Goal: Transaction & Acquisition: Purchase product/service

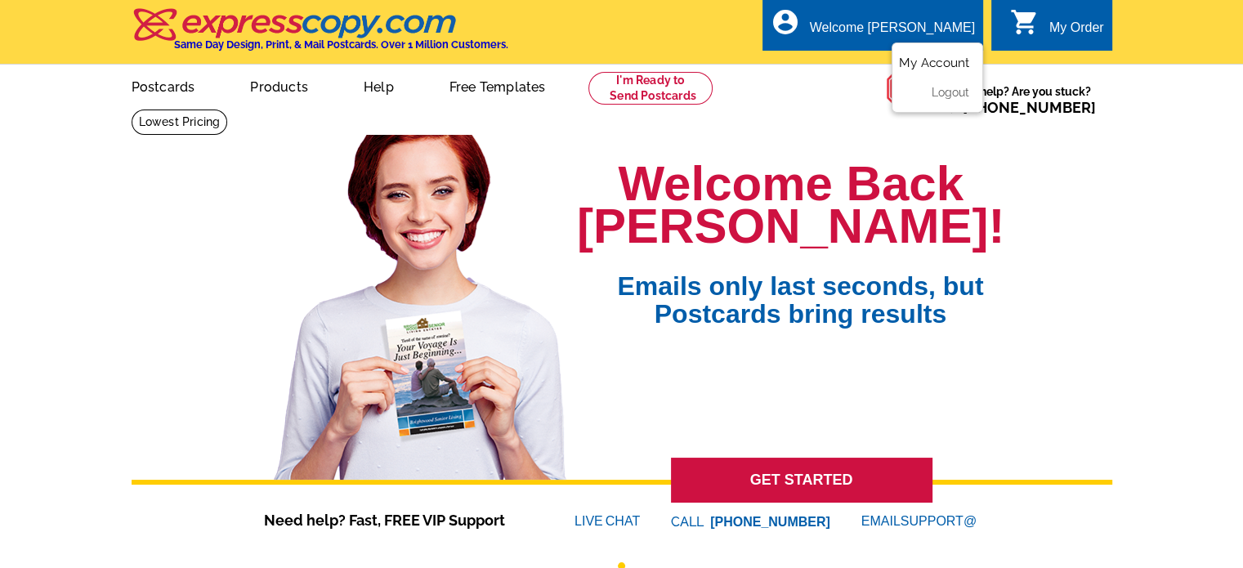
click at [928, 63] on link "My Account" at bounding box center [934, 63] width 70 height 15
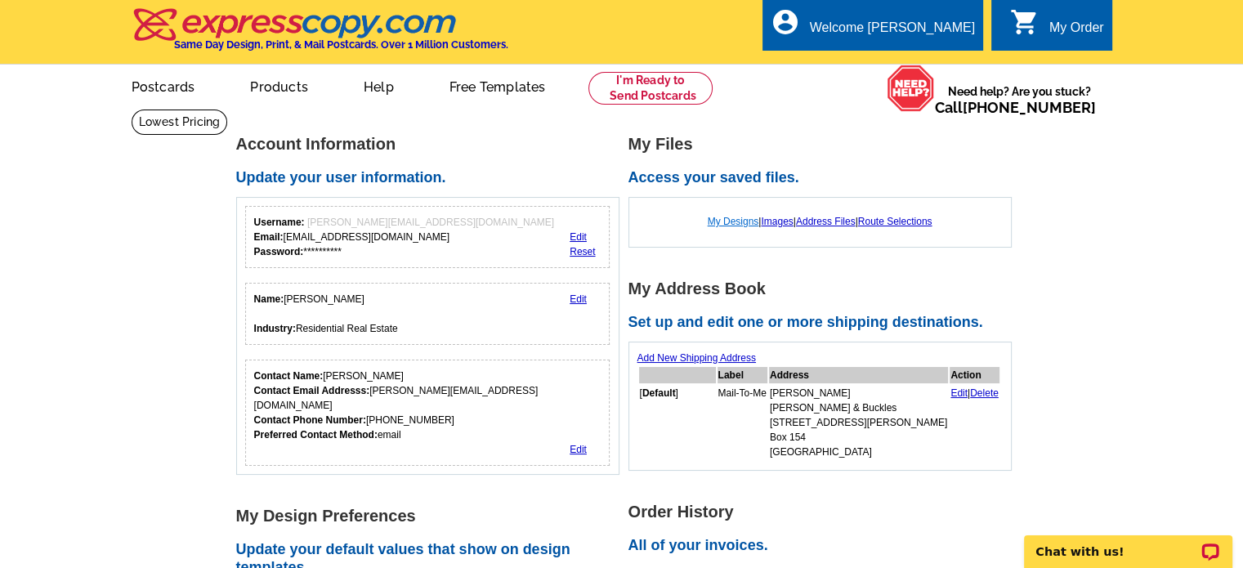
click at [733, 219] on link "My Designs" at bounding box center [733, 221] width 51 height 11
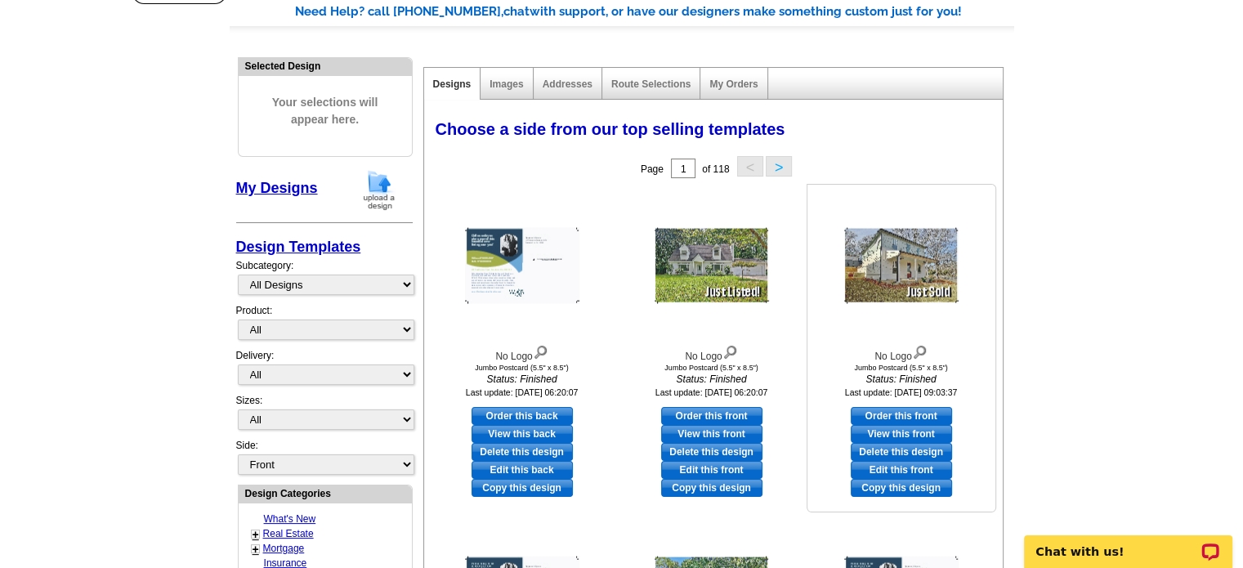
scroll to position [163, 0]
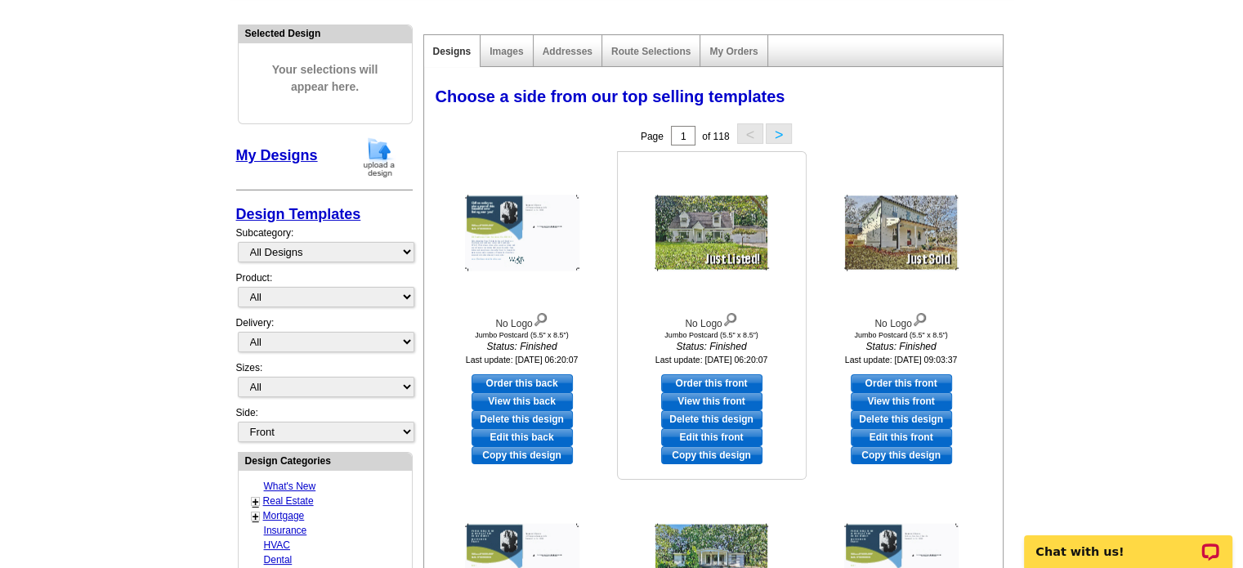
click at [725, 436] on link "Edit this front" at bounding box center [711, 437] width 101 height 18
select select "2"
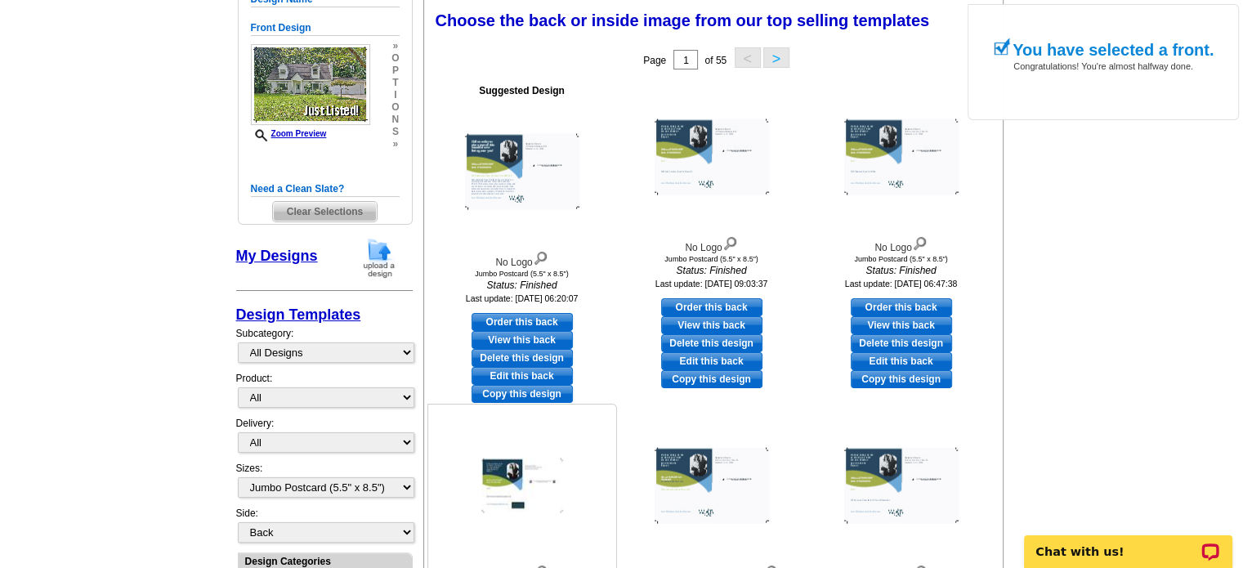
scroll to position [245, 0]
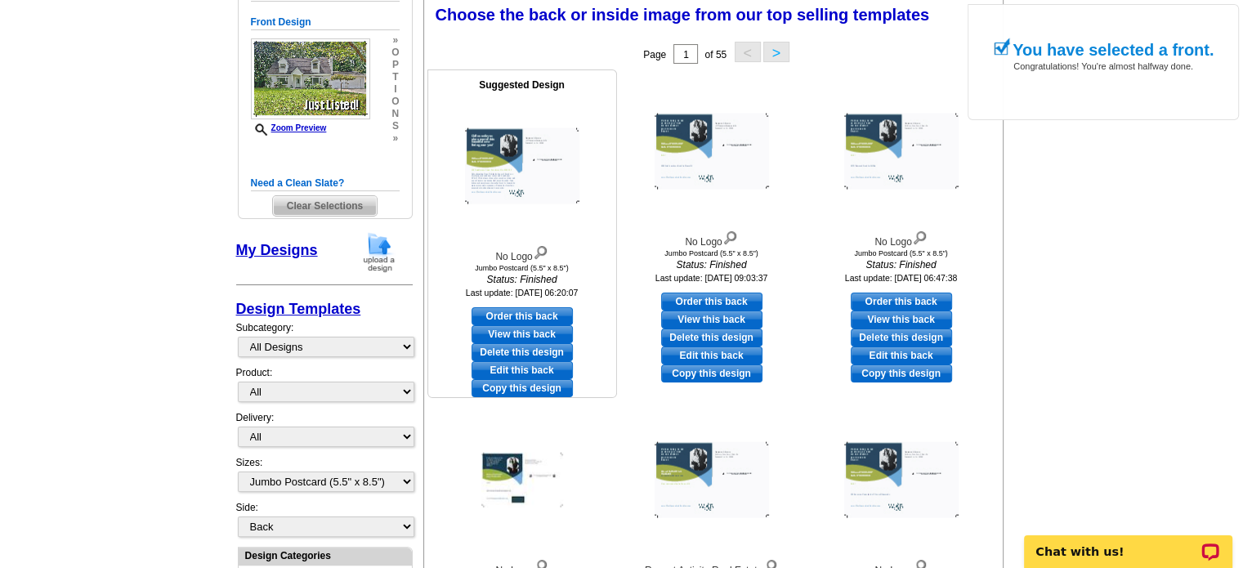
click at [543, 370] on link "Edit this back" at bounding box center [522, 370] width 101 height 18
select select "front"
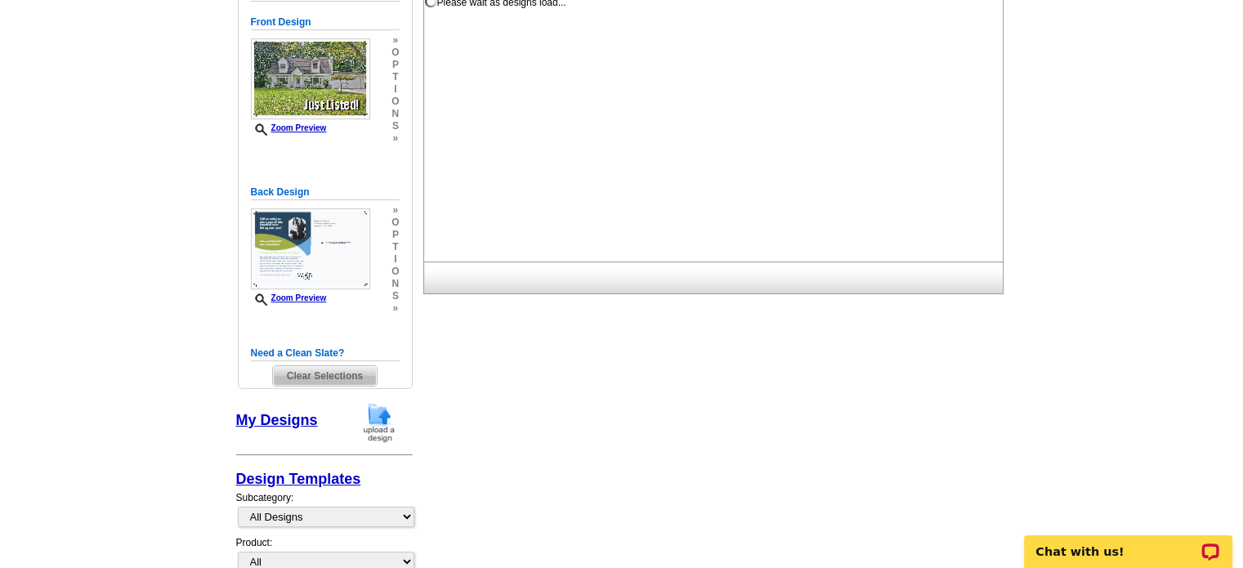
scroll to position [0, 0]
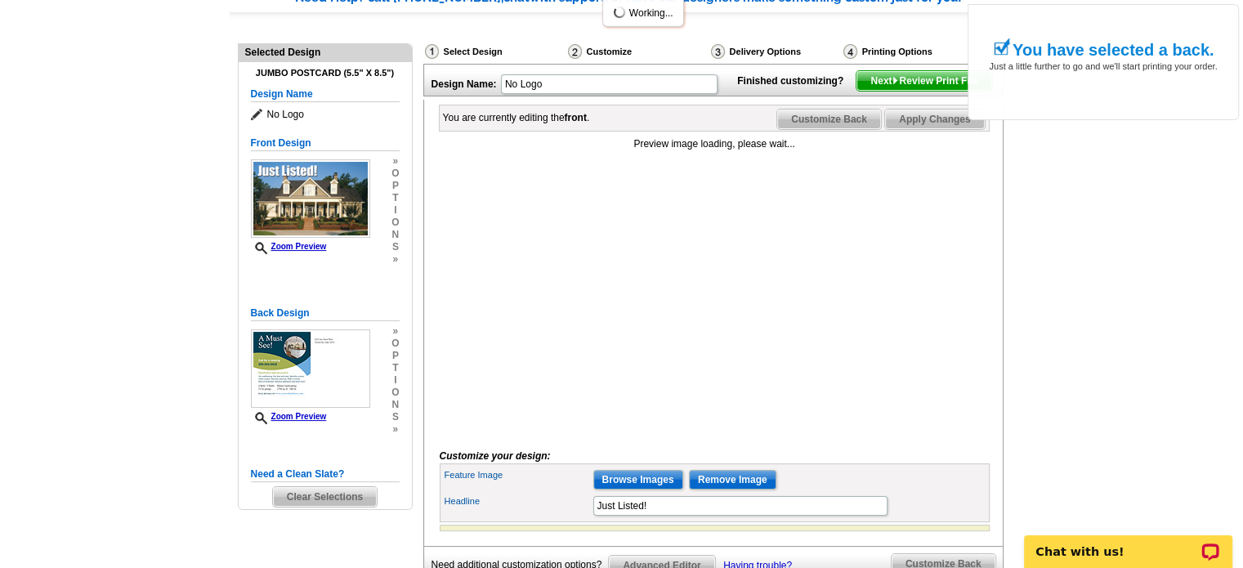
scroll to position [163, 0]
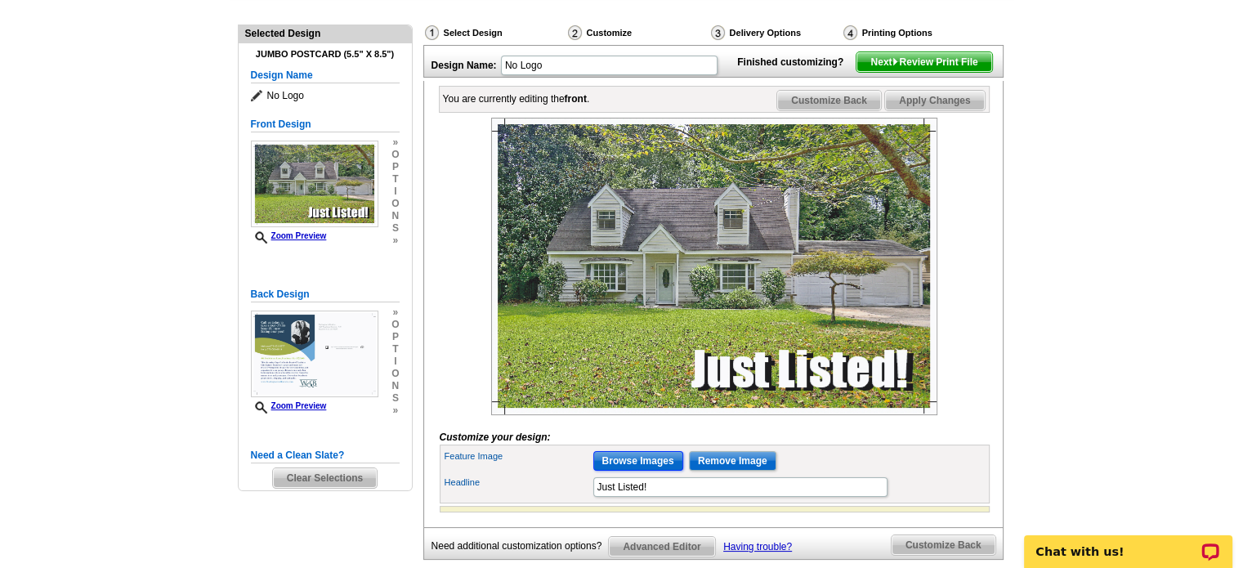
click at [638, 471] on input "Browse Images" at bounding box center [638, 461] width 90 height 20
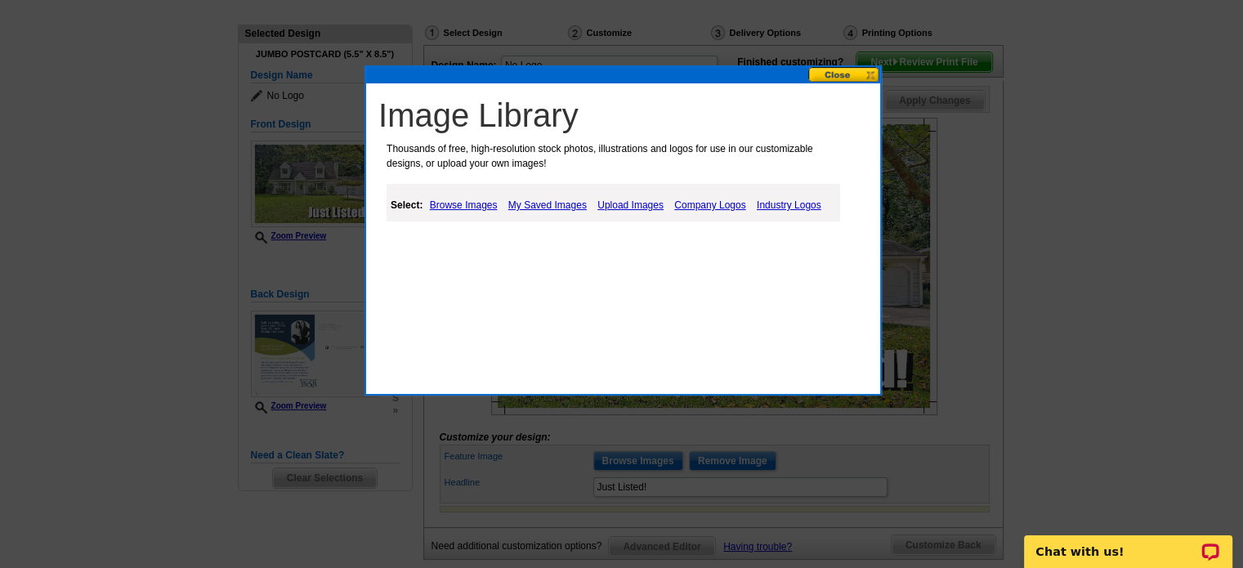
click at [638, 203] on link "Upload Images" at bounding box center [630, 205] width 74 height 20
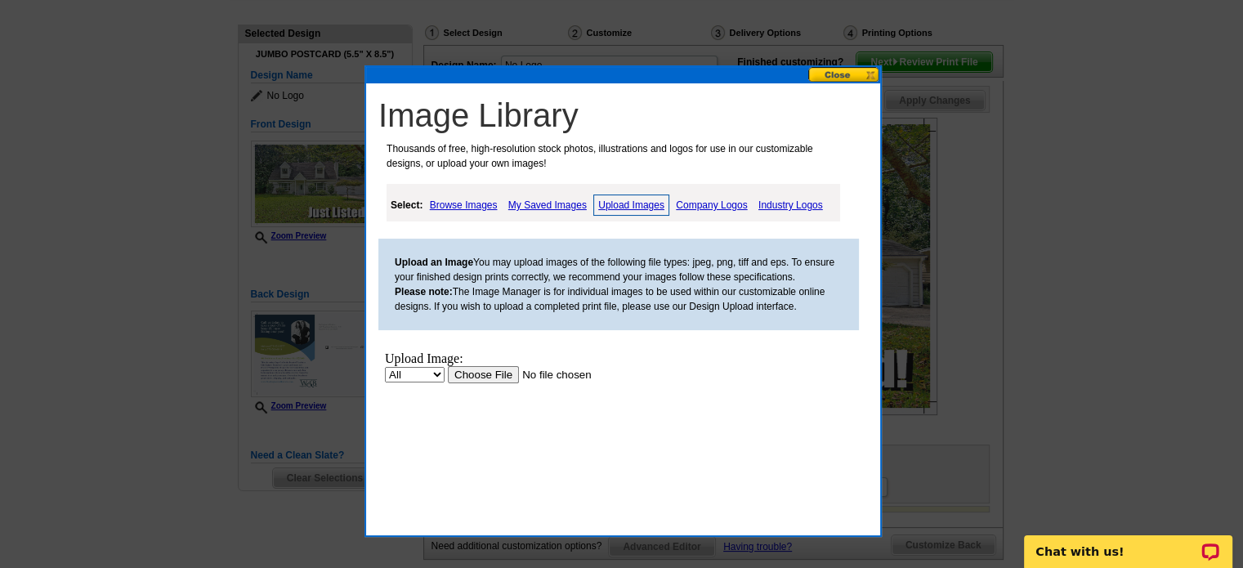
scroll to position [0, 0]
click at [484, 380] on input "file" at bounding box center [551, 374] width 207 height 17
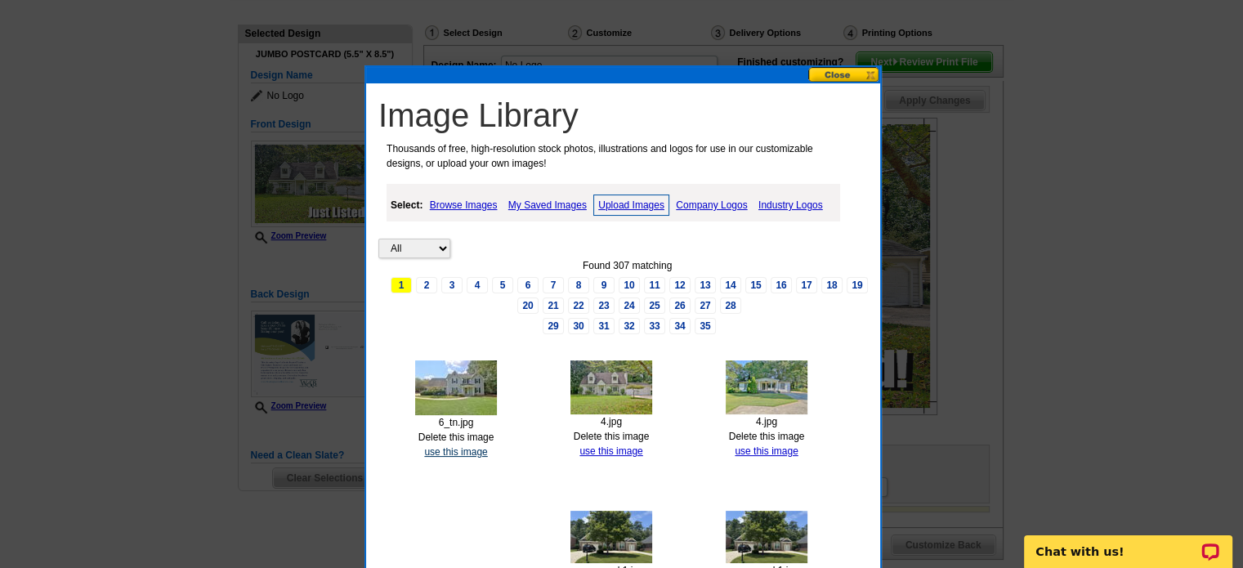
click at [466, 451] on link "use this image" at bounding box center [455, 451] width 63 height 11
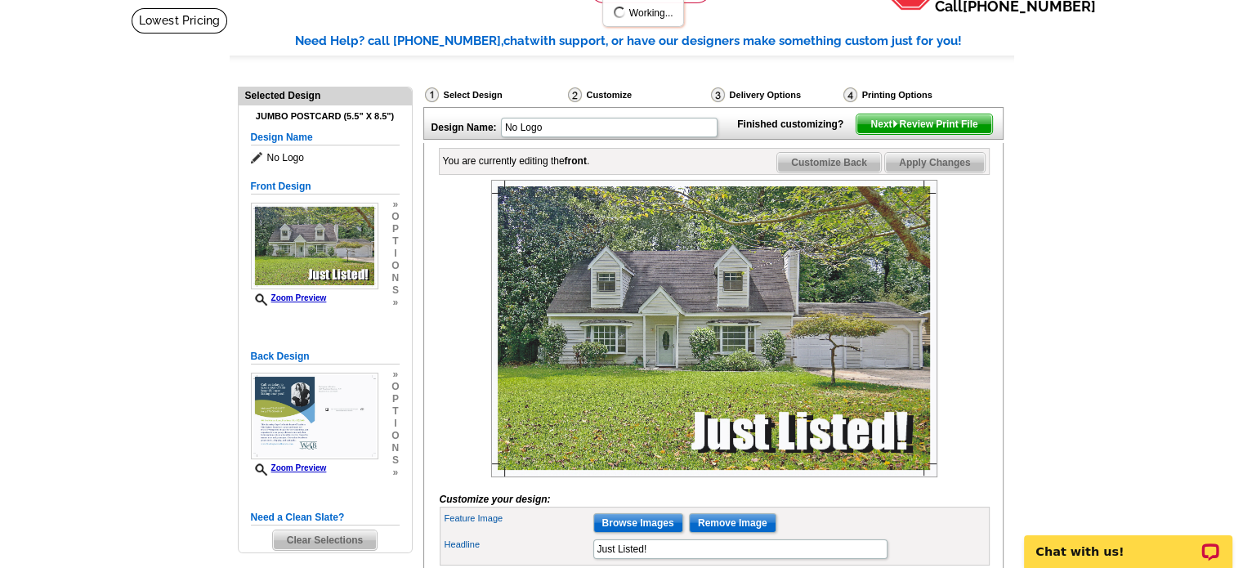
scroll to position [82, 0]
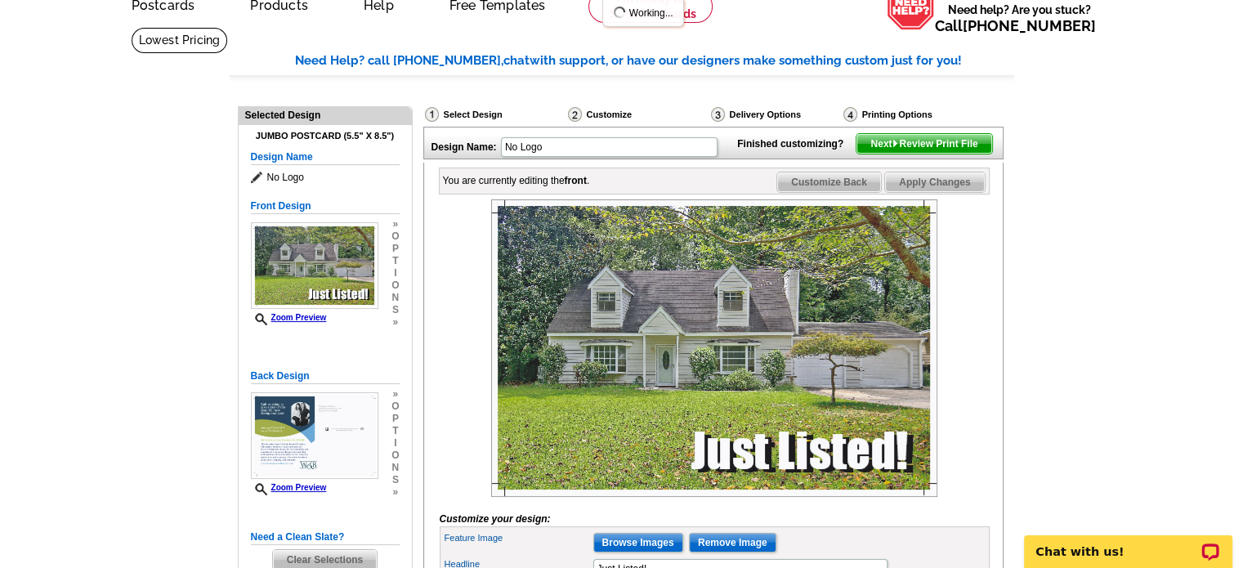
click at [841, 192] on span "Customize Back" at bounding box center [829, 182] width 104 height 20
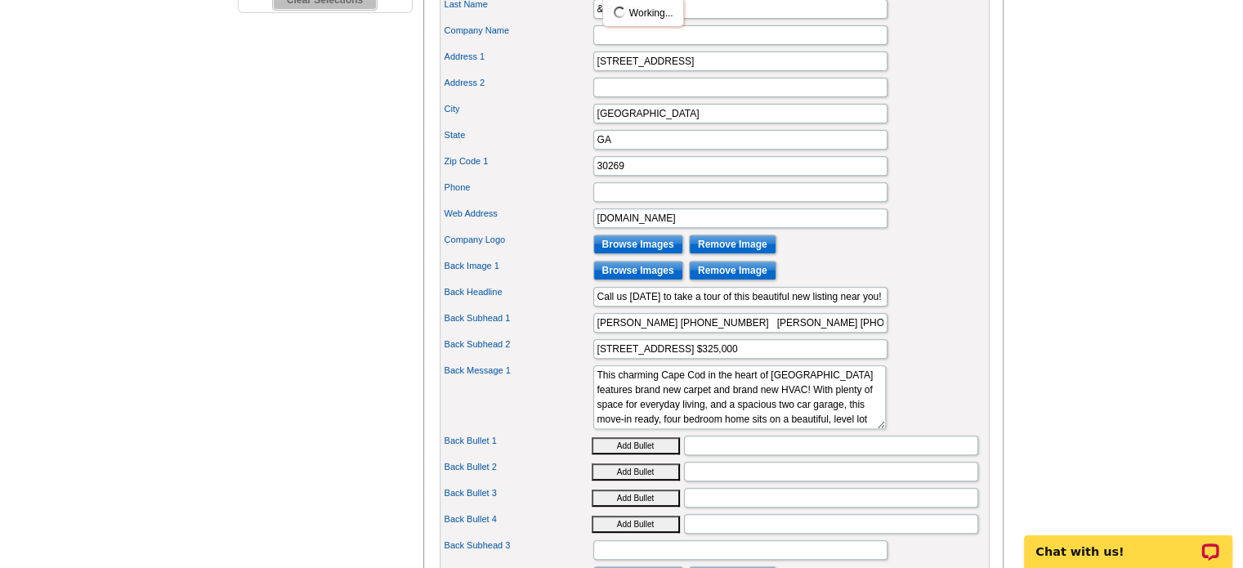
scroll to position [654, 0]
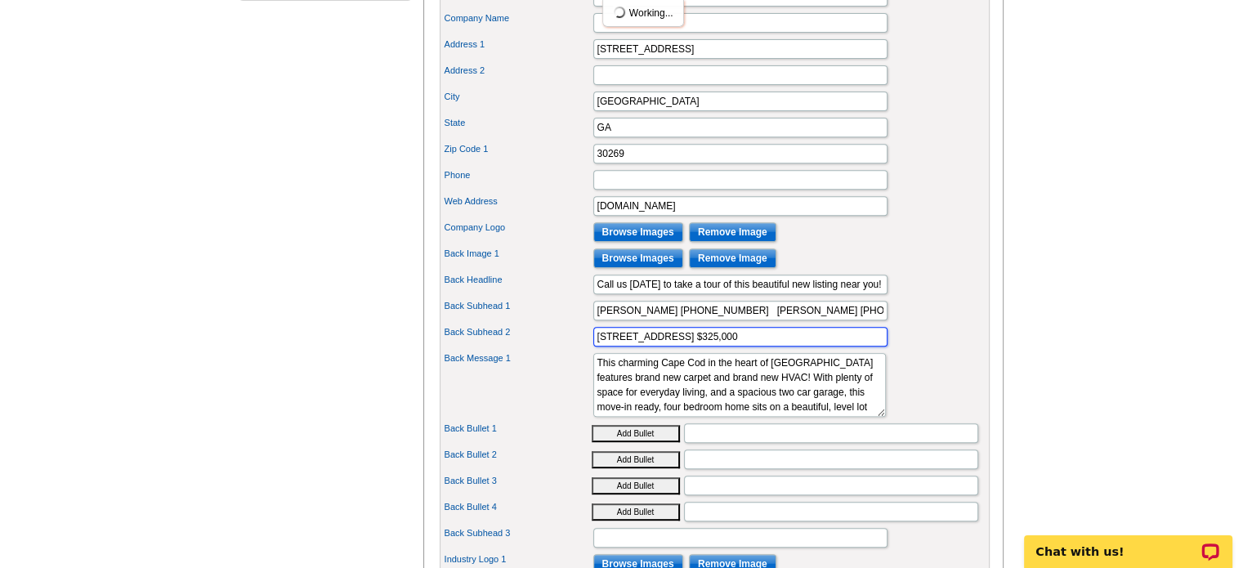
drag, startPoint x: 821, startPoint y: 358, endPoint x: 210, endPoint y: 357, distance: 610.5
click at [210, 357] on main "Need Help? call 800-260-5887, chat with support, or have our designers make som…" at bounding box center [621, 114] width 1243 height 1319
type input "250 E Crestwod Road in Tyrone, $425,000"
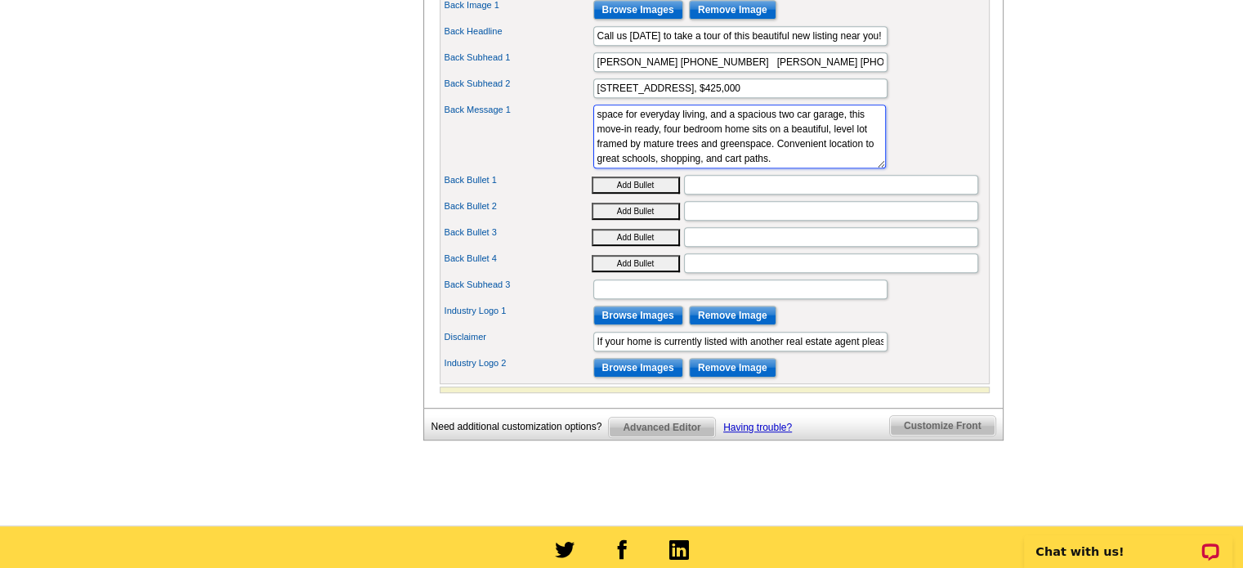
scroll to position [1224, 0]
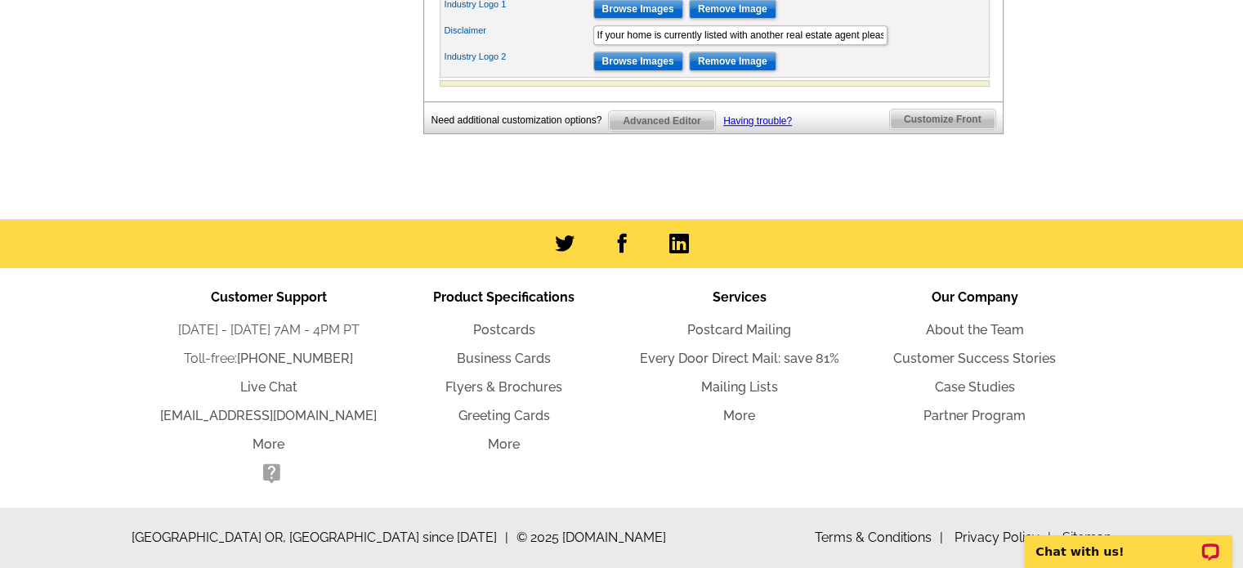
drag, startPoint x: 593, startPoint y: 382, endPoint x: 1255, endPoint y: 606, distance: 698.4
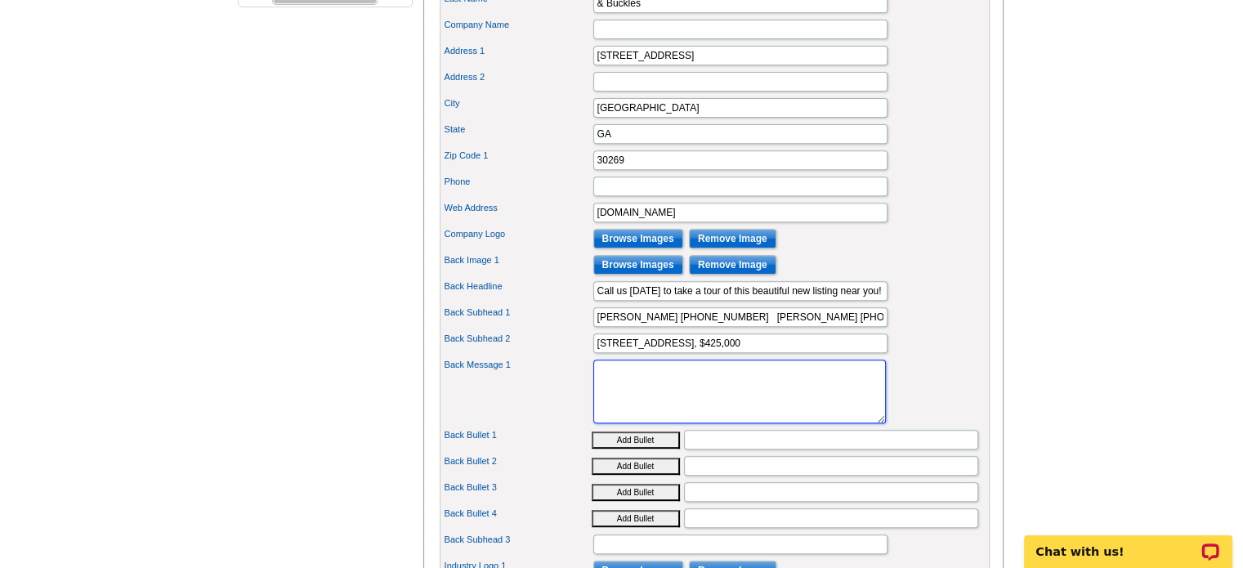
scroll to position [624, 0]
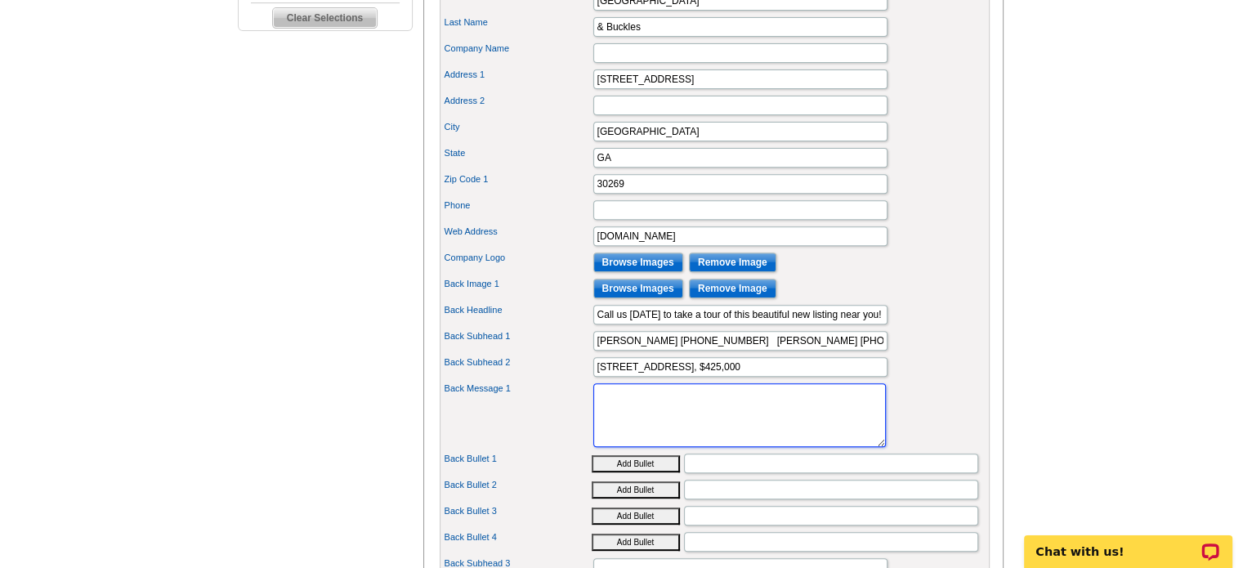
paste textarea "Looking for a country feel with incredible convenience to PTC and I-85? This ho…"
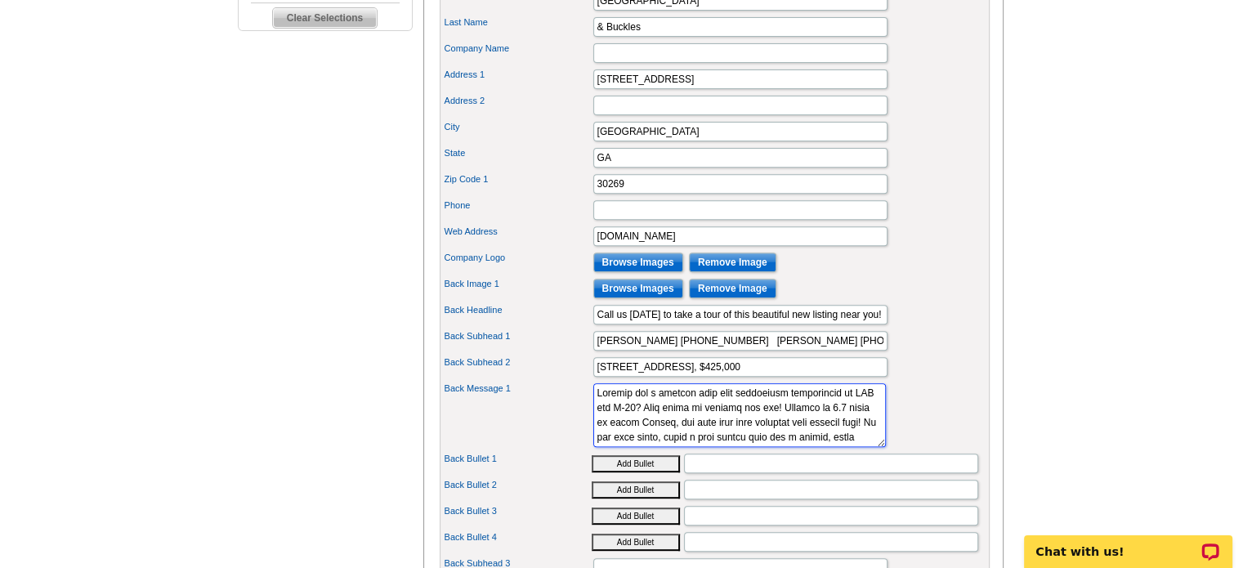
scroll to position [262, 0]
type textarea "Looking for a country feel with incredible convenience to PTC and I-85? This ho…"
click at [922, 431] on div "Back Message 1 This charming Cape Cod in the heart of Peachtree City features b…" at bounding box center [715, 415] width 544 height 70
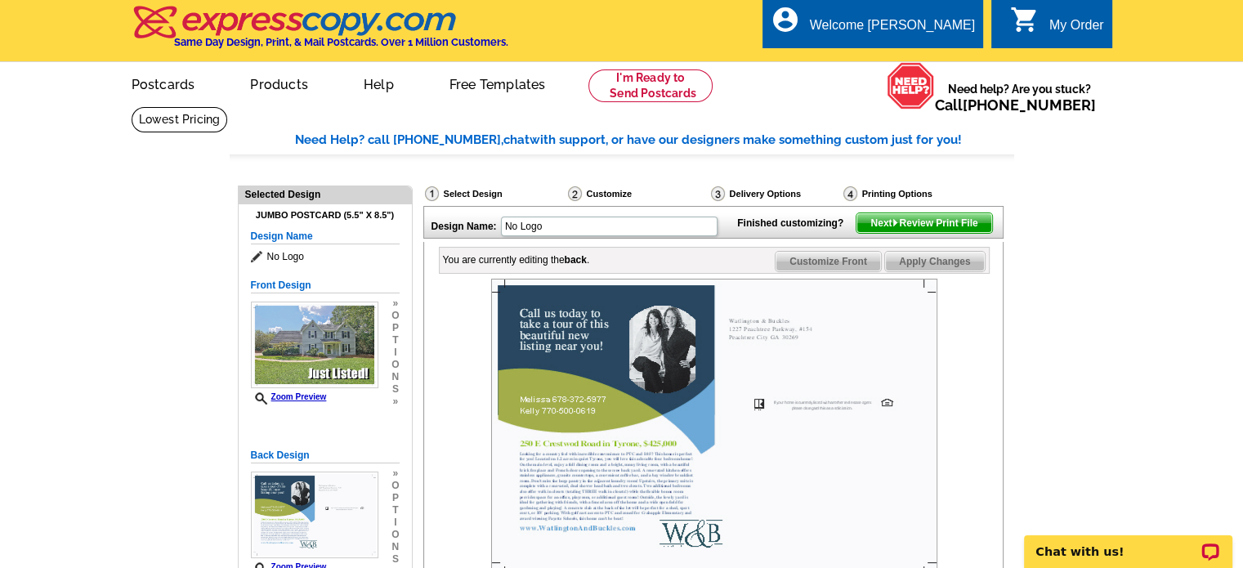
scroll to position [0, 0]
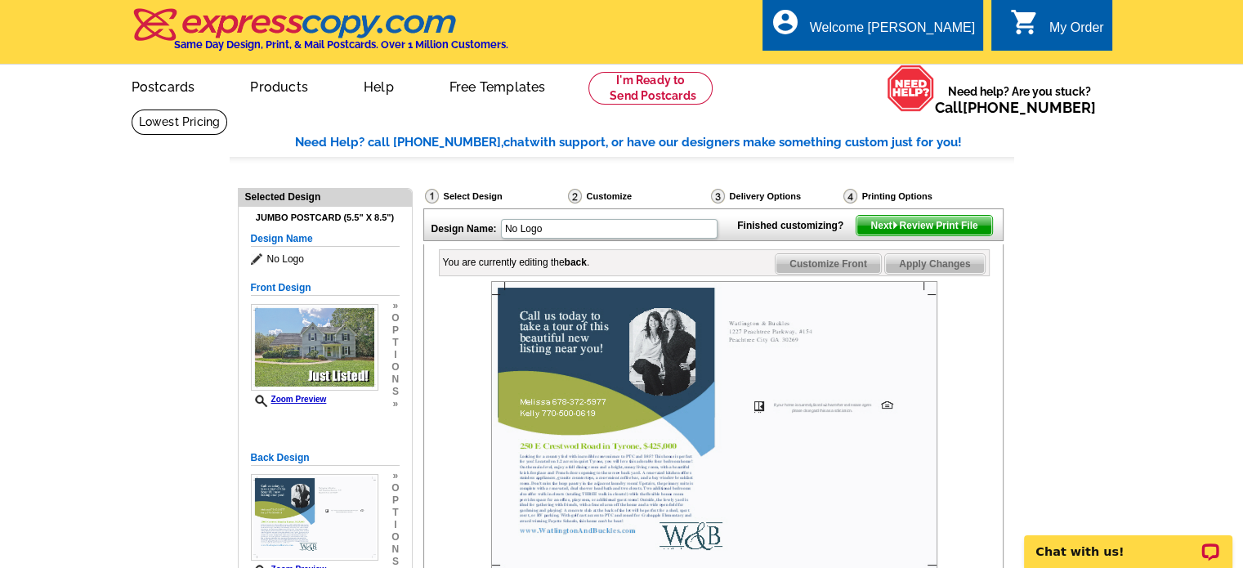
click at [938, 235] on span "Next Review Print File" at bounding box center [924, 226] width 135 height 20
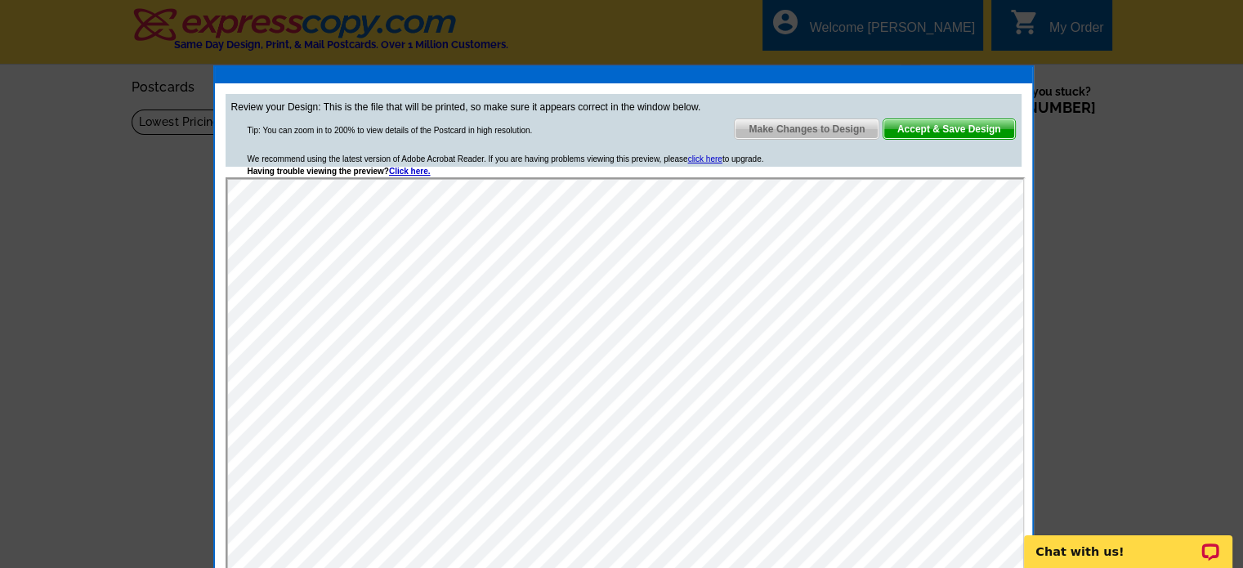
click at [978, 128] on span "Accept & Save Design" at bounding box center [950, 129] width 132 height 20
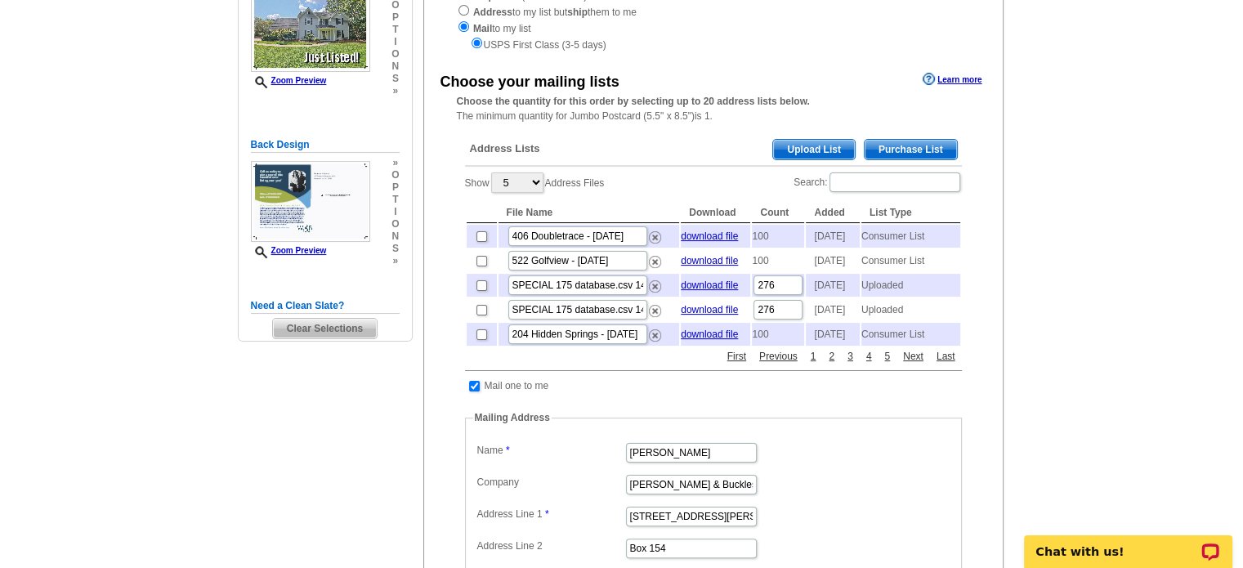
scroll to position [245, 0]
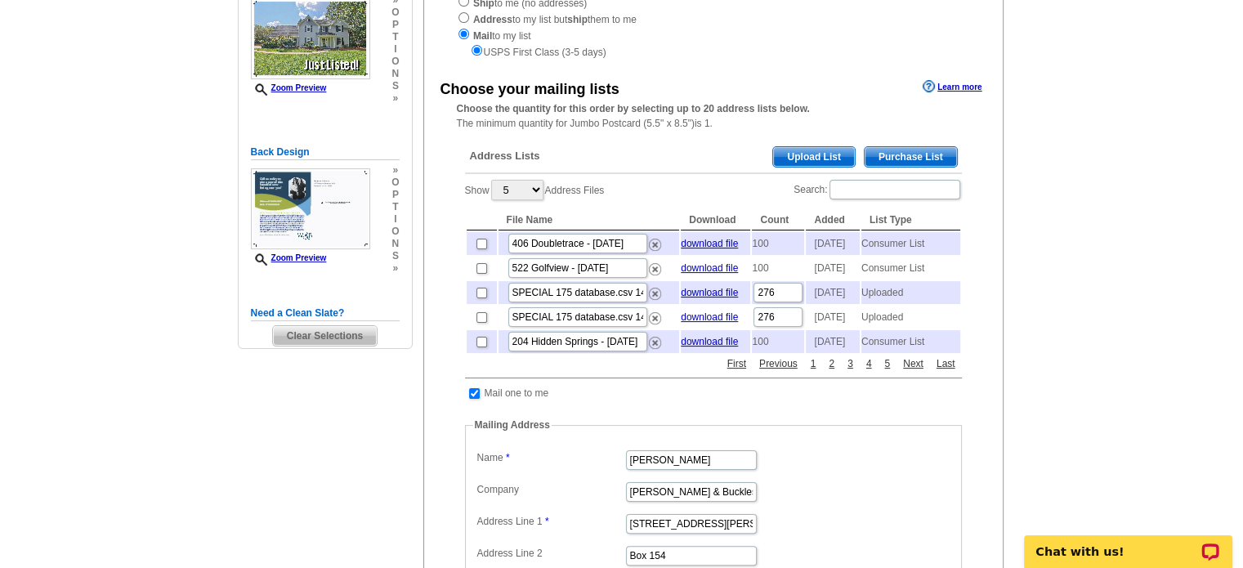
click at [909, 160] on span "Purchase List" at bounding box center [911, 157] width 92 height 20
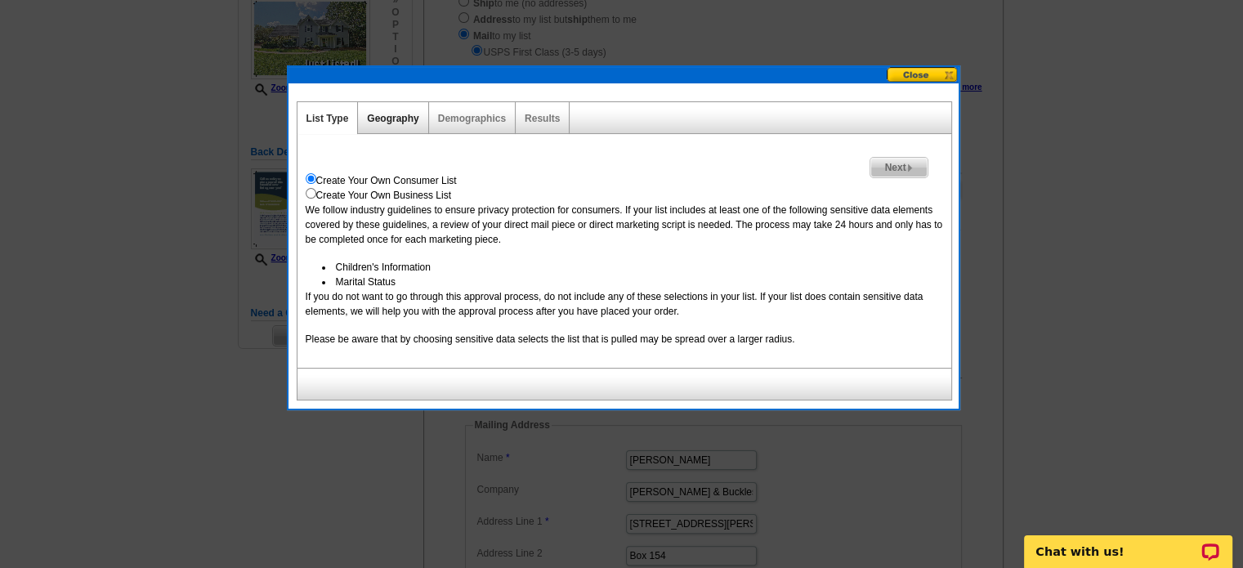
click at [392, 120] on link "Geography" at bounding box center [392, 118] width 51 height 11
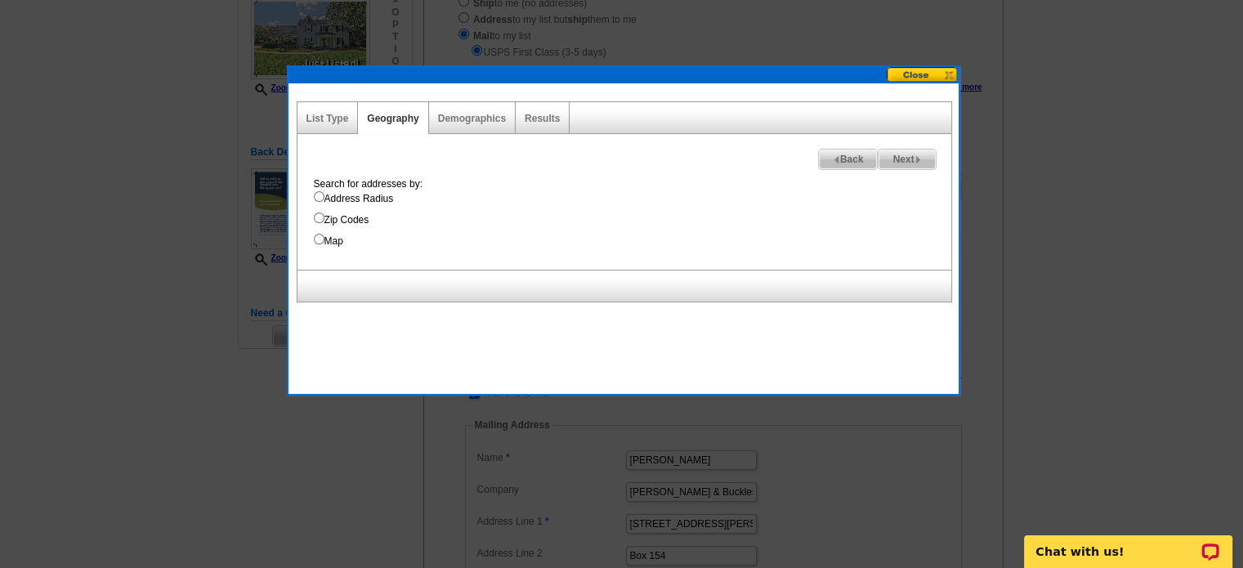
click at [316, 236] on input "Map" at bounding box center [319, 239] width 11 height 11
radio input "true"
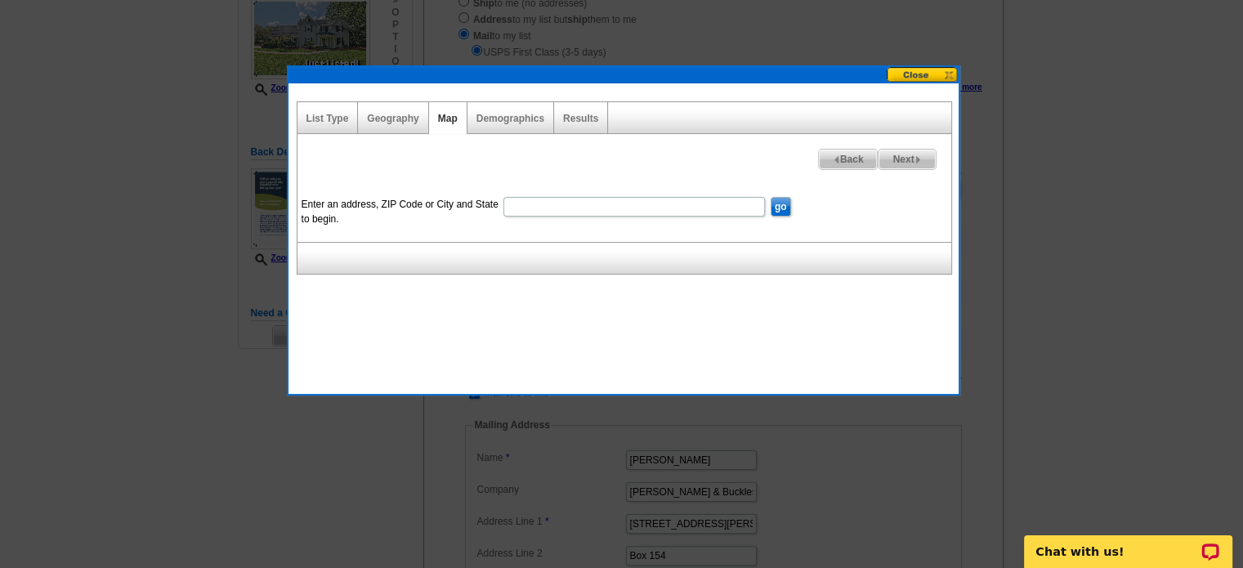
click at [538, 205] on input "Enter an address, ZIP Code or City and State to begin." at bounding box center [634, 207] width 262 height 20
type input "250 e crestwood rd tyrone"
click at [771, 197] on input "go" at bounding box center [781, 207] width 20 height 20
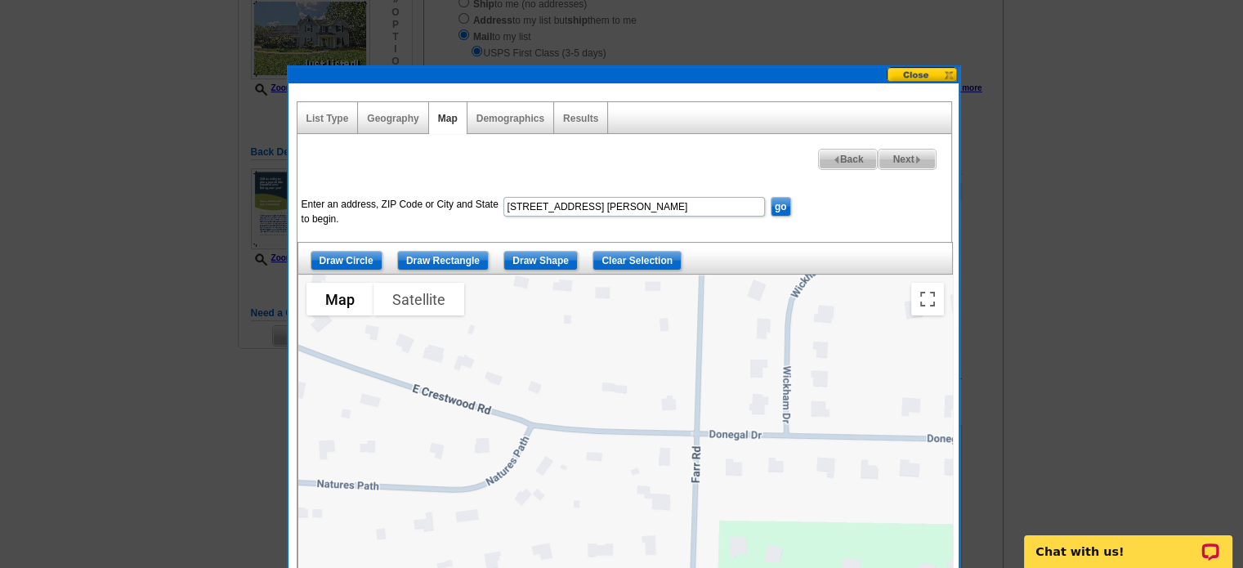
drag, startPoint x: 790, startPoint y: 441, endPoint x: 758, endPoint y: 401, distance: 50.0
click at [758, 401] on div at bounding box center [625, 479] width 654 height 409
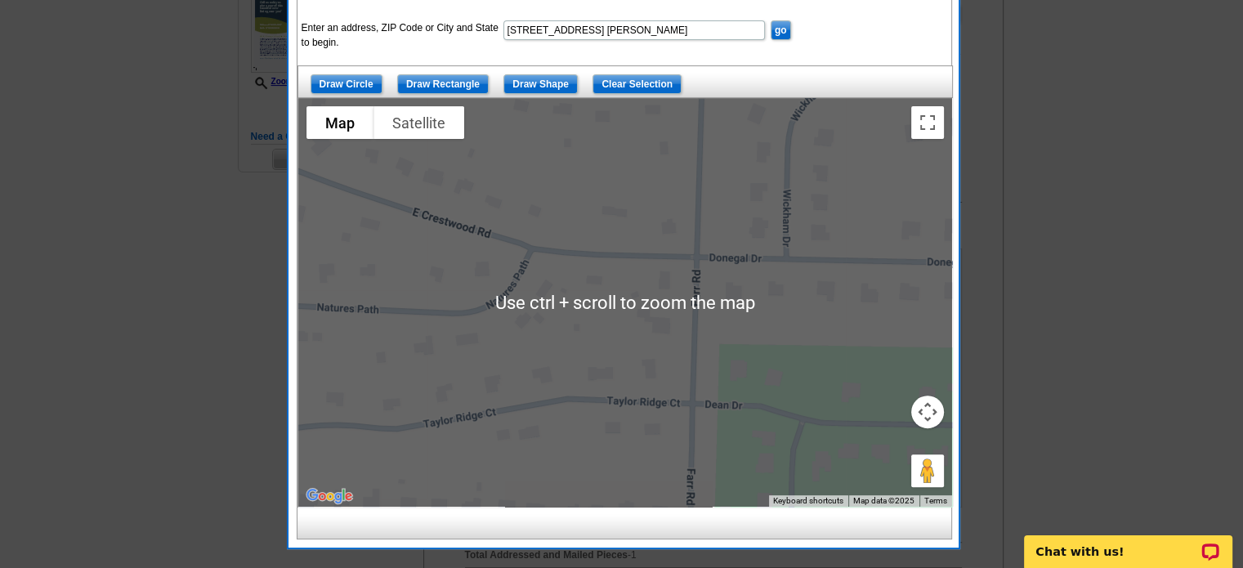
scroll to position [409, 0]
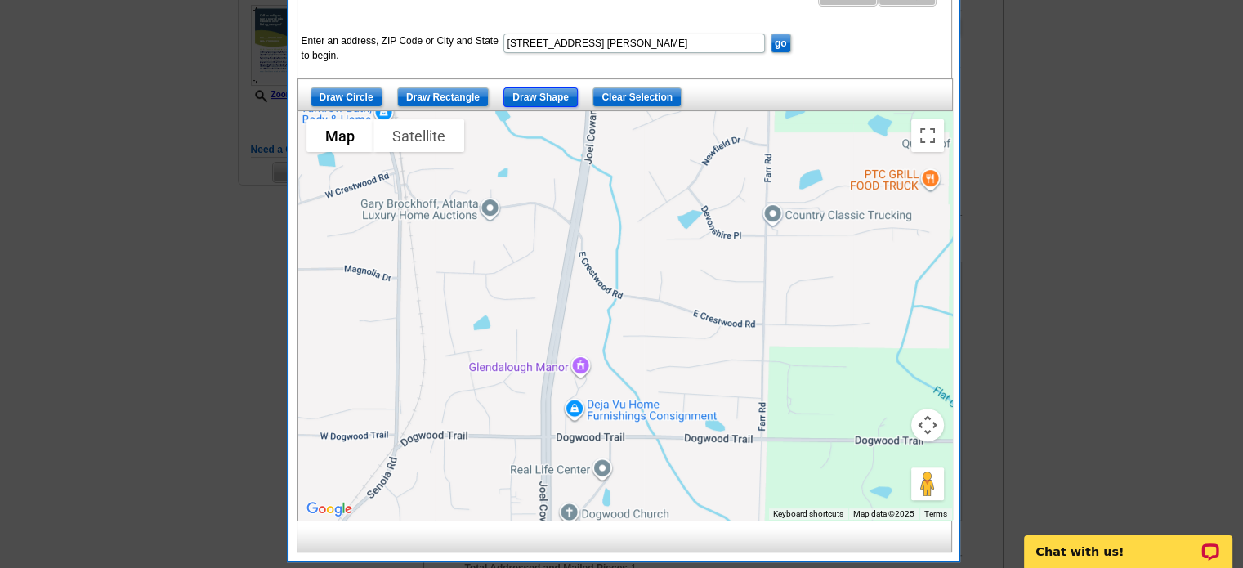
click at [533, 95] on input "Draw Shape" at bounding box center [540, 97] width 74 height 20
click at [577, 218] on div at bounding box center [625, 315] width 654 height 409
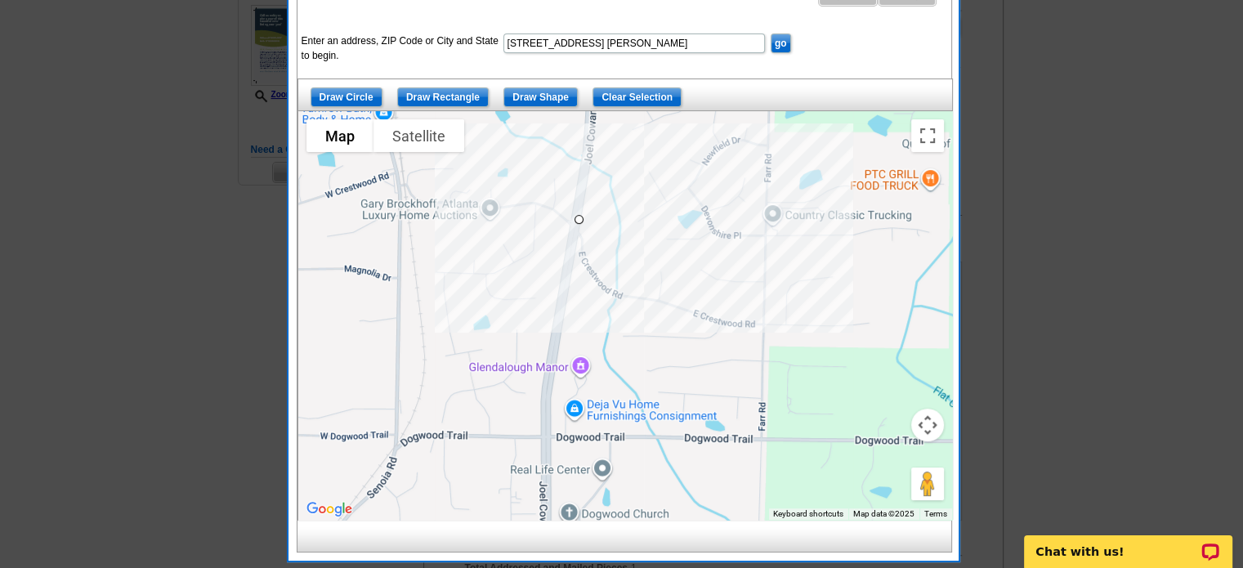
click at [672, 262] on div at bounding box center [625, 315] width 654 height 409
click at [759, 306] on div at bounding box center [625, 315] width 654 height 409
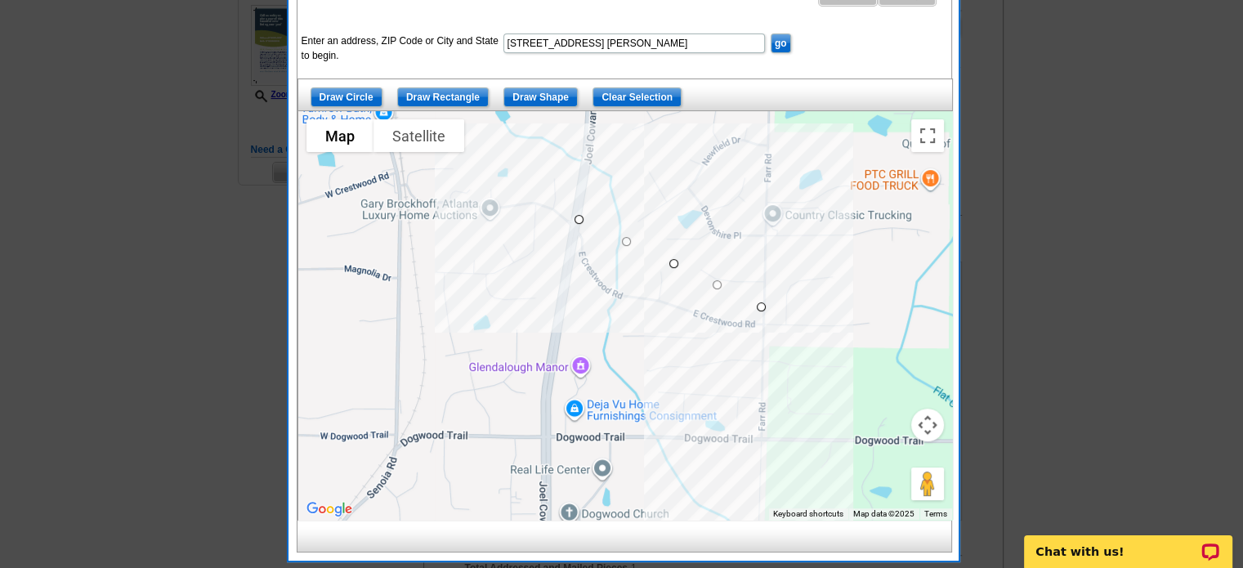
click at [758, 351] on div at bounding box center [625, 315] width 654 height 409
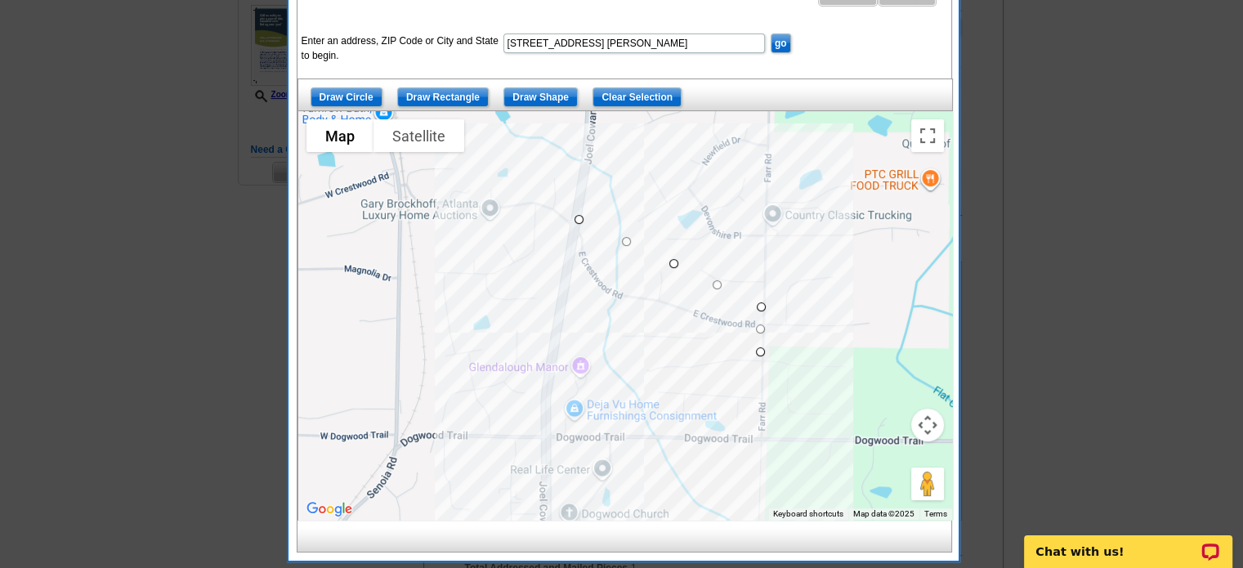
click at [559, 341] on div at bounding box center [625, 315] width 654 height 409
click at [575, 220] on div at bounding box center [625, 315] width 654 height 409
drag, startPoint x: 758, startPoint y: 305, endPoint x: 848, endPoint y: 268, distance: 97.1
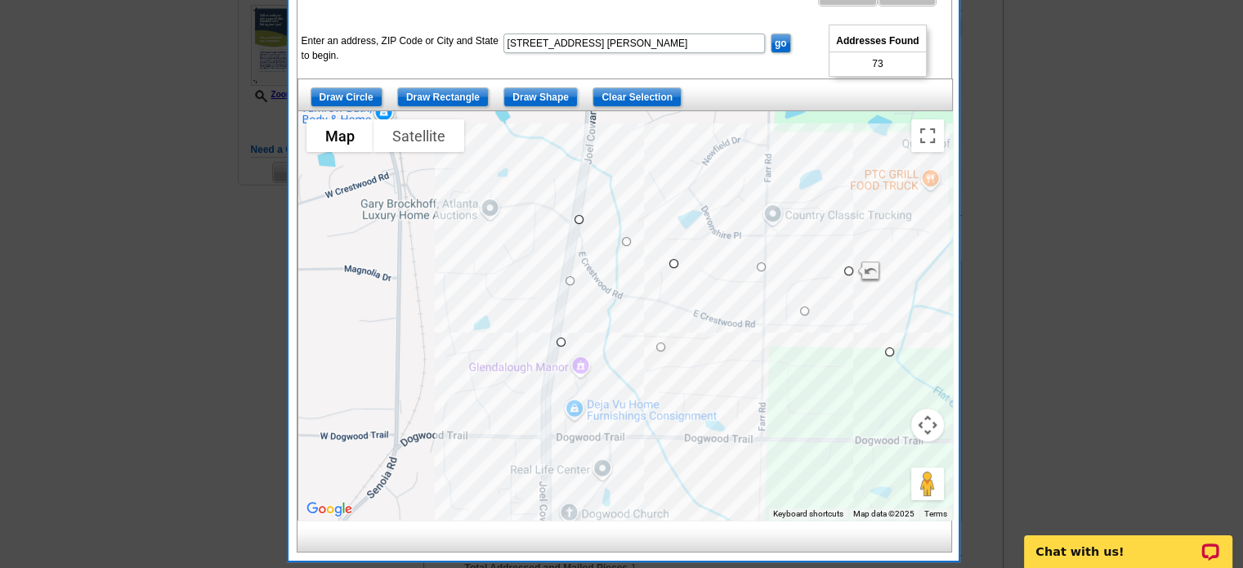
drag, startPoint x: 758, startPoint y: 349, endPoint x: 889, endPoint y: 349, distance: 130.8
drag, startPoint x: 578, startPoint y: 218, endPoint x: 537, endPoint y: 159, distance: 71.6
drag, startPoint x: 548, startPoint y: 253, endPoint x: 449, endPoint y: 282, distance: 103.7
drag, startPoint x: 536, startPoint y: 157, endPoint x: 535, endPoint y: 200, distance: 43.3
drag, startPoint x: 451, startPoint y: 279, endPoint x: 476, endPoint y: 293, distance: 28.6
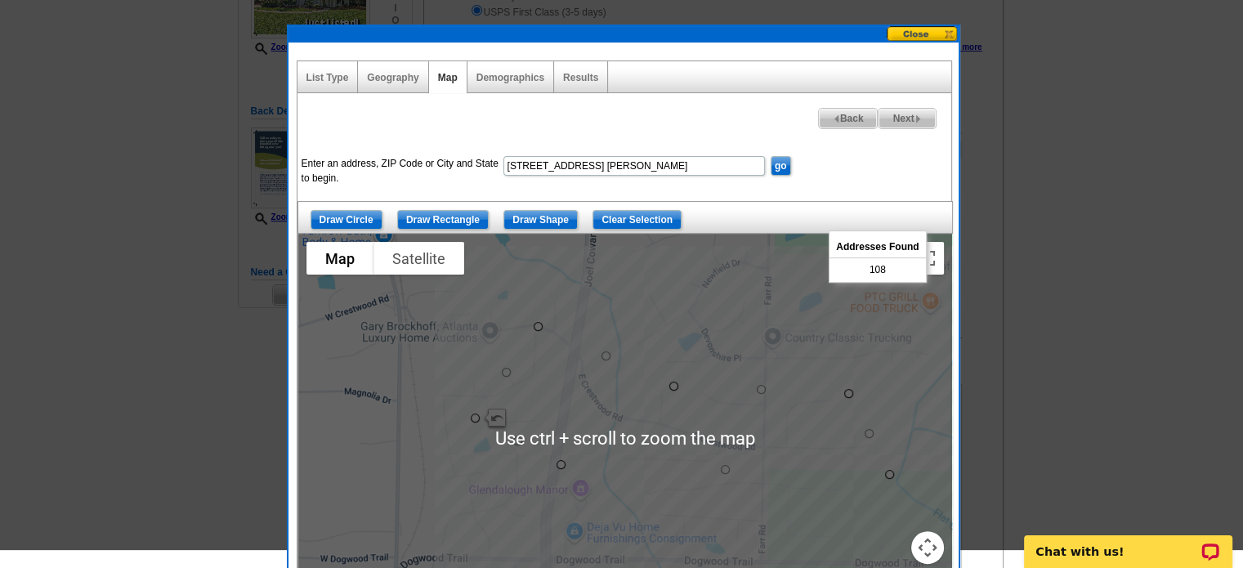
scroll to position [245, 0]
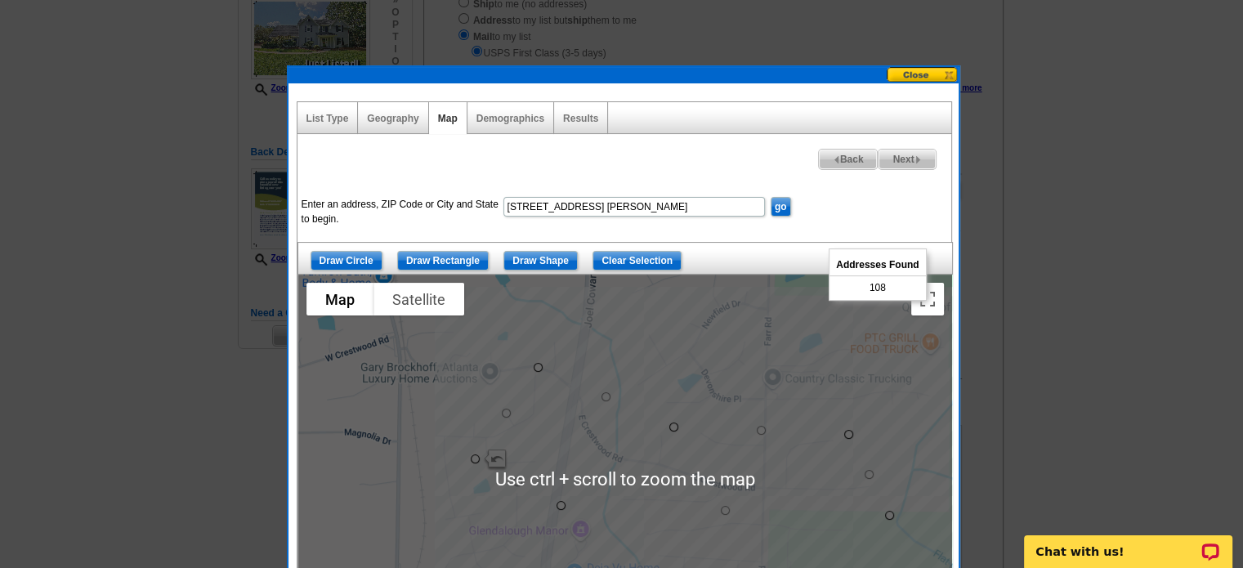
click at [915, 156] on img at bounding box center [918, 159] width 7 height 7
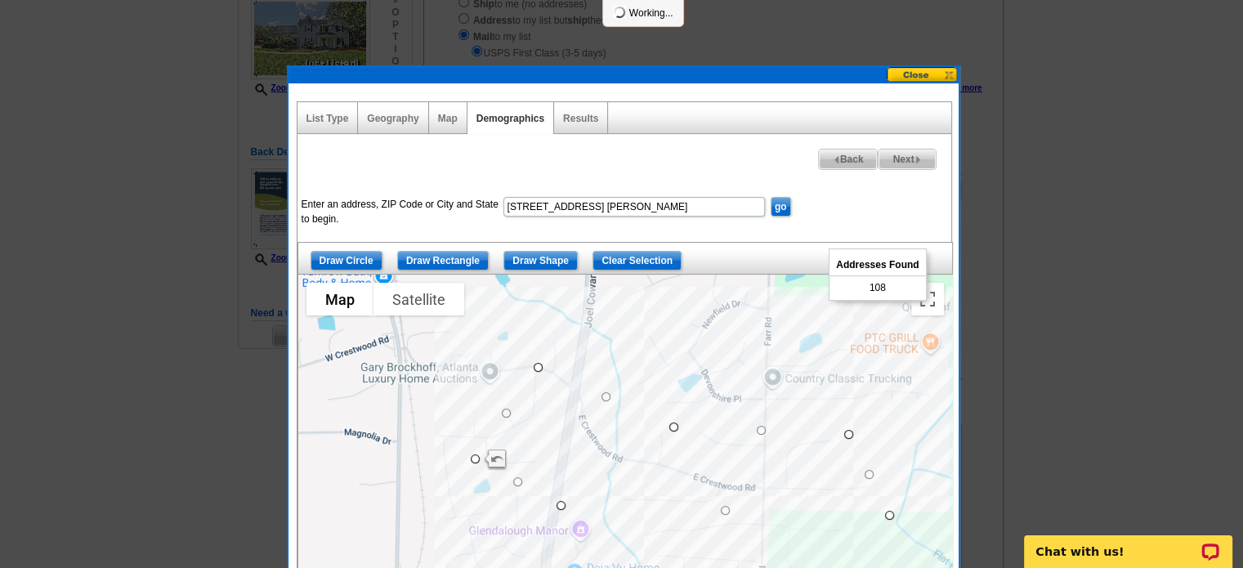
select select
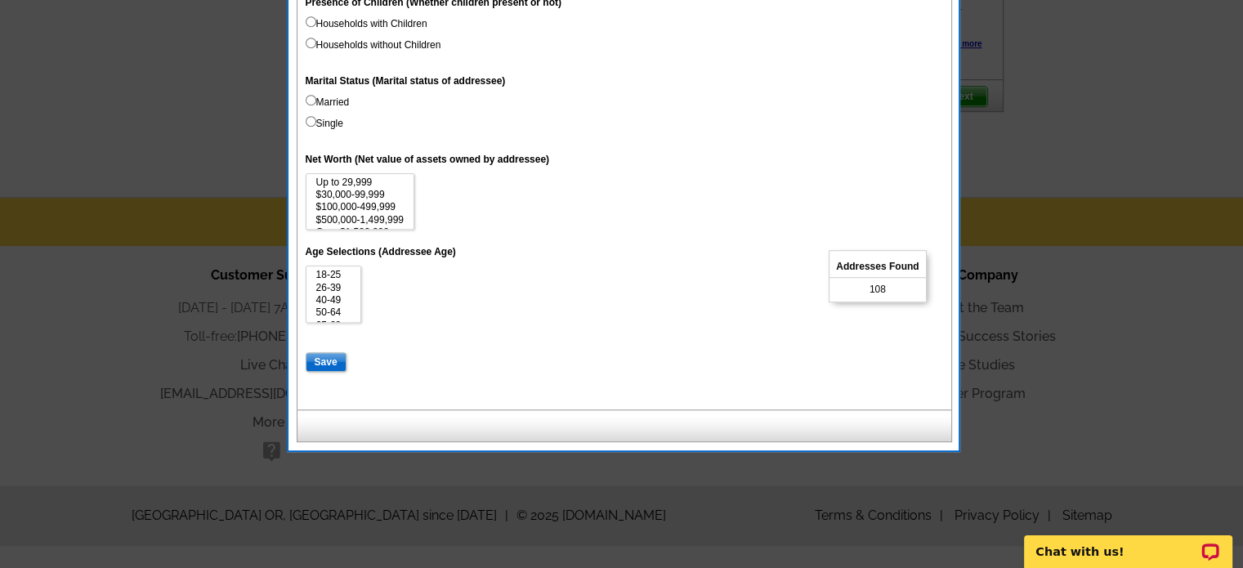
scroll to position [981, 0]
click at [327, 362] on input "Save" at bounding box center [326, 361] width 41 height 20
select select
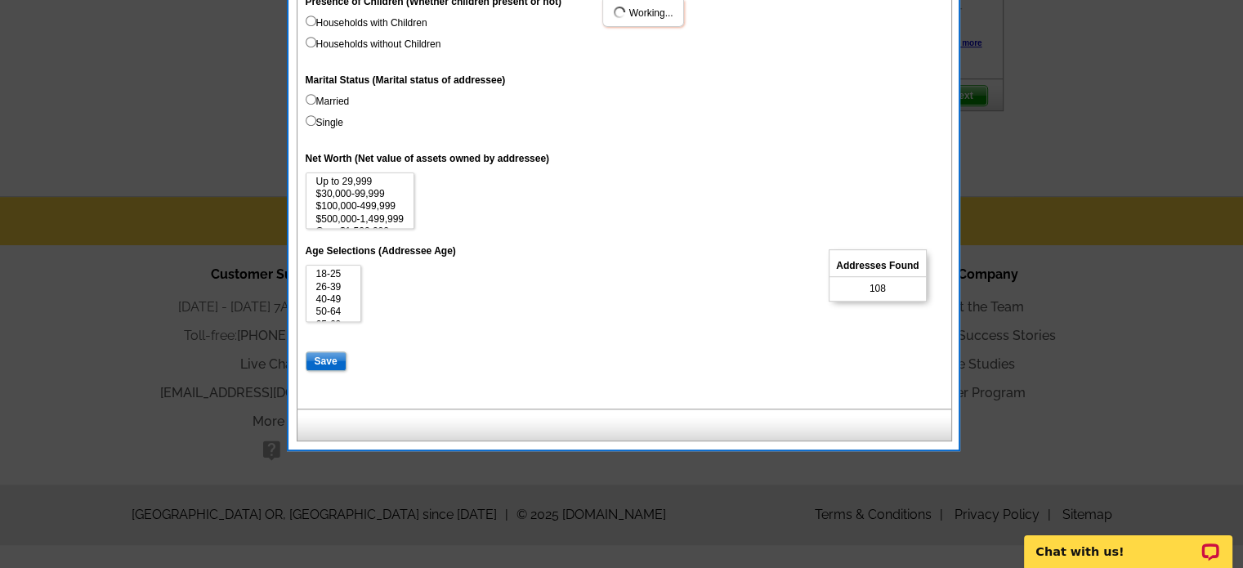
select select
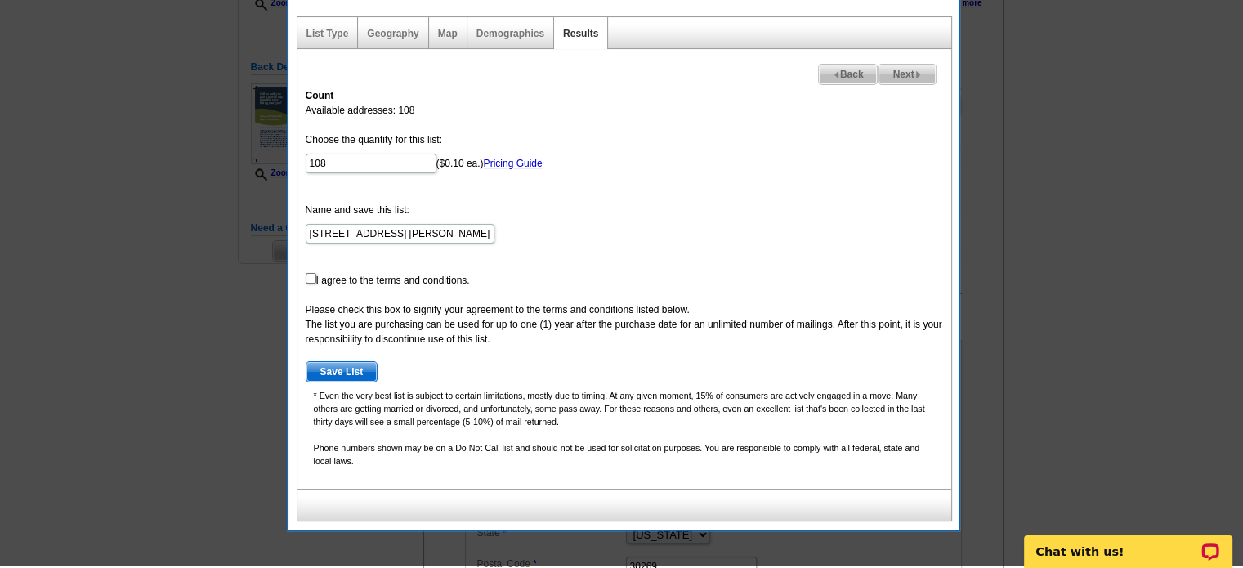
scroll to position [327, 0]
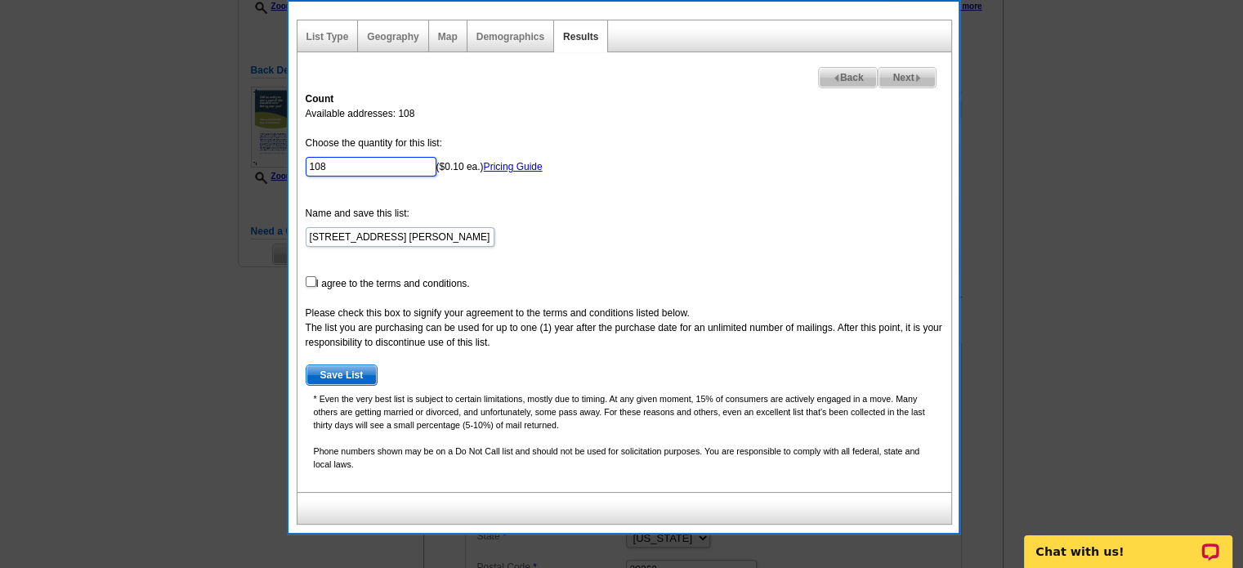
click at [356, 163] on input "108" at bounding box center [371, 167] width 131 height 20
type input "100"
click at [655, 195] on form "Choose the quantity for this list: 100 ($0.10 ea.) Pricing Guide Name and save …" at bounding box center [625, 261] width 638 height 250
click at [308, 281] on input "checkbox" at bounding box center [311, 281] width 11 height 11
checkbox input "true"
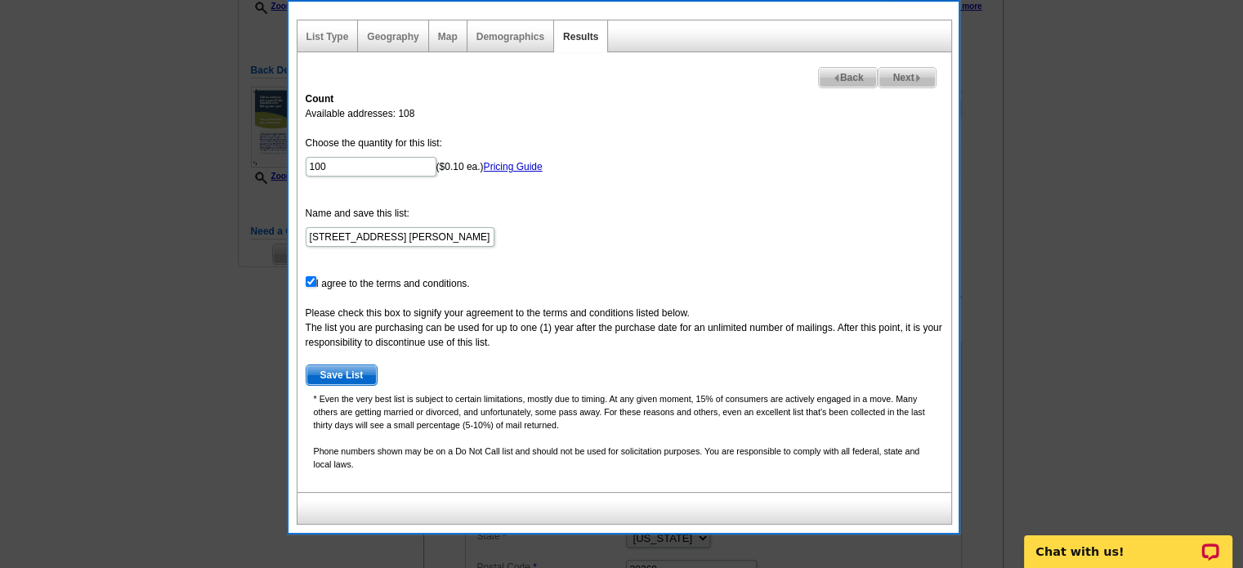
click at [343, 374] on span "Save List" at bounding box center [341, 375] width 71 height 20
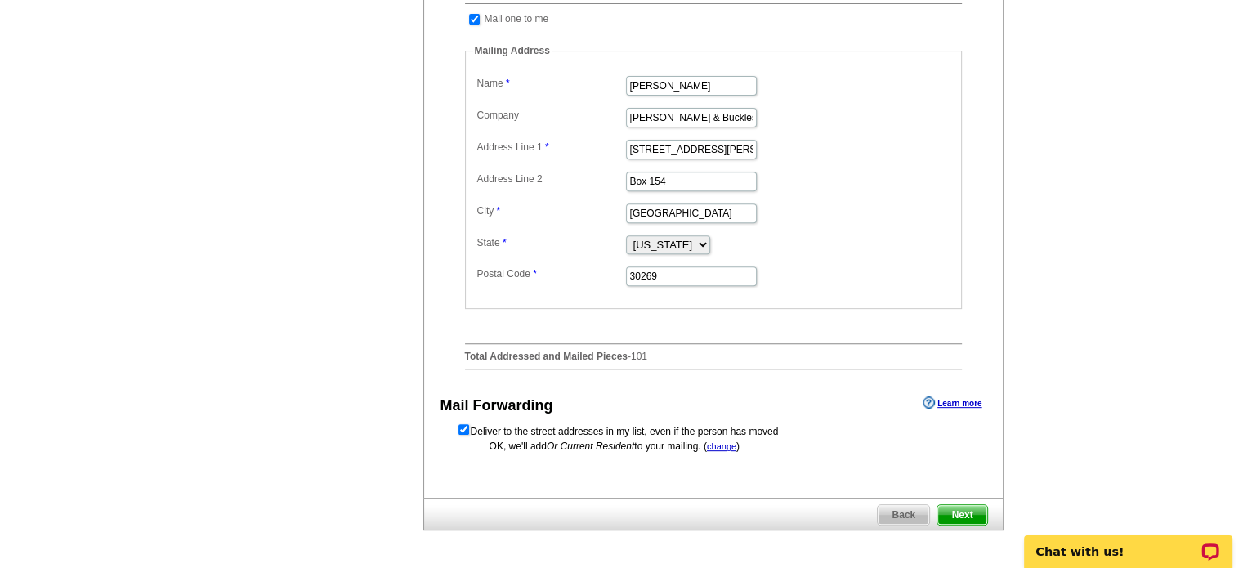
scroll to position [654, 0]
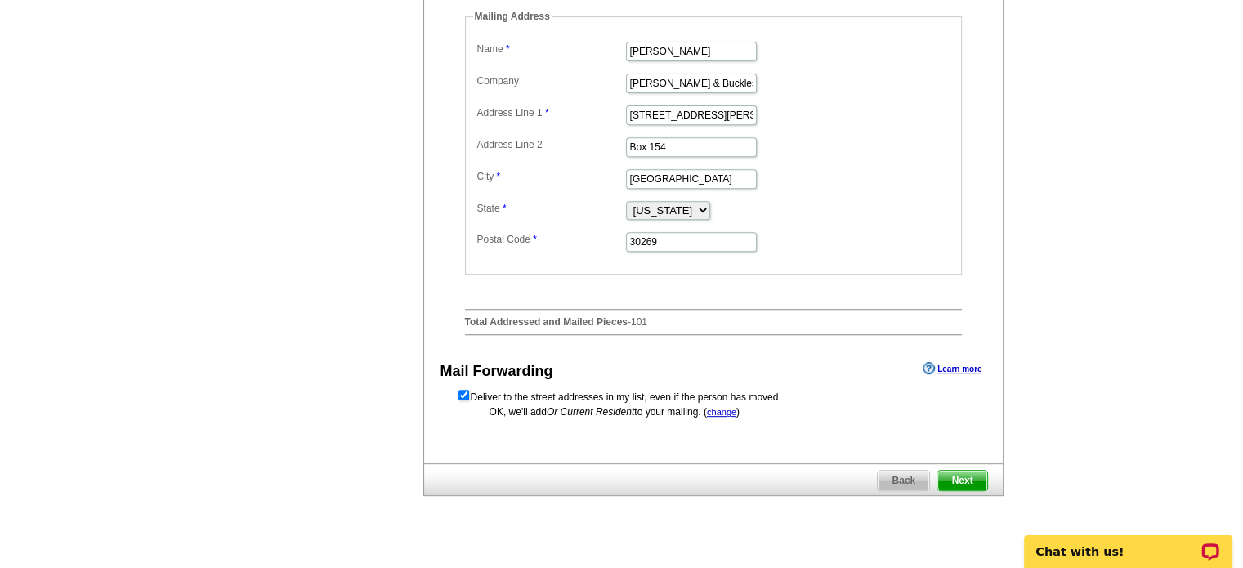
click at [968, 490] on span "Next" at bounding box center [961, 481] width 49 height 20
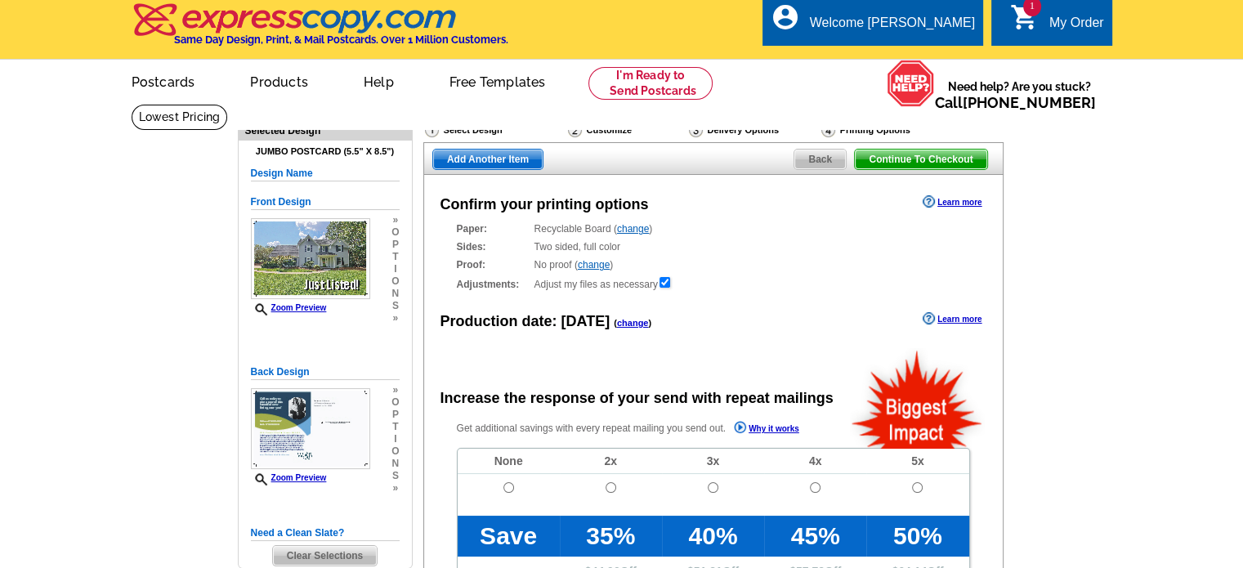
radio input "false"
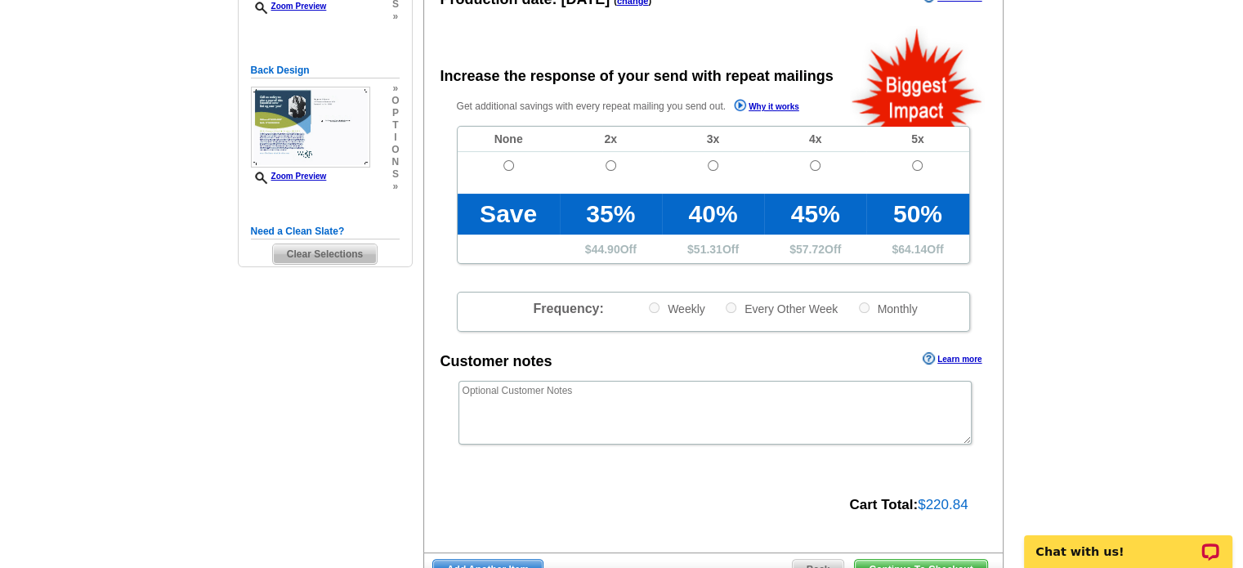
scroll to position [347, 0]
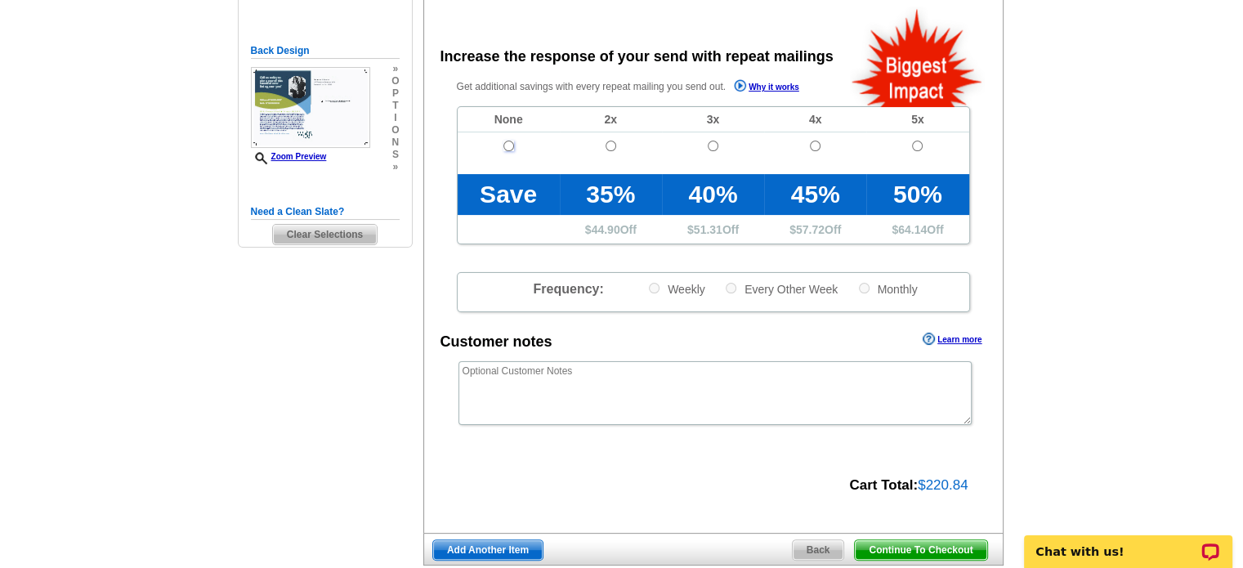
click at [506, 144] on input "radio" at bounding box center [508, 146] width 11 height 11
radio input "true"
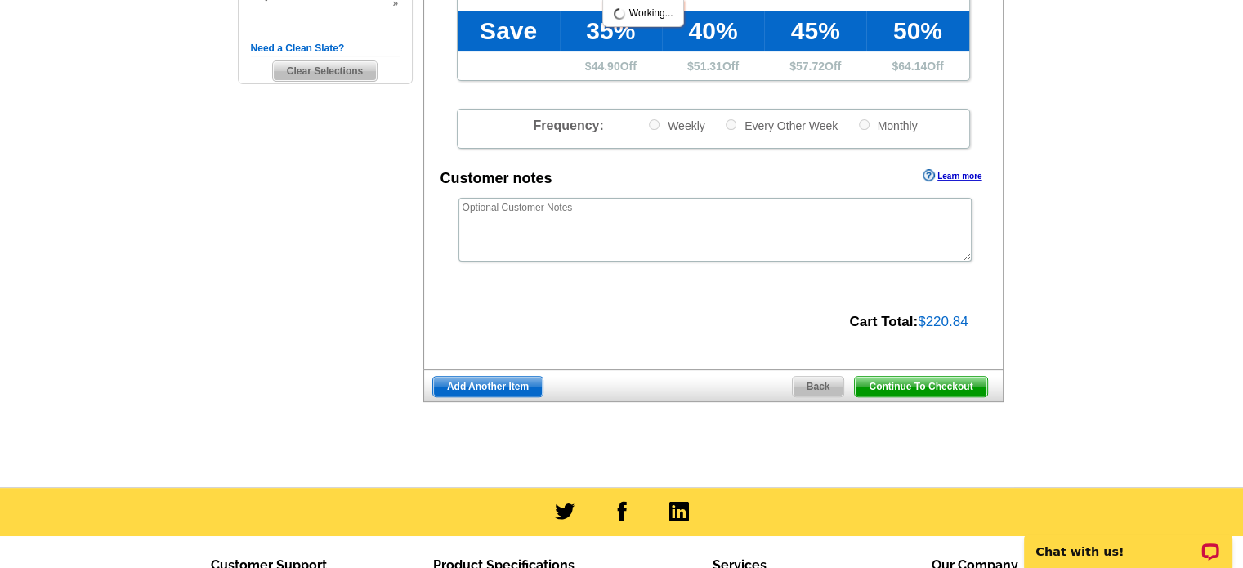
scroll to position [510, 0]
click at [477, 379] on span "Add Another Item" at bounding box center [488, 387] width 110 height 20
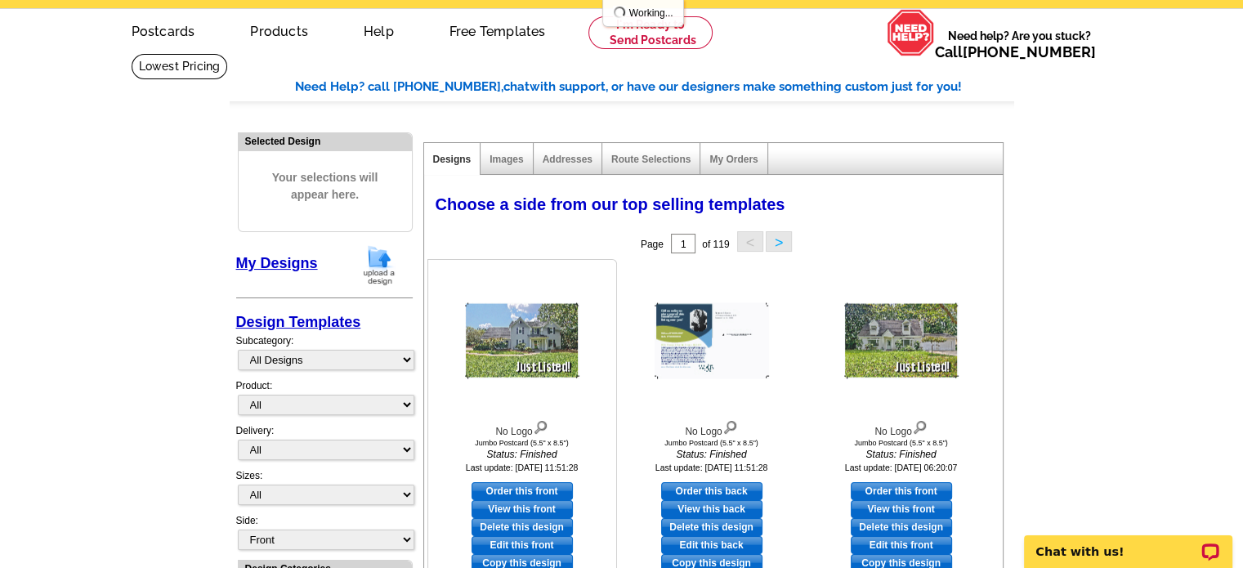
scroll to position [163, 0]
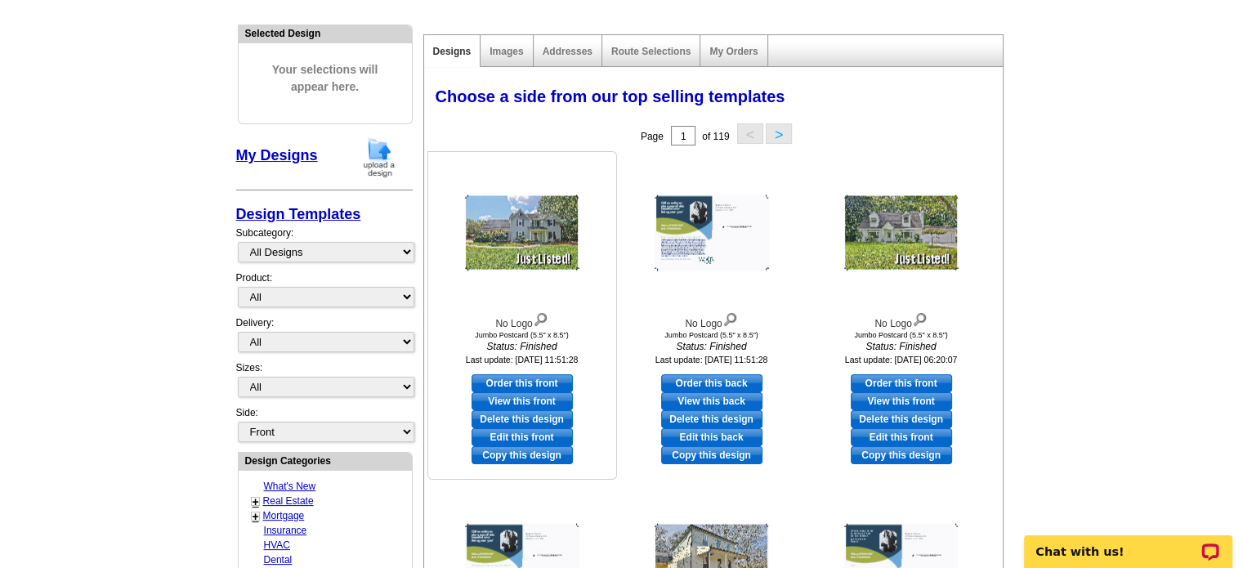
click at [533, 432] on link "Edit this front" at bounding box center [522, 437] width 101 height 18
select select "2"
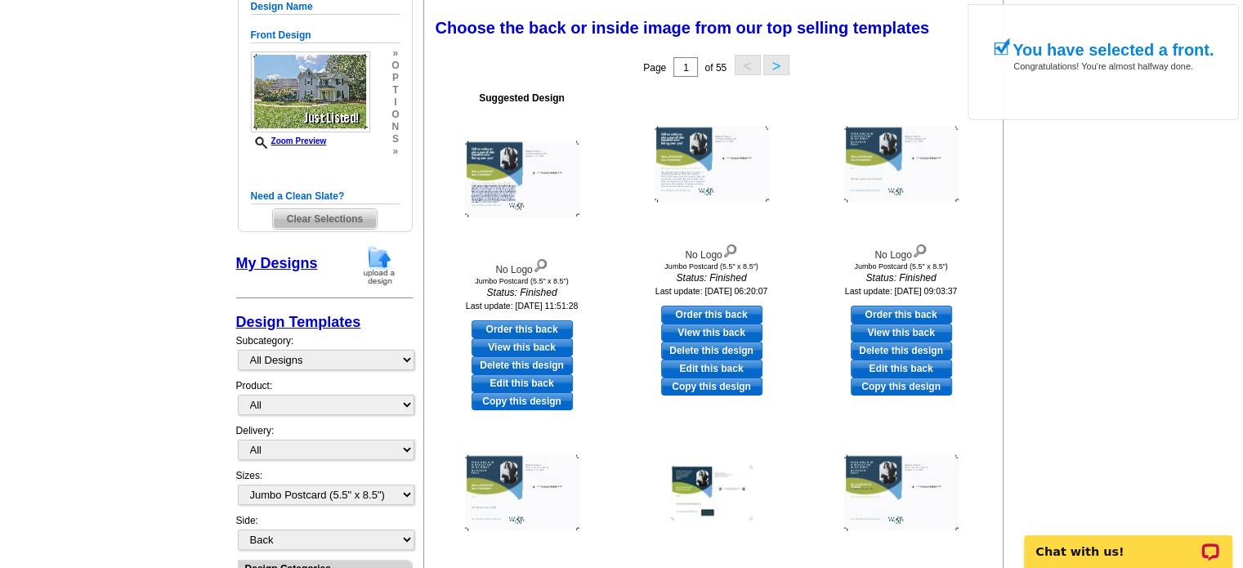
scroll to position [245, 0]
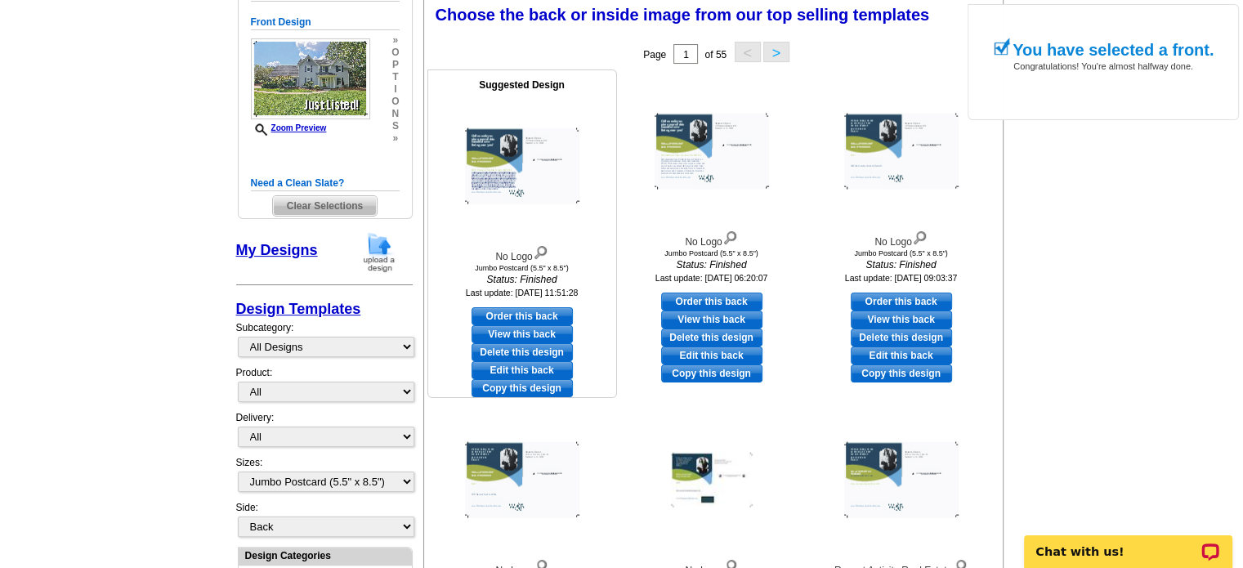
click at [532, 367] on link "Edit this back" at bounding box center [522, 370] width 101 height 18
select select "front"
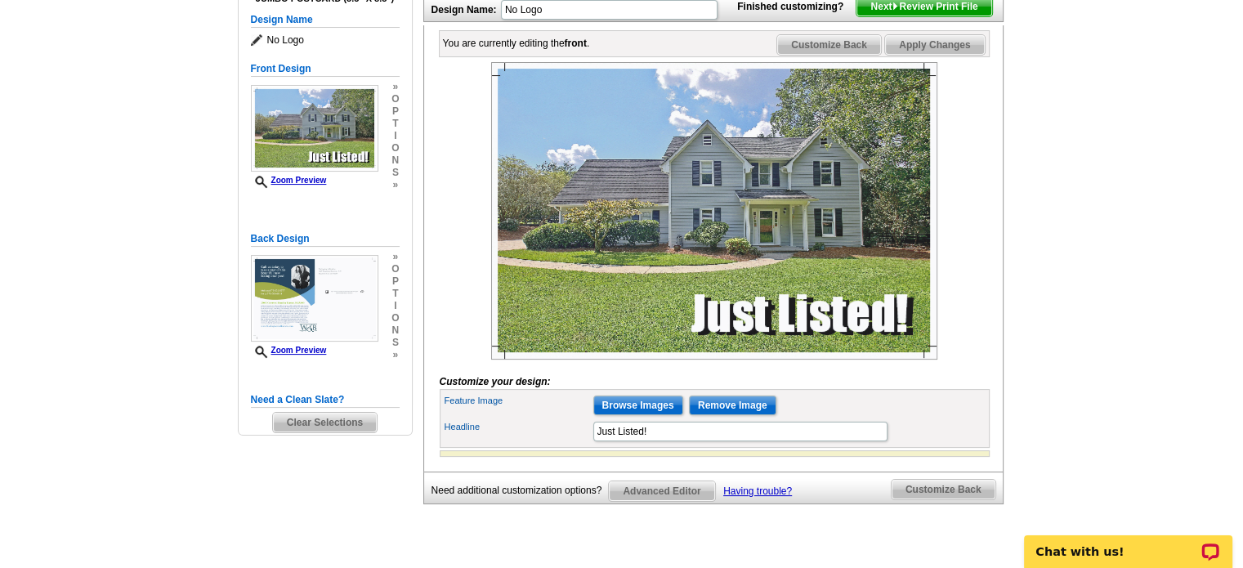
scroll to position [245, 0]
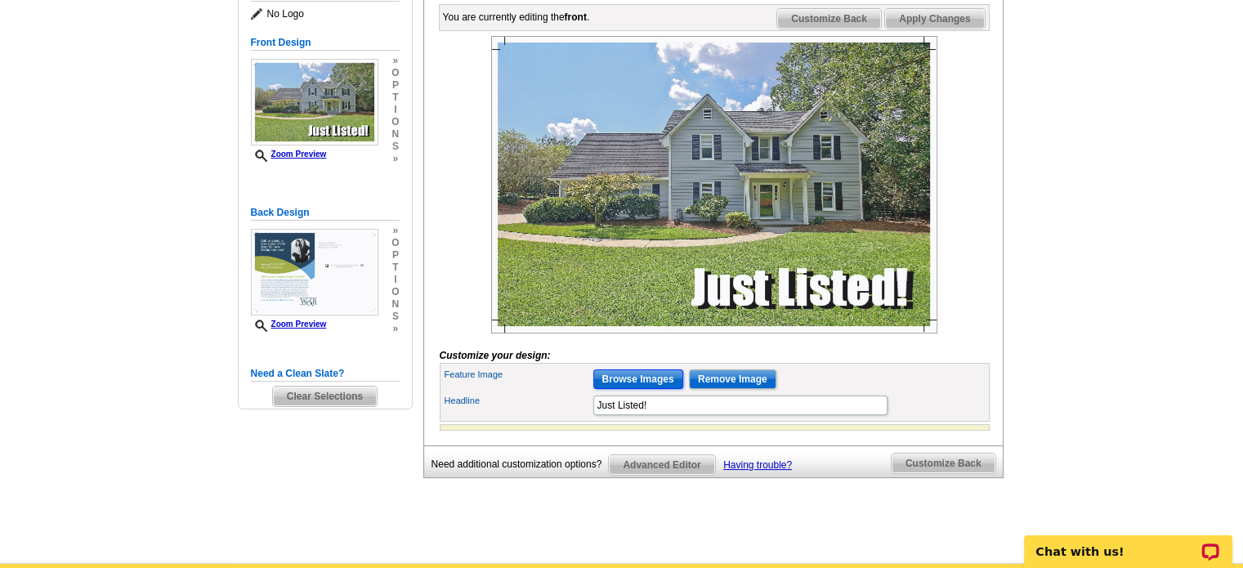
click at [641, 389] on input "Browse Images" at bounding box center [638, 379] width 90 height 20
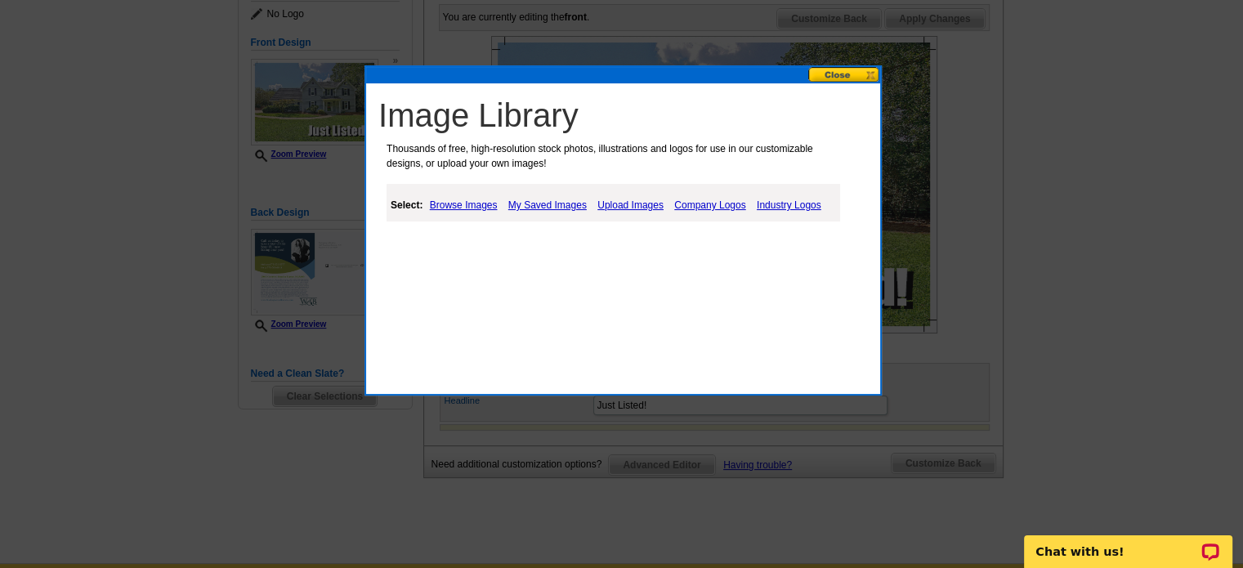
click at [642, 202] on link "Upload Images" at bounding box center [630, 205] width 74 height 20
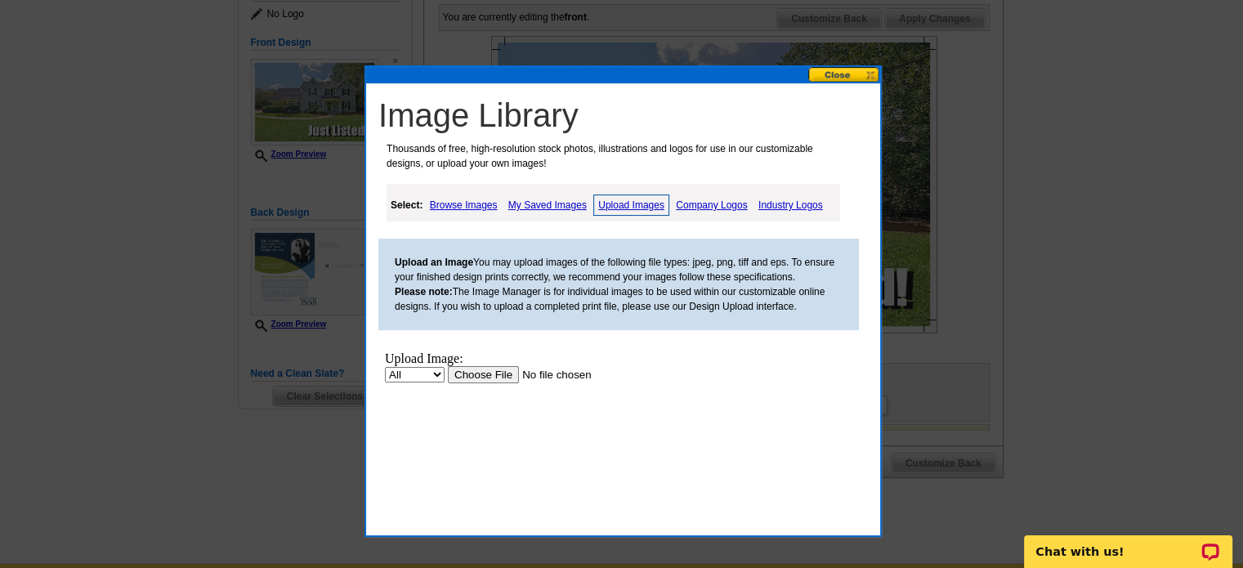
scroll to position [0, 0]
click at [478, 378] on input "file" at bounding box center [551, 374] width 207 height 17
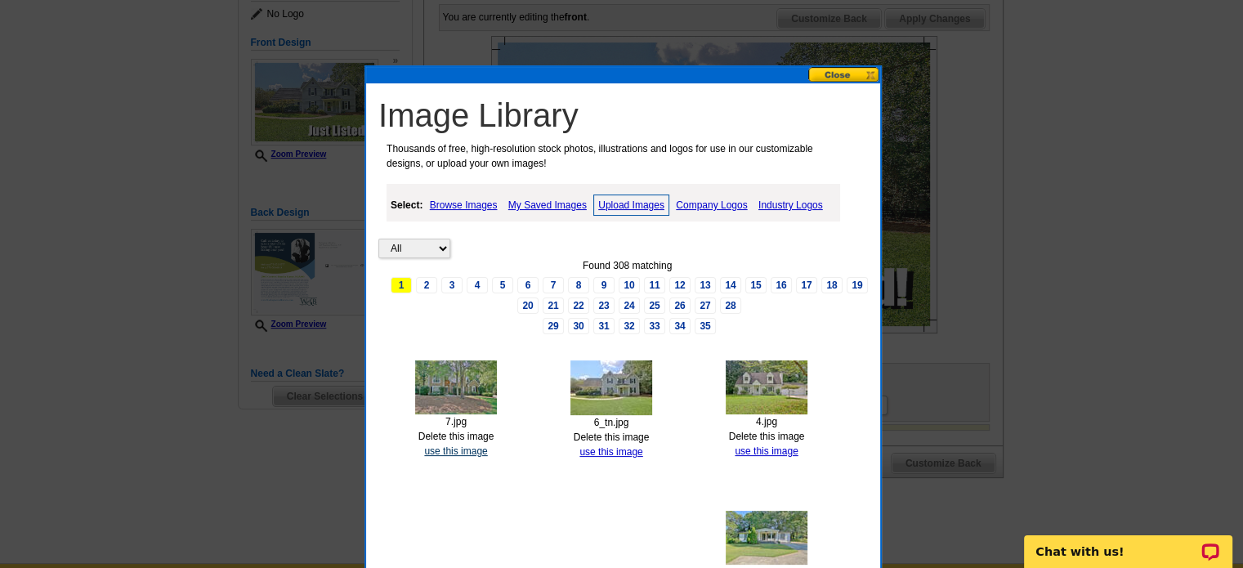
click at [471, 448] on link "use this image" at bounding box center [455, 450] width 63 height 11
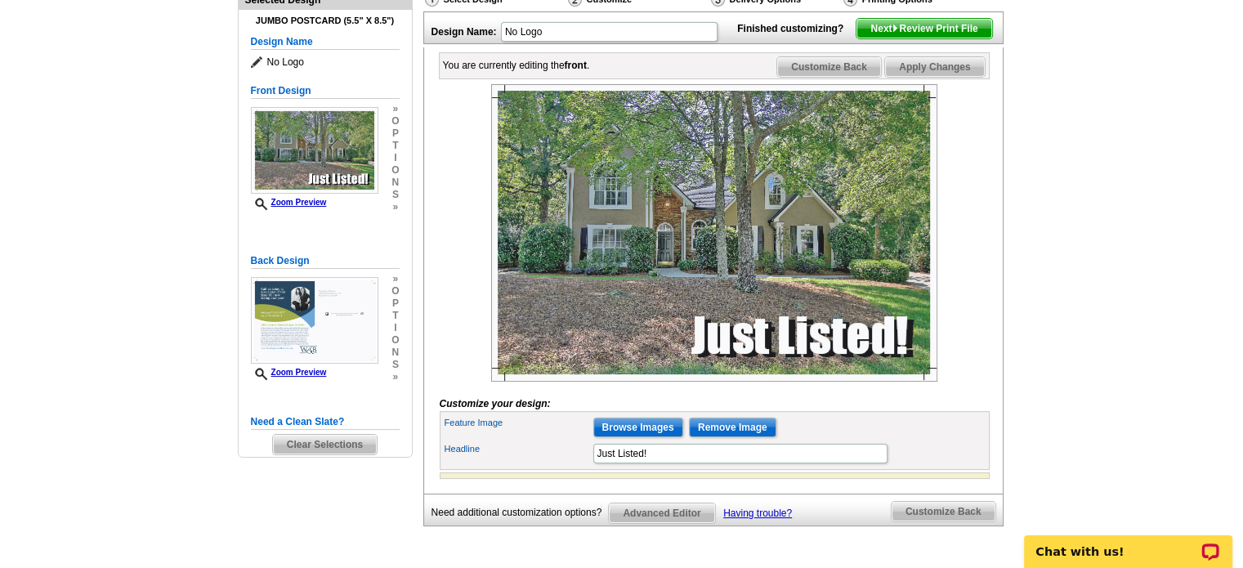
scroll to position [163, 0]
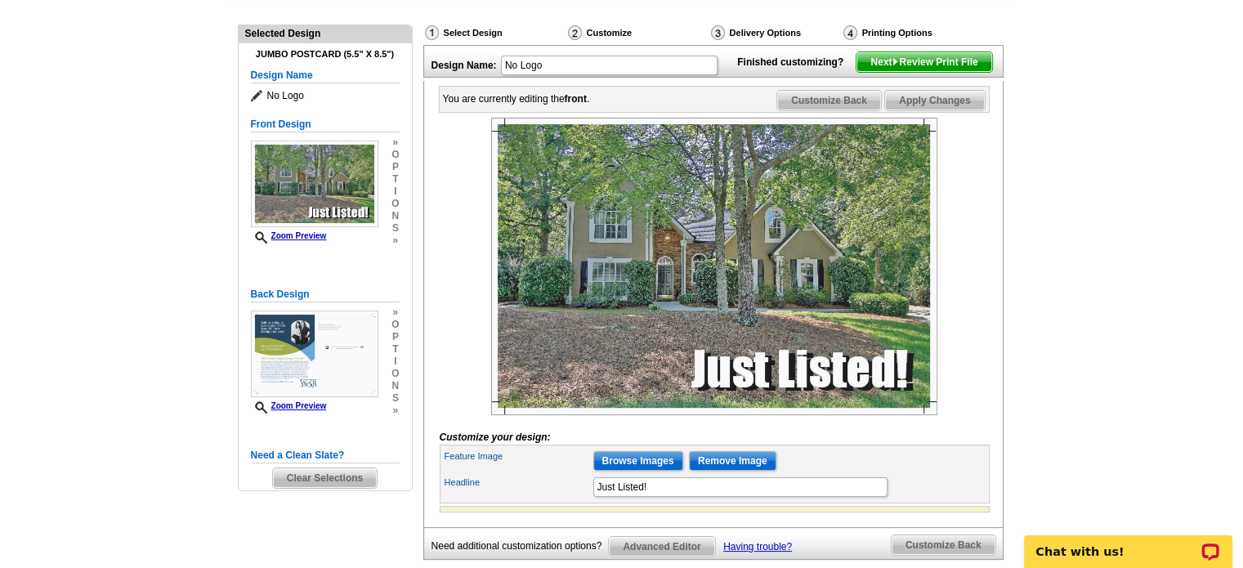
click at [825, 110] on span "Customize Back" at bounding box center [829, 101] width 104 height 20
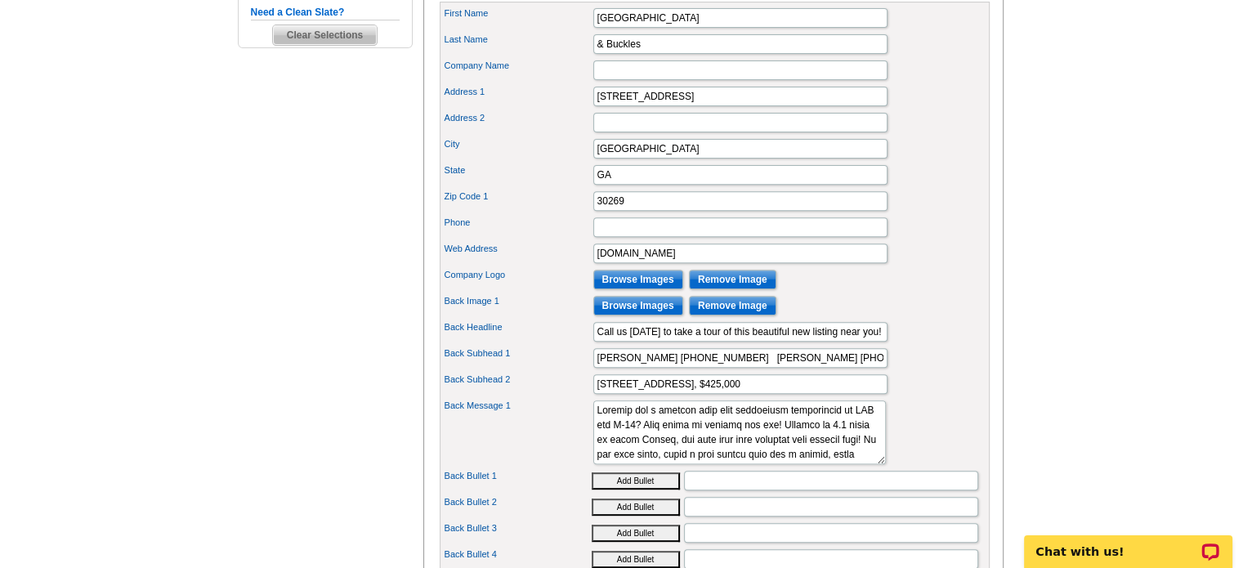
scroll to position [654, 0]
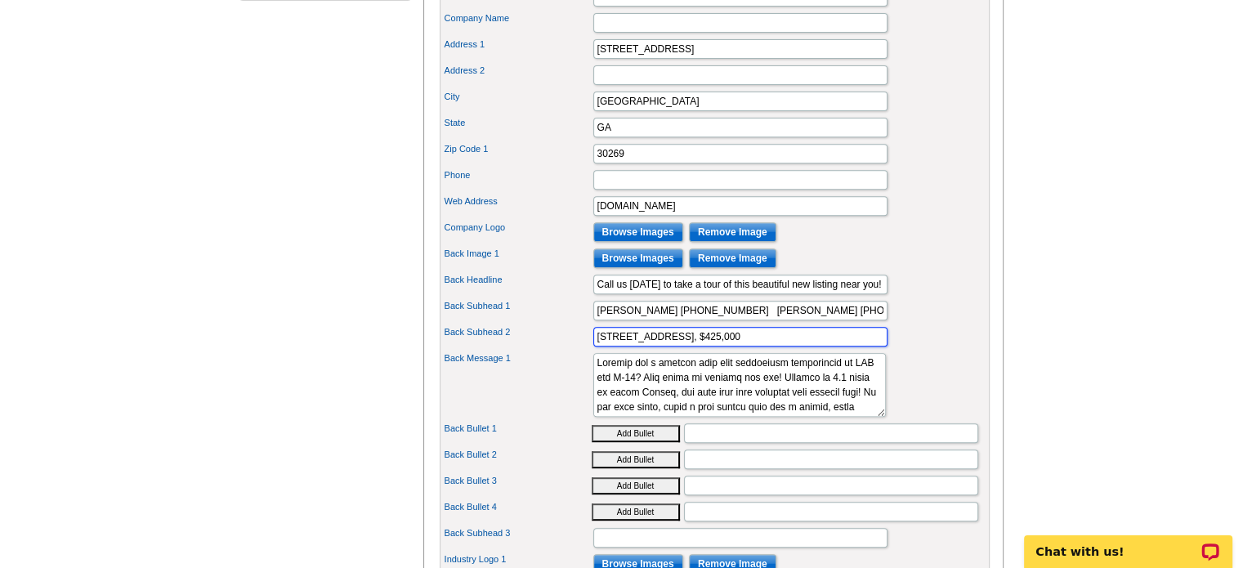
drag, startPoint x: 792, startPoint y: 358, endPoint x: 422, endPoint y: 369, distance: 370.4
click at [422, 370] on div "Select Design Customize Delivery Options Printing Options You have selected a b…" at bounding box center [712, 115] width 587 height 1183
type input "407 Plantain Terrace in Planterra Ridge, $674,000"
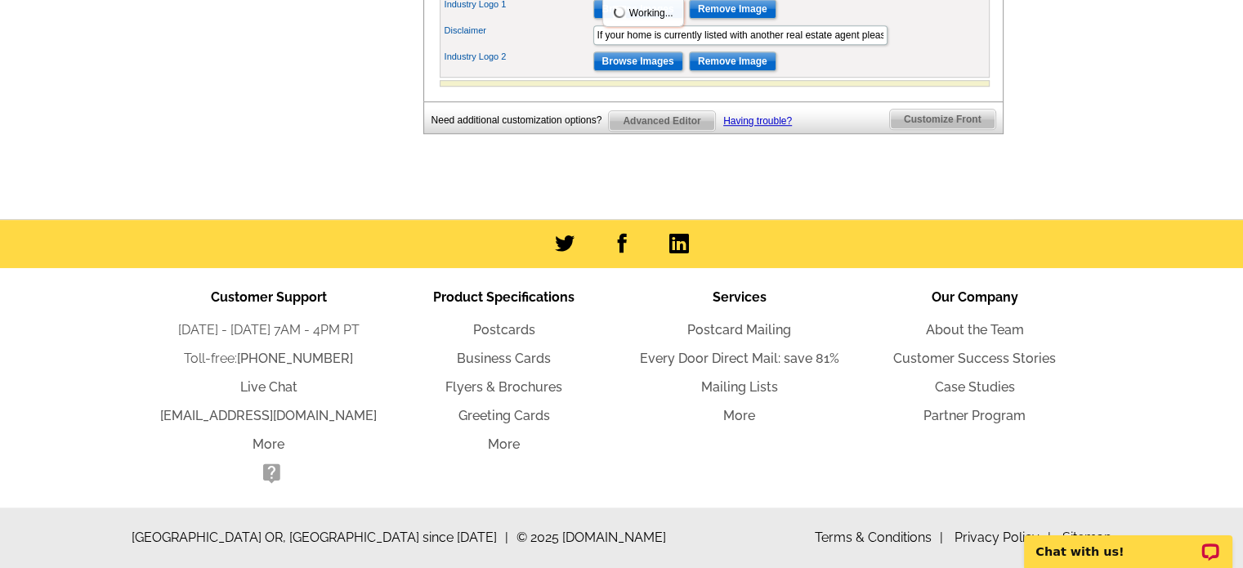
drag, startPoint x: 595, startPoint y: 382, endPoint x: 1041, endPoint y: 606, distance: 499.7
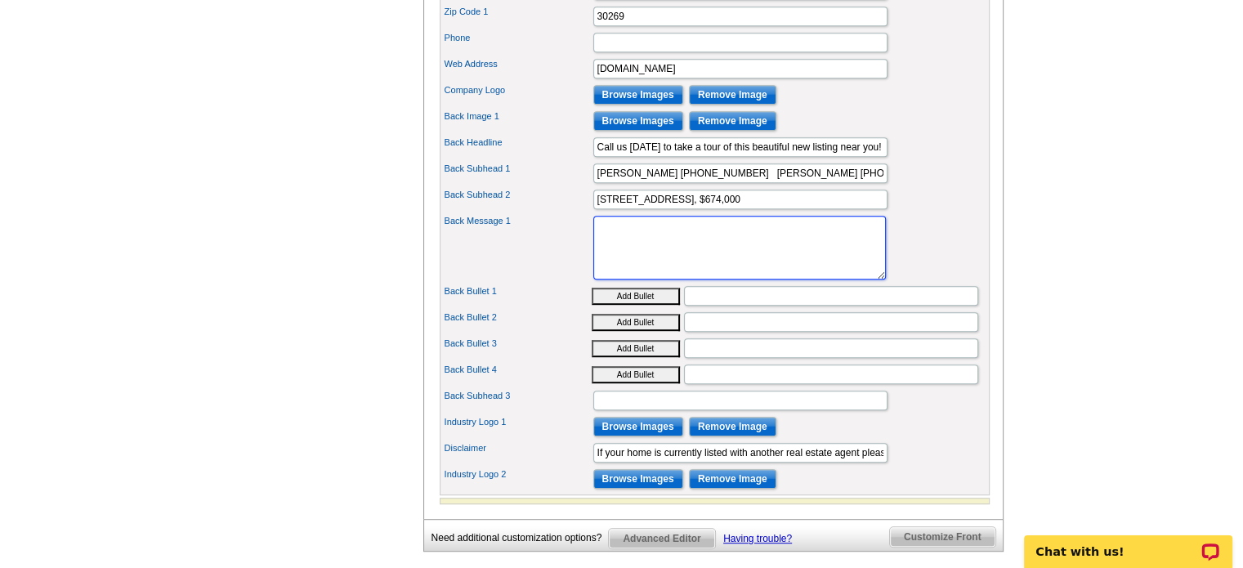
scroll to position [787, 0]
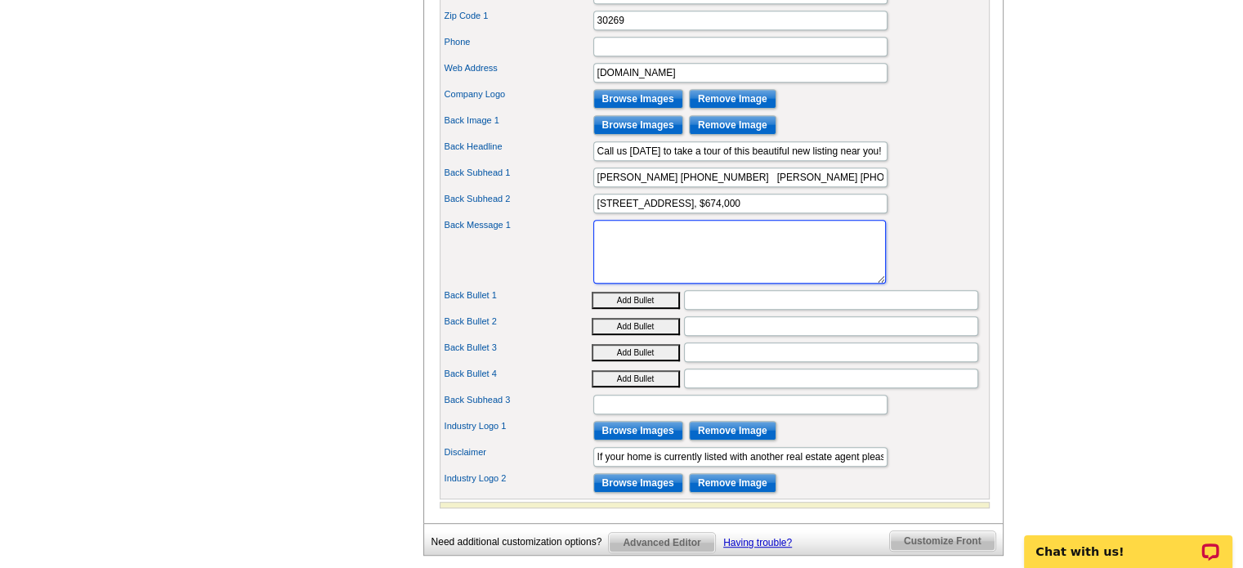
paste textarea "GORGEOUS RENOVATED HOME IN POPULAR PLANTERRA RIDGE! Don't miss this beautiful f…"
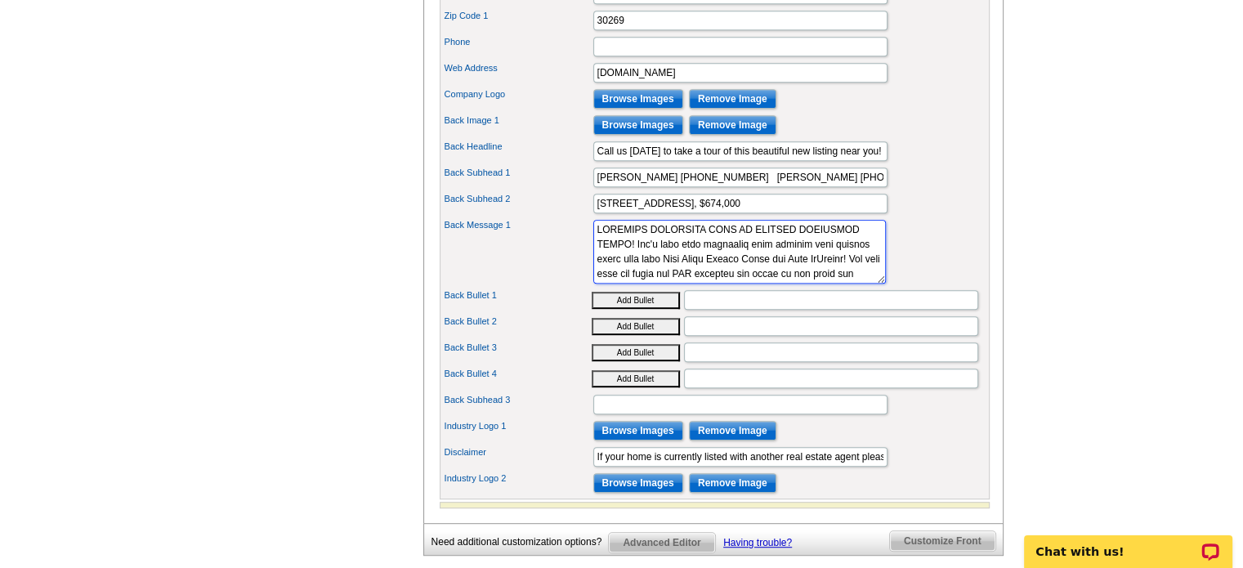
scroll to position [275, 0]
click at [928, 284] on div "Back Message 1" at bounding box center [715, 252] width 544 height 70
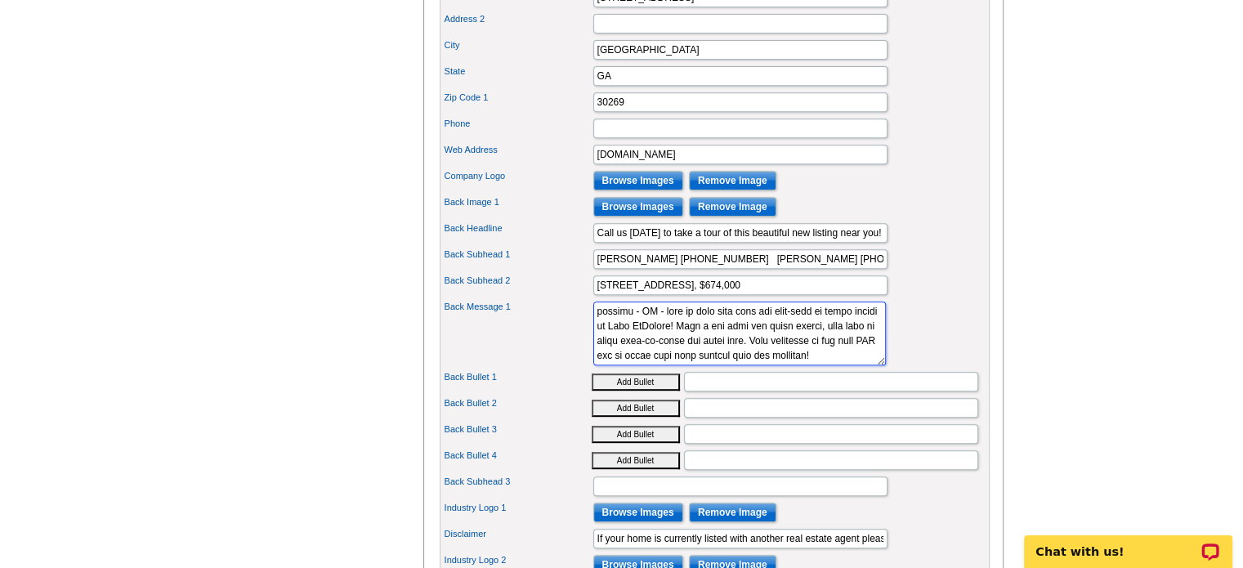
scroll to position [0, 0]
click at [696, 345] on textarea "Back Message 1" at bounding box center [739, 334] width 293 height 64
click at [762, 335] on textarea "Back Message 1" at bounding box center [739, 334] width 293 height 64
click at [948, 352] on div "Back Message 1" at bounding box center [715, 333] width 544 height 70
click at [811, 333] on textarea "Back Message 1" at bounding box center [739, 334] width 293 height 64
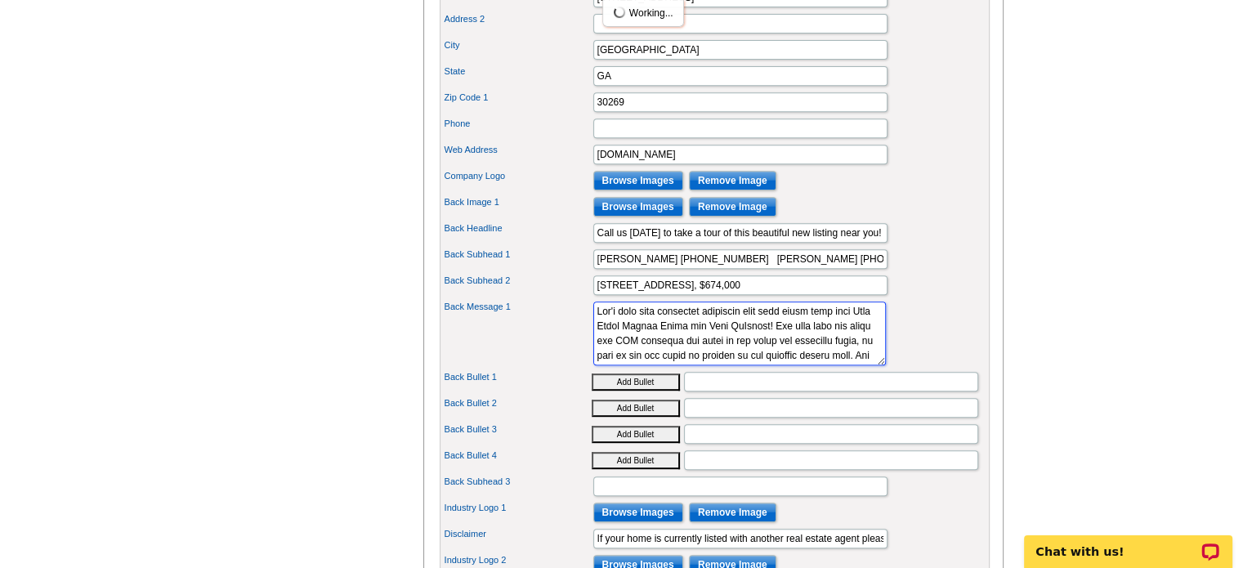
type textarea "Don't miss this beautiful renovated home just steps away from Line Creek Nature…"
click at [937, 321] on div "Back Message 1" at bounding box center [715, 333] width 544 height 70
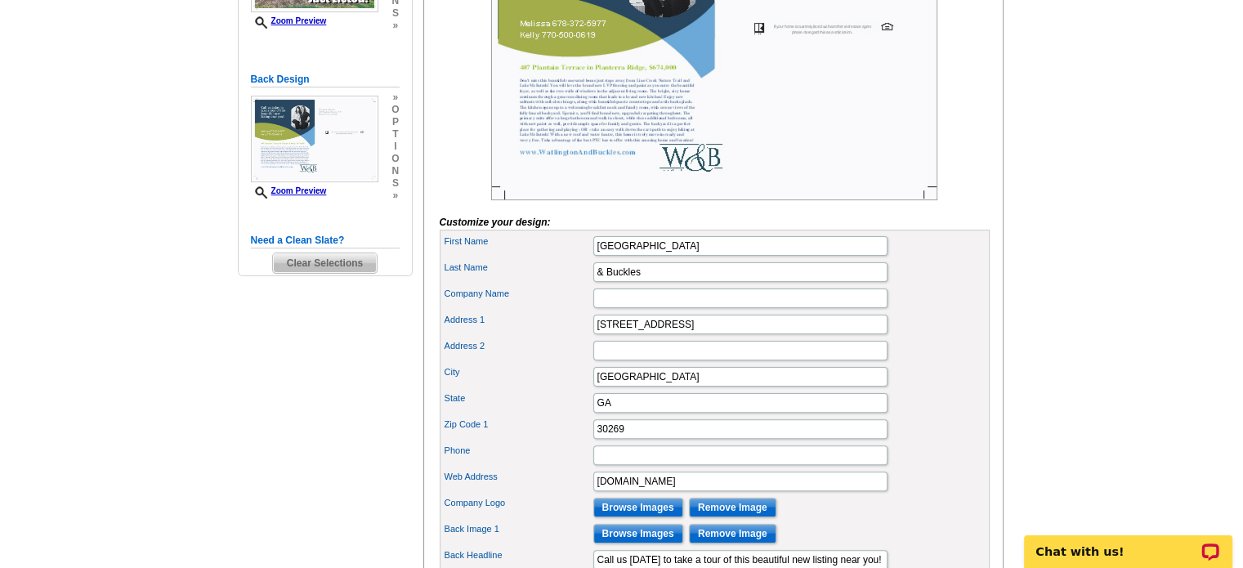
scroll to position [51, 0]
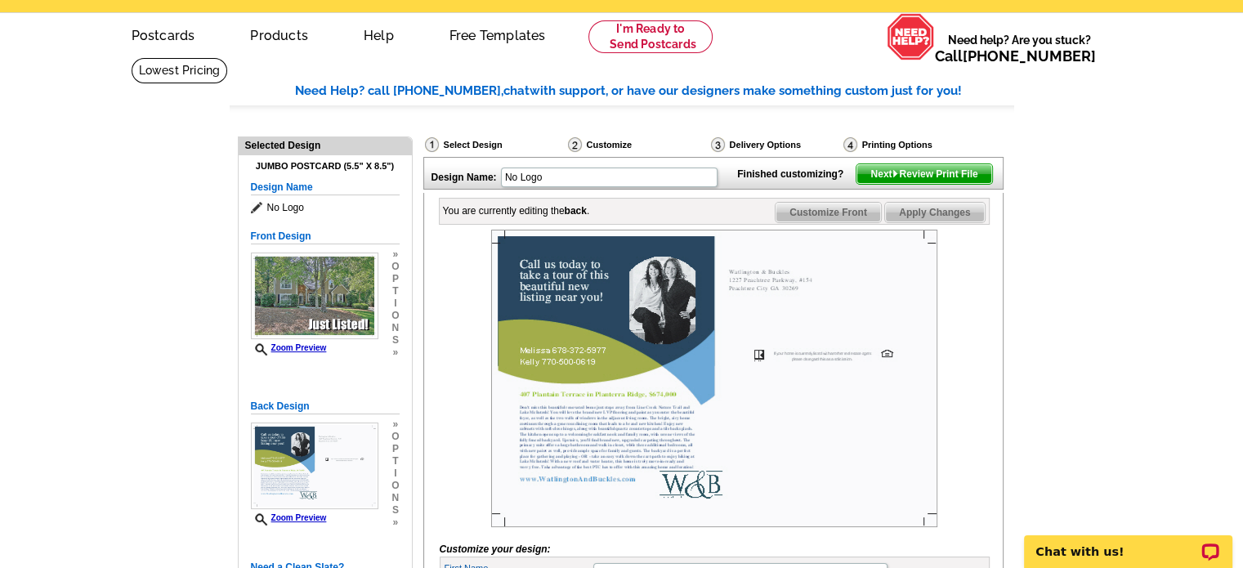
click at [925, 184] on span "Next Review Print File" at bounding box center [924, 174] width 135 height 20
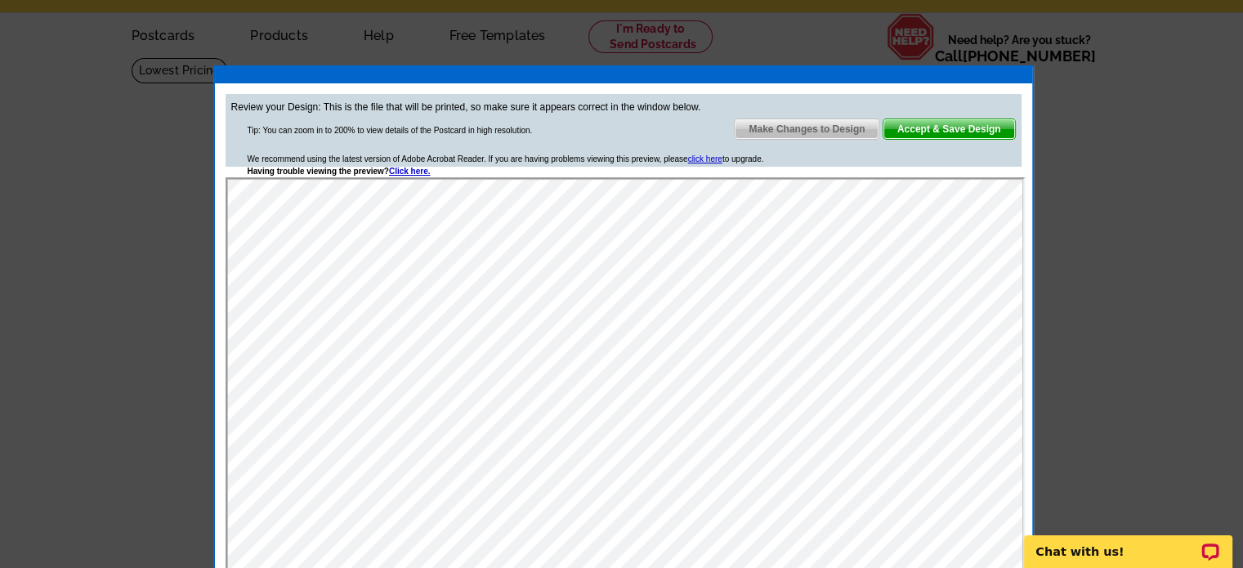
scroll to position [0, 0]
click at [972, 128] on span "Accept & Save Design" at bounding box center [950, 129] width 132 height 20
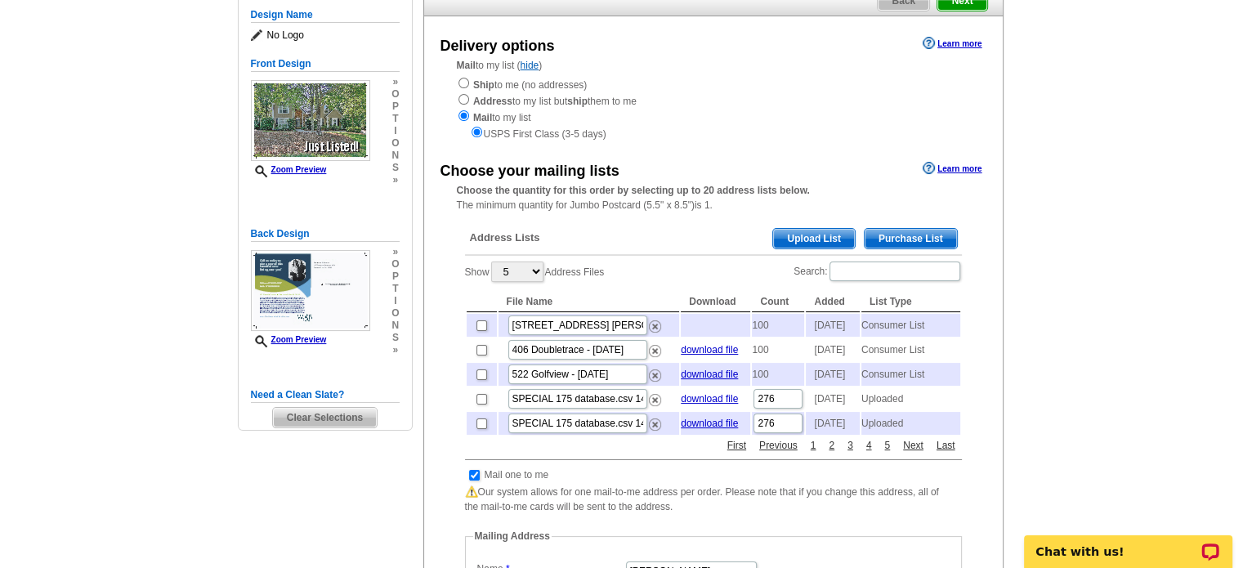
click at [915, 230] on link "Purchase List" at bounding box center [911, 238] width 94 height 21
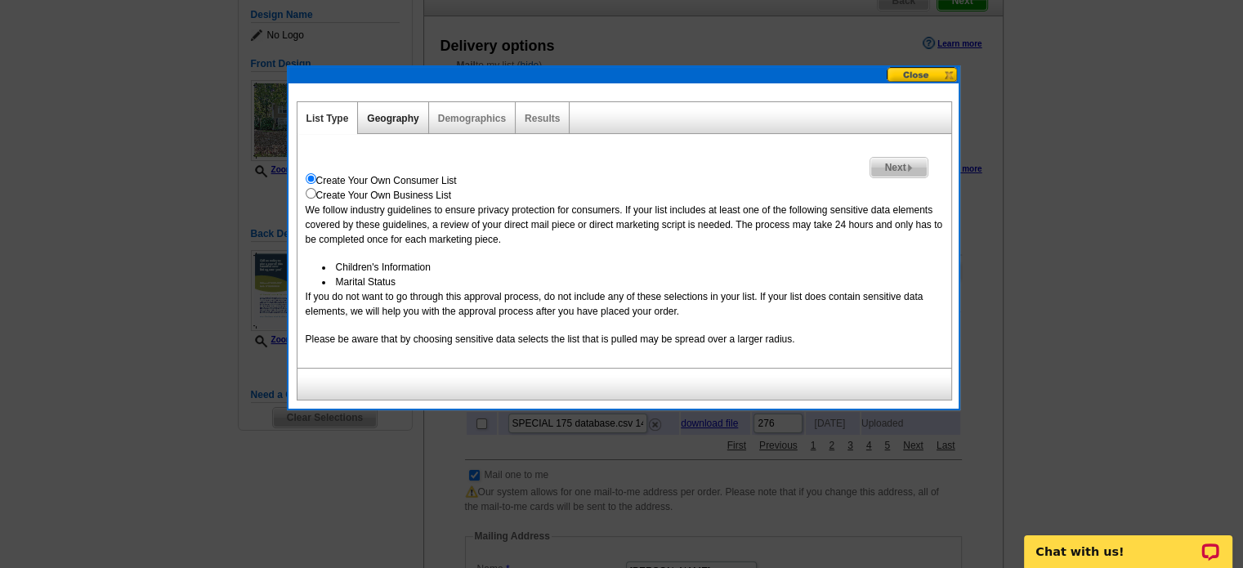
click at [409, 113] on link "Geography" at bounding box center [392, 118] width 51 height 11
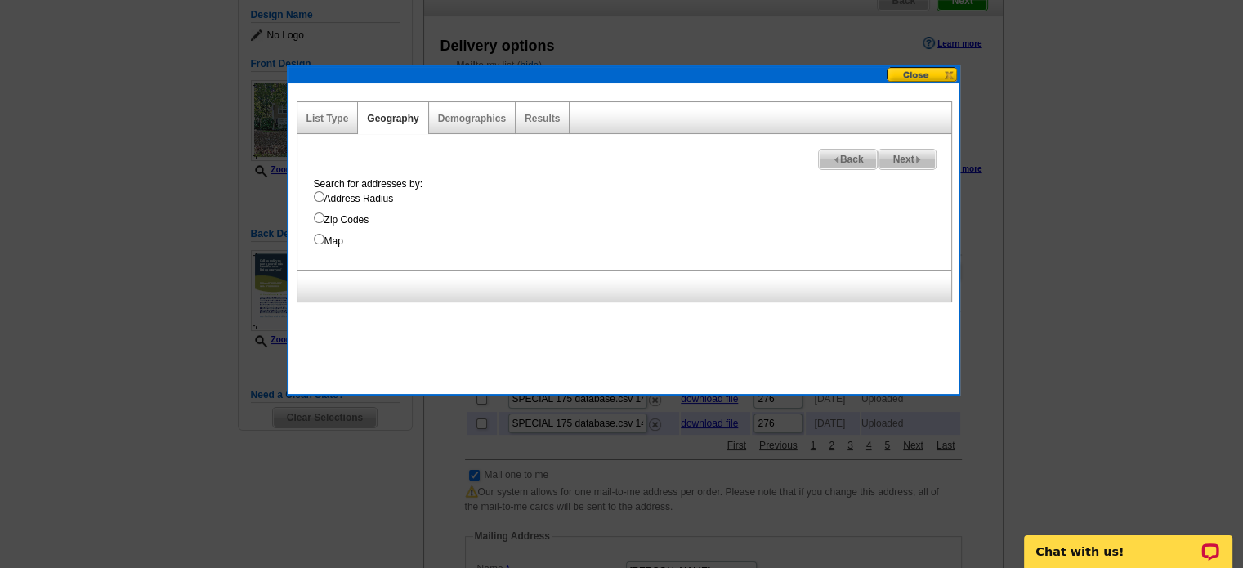
click at [320, 238] on input "Map" at bounding box center [319, 239] width 11 height 11
radio input "true"
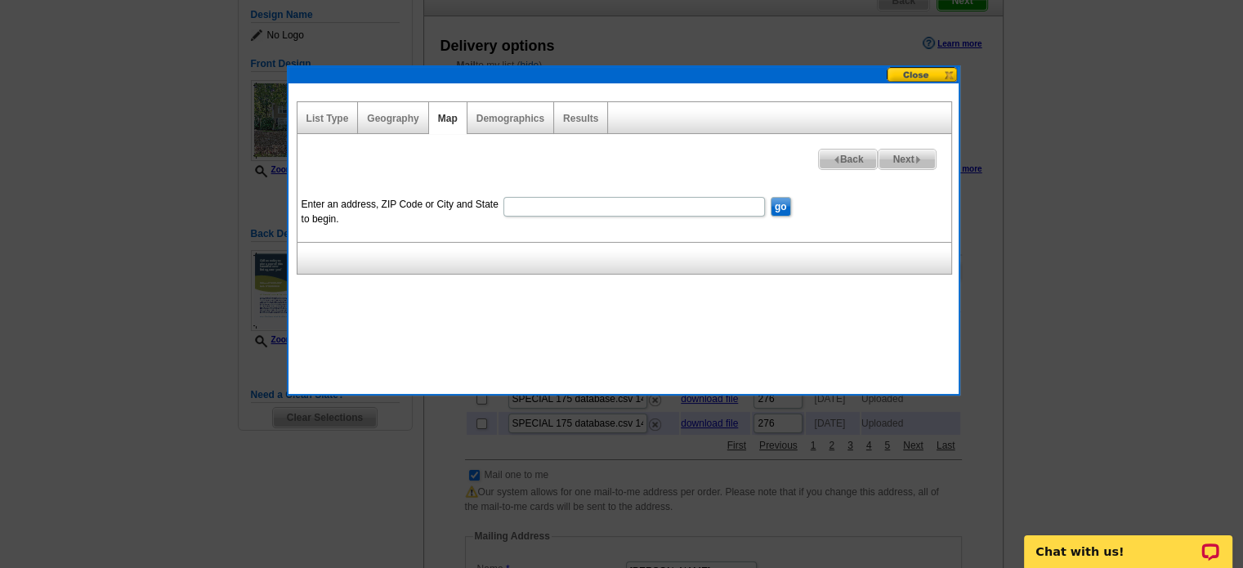
click at [624, 202] on input "Enter an address, ZIP Code or City and State to begin." at bounding box center [634, 207] width 262 height 20
type input "407 Plantain Terrace Peachtree City"
click at [781, 208] on input "go" at bounding box center [781, 207] width 20 height 20
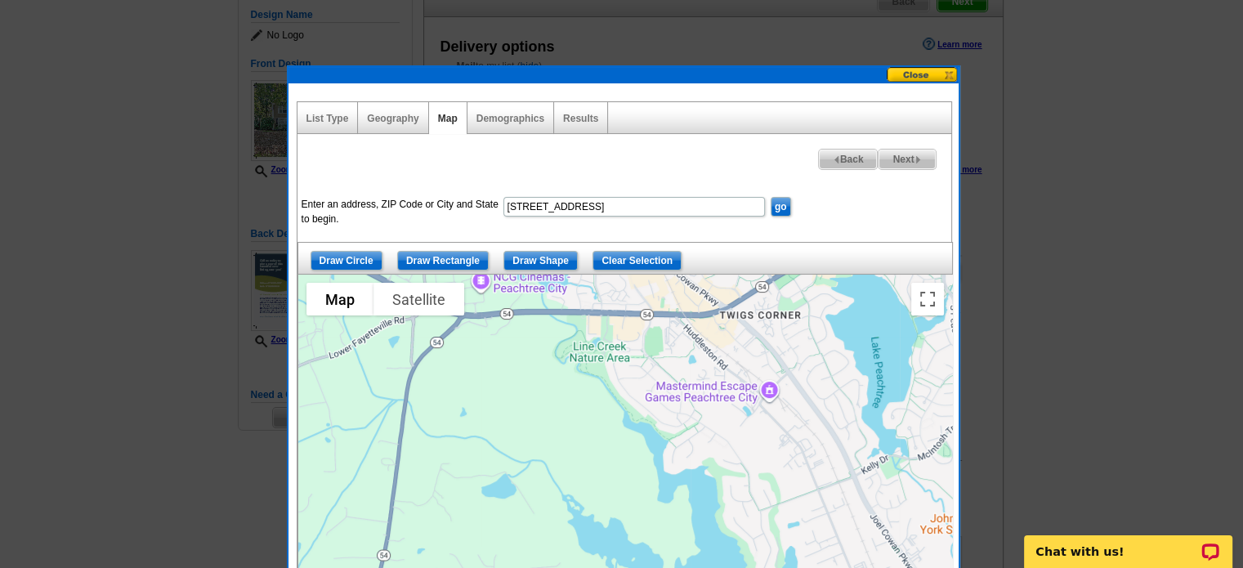
drag, startPoint x: 908, startPoint y: 382, endPoint x: 801, endPoint y: 386, distance: 107.1
click at [801, 386] on div at bounding box center [625, 479] width 654 height 409
click at [519, 257] on input "Draw Shape" at bounding box center [540, 261] width 74 height 20
click at [778, 498] on div at bounding box center [625, 479] width 654 height 409
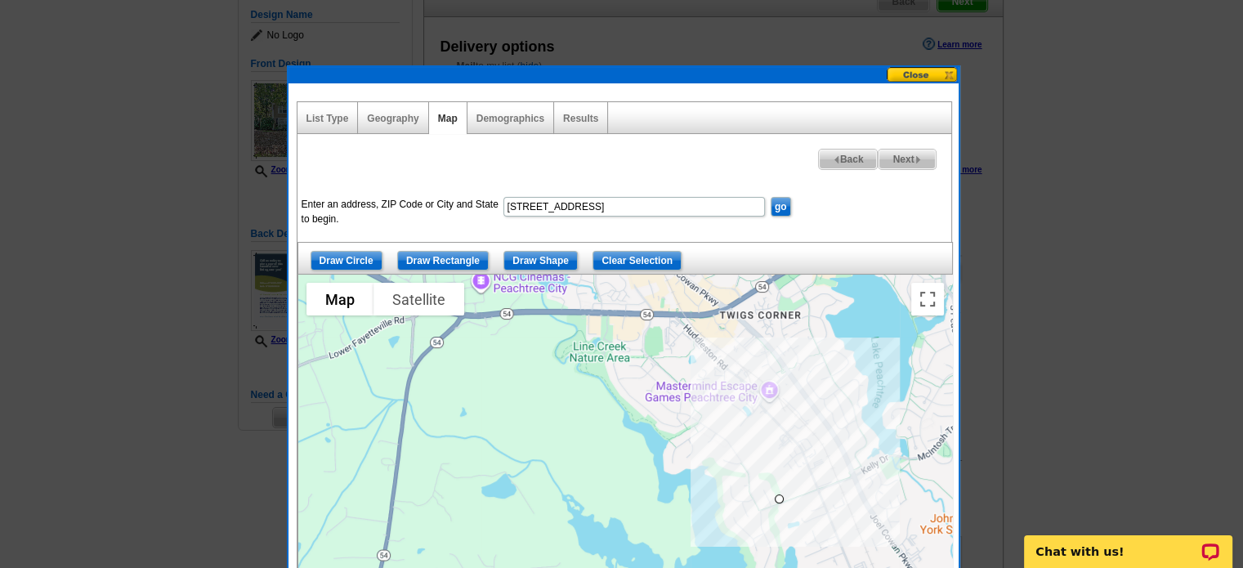
click at [717, 411] on div at bounding box center [625, 479] width 654 height 409
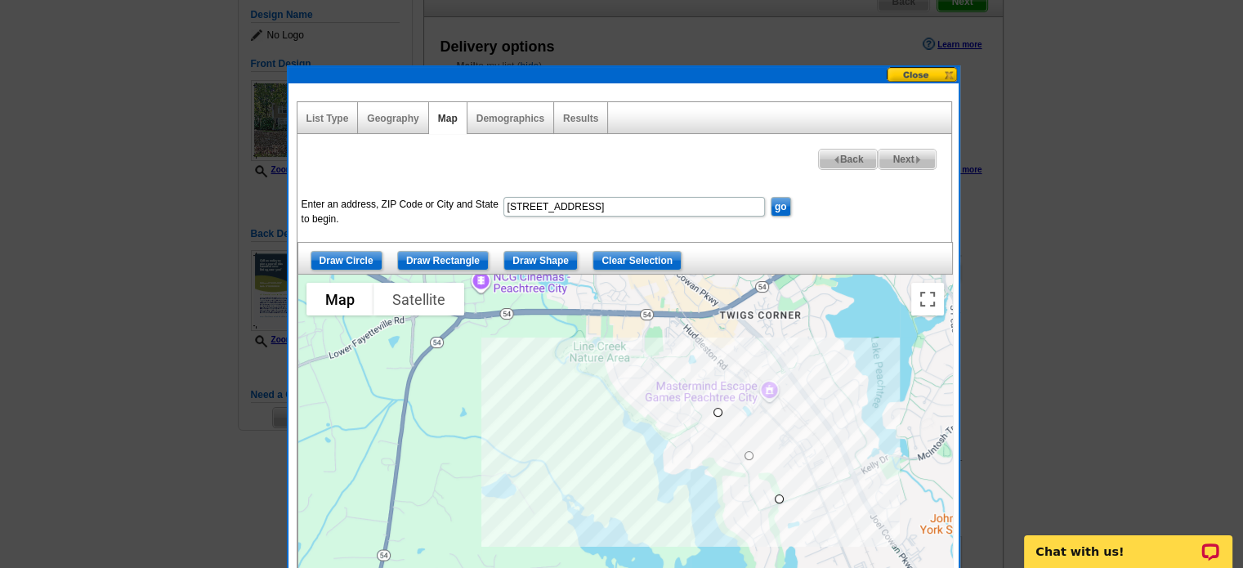
click at [682, 368] on div at bounding box center [625, 479] width 654 height 409
click at [642, 354] on div at bounding box center [625, 479] width 654 height 409
click at [588, 359] on div at bounding box center [625, 479] width 654 height 409
click at [626, 476] on div at bounding box center [625, 479] width 654 height 409
click at [725, 508] on div at bounding box center [625, 479] width 654 height 409
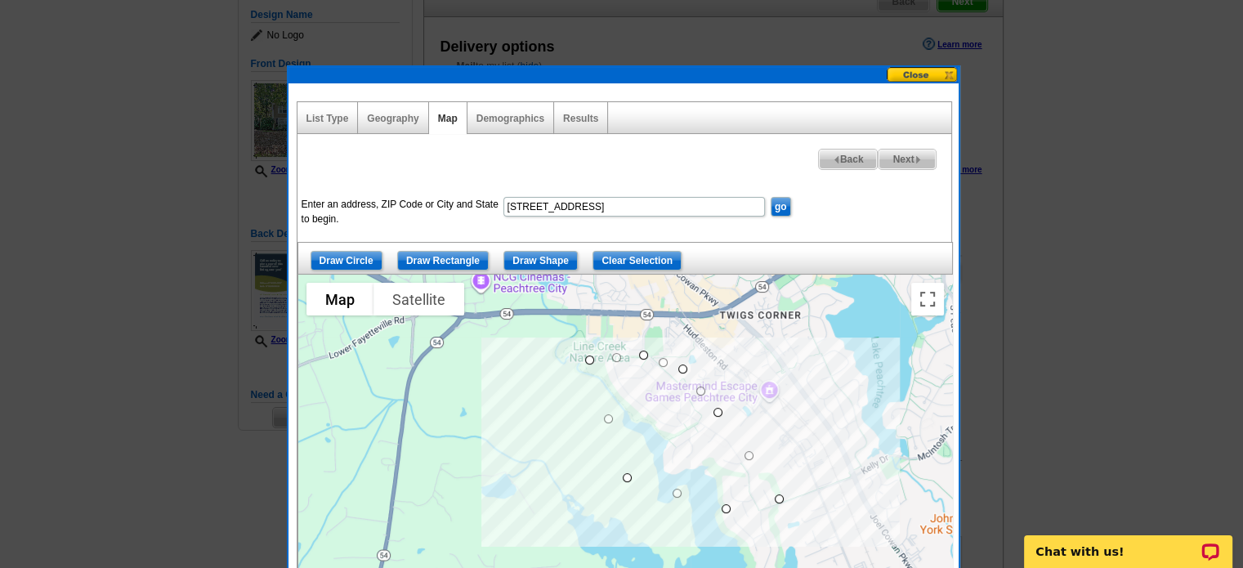
click at [745, 522] on div at bounding box center [625, 479] width 654 height 409
click at [788, 504] on div at bounding box center [625, 479] width 654 height 409
drag, startPoint x: 778, startPoint y: 497, endPoint x: 732, endPoint y: 430, distance: 81.2
drag, startPoint x: 743, startPoint y: 520, endPoint x: 700, endPoint y: 463, distance: 71.3
drag, startPoint x: 723, startPoint y: 509, endPoint x: 666, endPoint y: 474, distance: 66.4
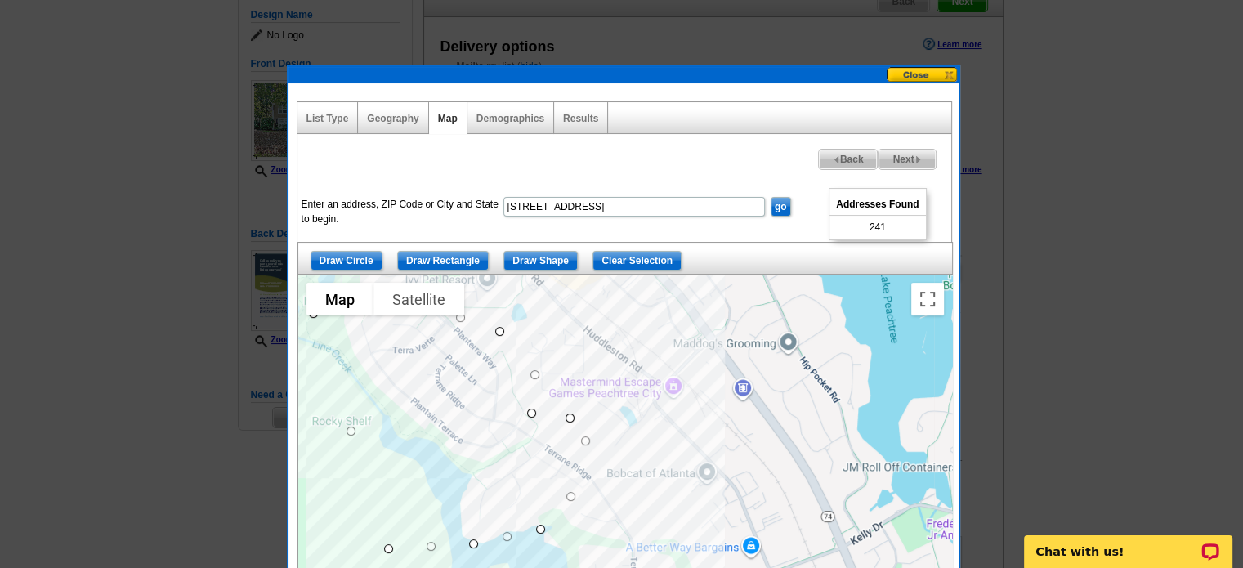
drag, startPoint x: 602, startPoint y: 463, endPoint x: 530, endPoint y: 410, distance: 89.4
drag, startPoint x: 537, startPoint y: 528, endPoint x: 484, endPoint y: 467, distance: 81.1
drag, startPoint x: 481, startPoint y: 505, endPoint x: 425, endPoint y: 468, distance: 67.8
drag, startPoint x: 487, startPoint y: 472, endPoint x: 485, endPoint y: 464, distance: 8.3
click at [827, 391] on div at bounding box center [625, 479] width 654 height 409
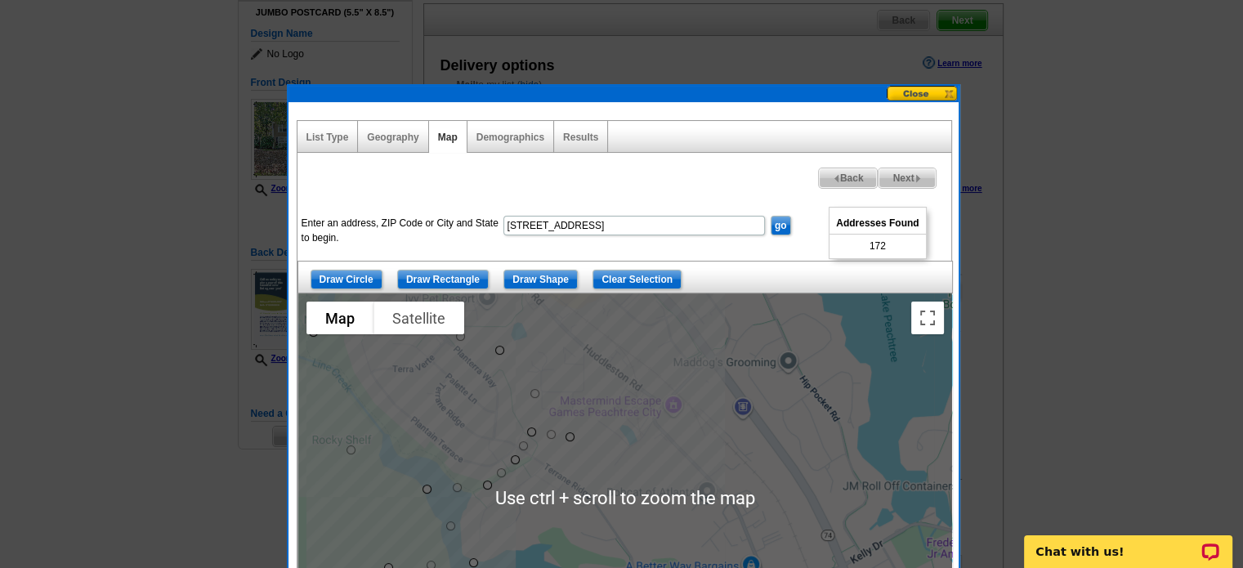
scroll to position [163, 0]
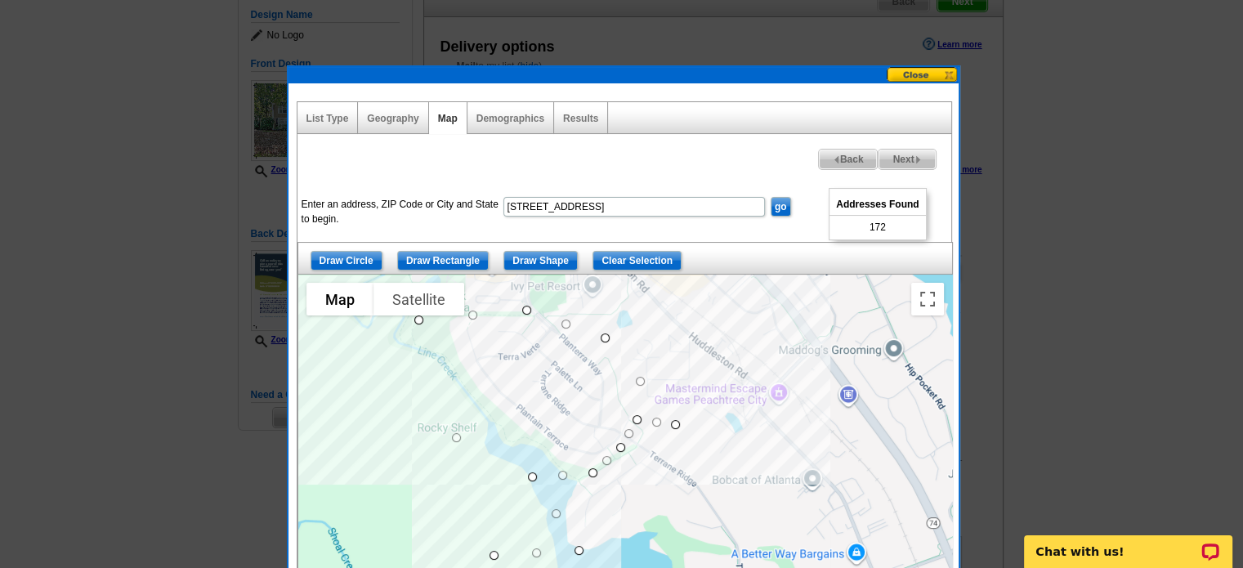
drag, startPoint x: 581, startPoint y: 346, endPoint x: 689, endPoint y: 352, distance: 108.1
click at [689, 352] on div at bounding box center [625, 479] width 654 height 409
drag, startPoint x: 526, startPoint y: 307, endPoint x: 517, endPoint y: 342, distance: 36.1
click at [602, 338] on div at bounding box center [605, 338] width 9 height 9
drag, startPoint x: 638, startPoint y: 382, endPoint x: 623, endPoint y: 363, distance: 24.4
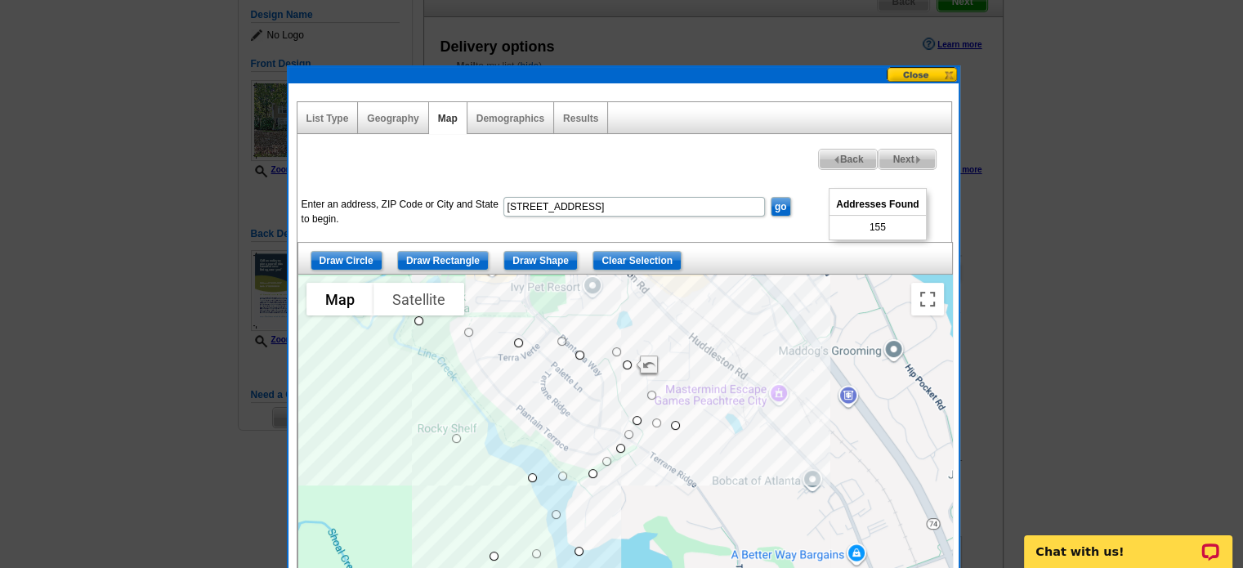
drag, startPoint x: 603, startPoint y: 338, endPoint x: 576, endPoint y: 356, distance: 32.4
drag, startPoint x: 576, startPoint y: 356, endPoint x: 575, endPoint y: 342, distance: 13.1
drag, startPoint x: 547, startPoint y: 344, endPoint x: 574, endPoint y: 393, distance: 56.0
drag, startPoint x: 492, startPoint y: 556, endPoint x: 484, endPoint y: 408, distance: 148.2
drag, startPoint x: 675, startPoint y: 421, endPoint x: 629, endPoint y: 383, distance: 59.2
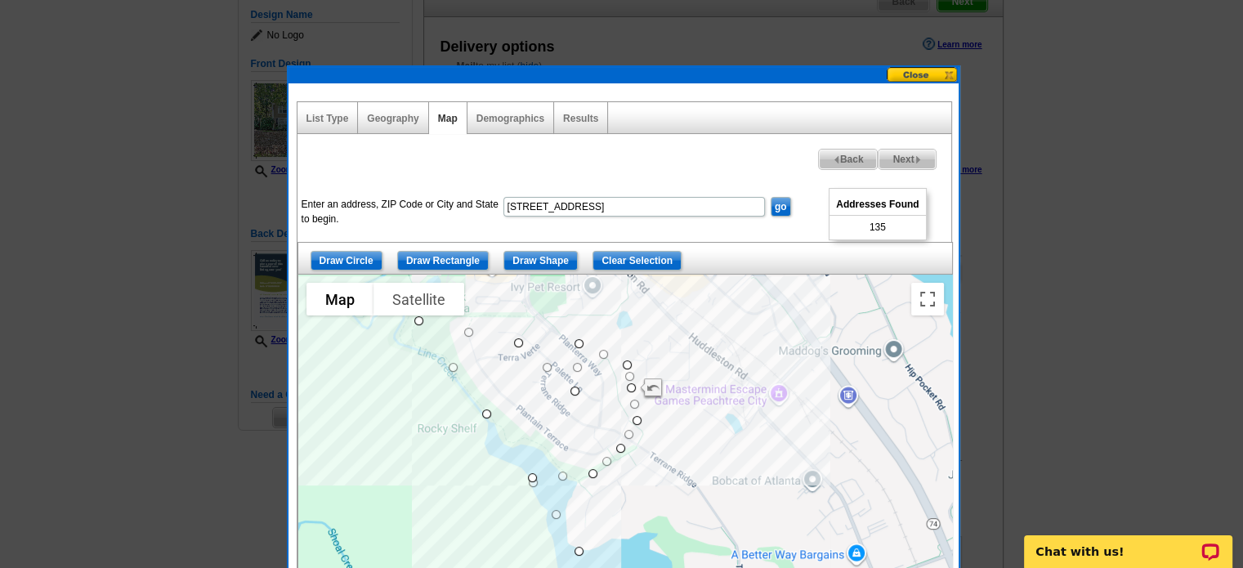
click at [912, 157] on span "Next" at bounding box center [907, 160] width 56 height 20
select select
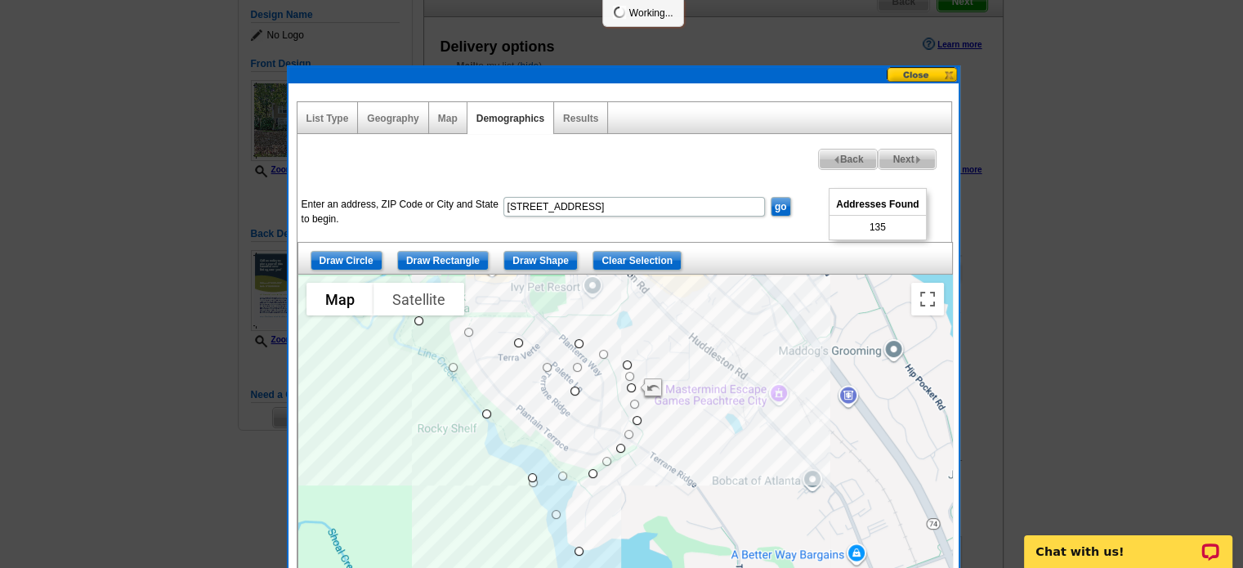
select select
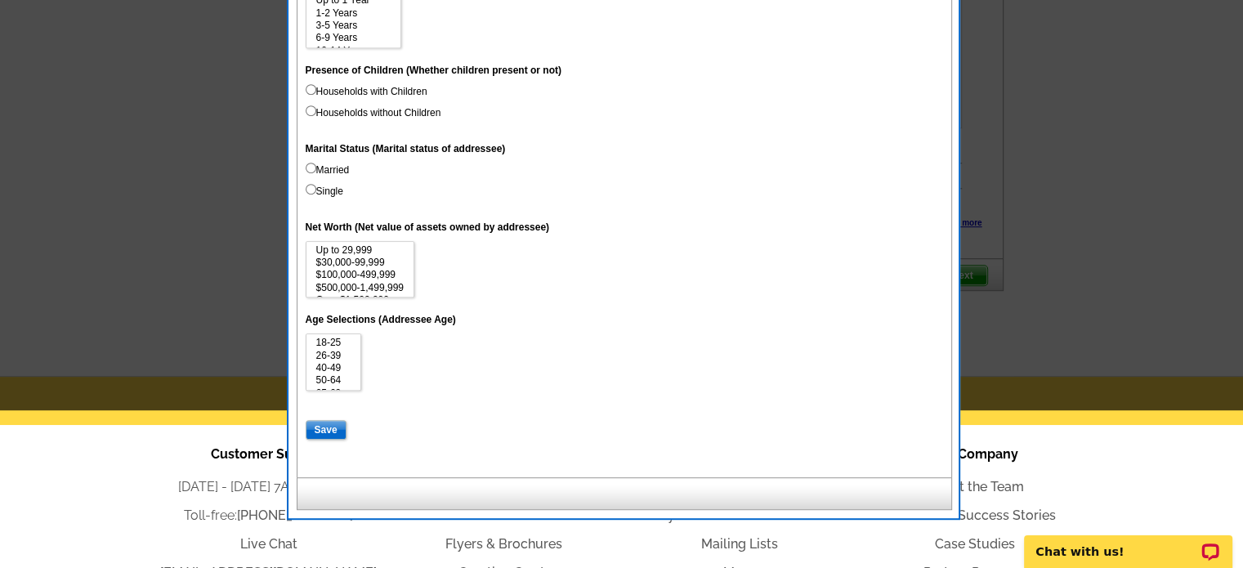
scroll to position [1010, 0]
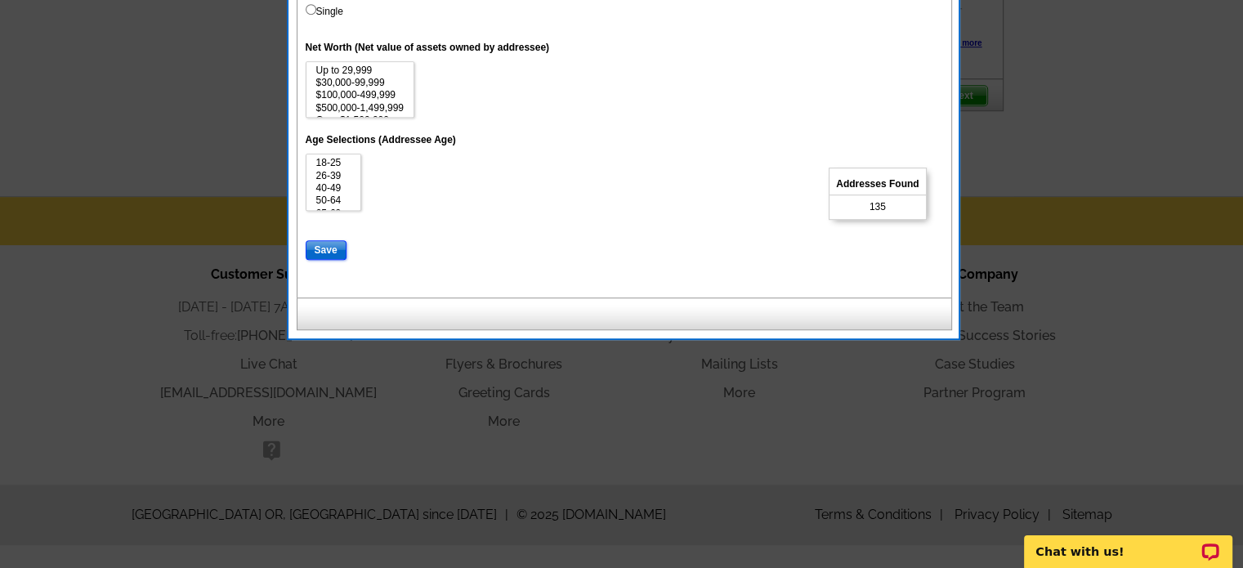
click at [310, 248] on input "Save" at bounding box center [326, 250] width 41 height 20
select select
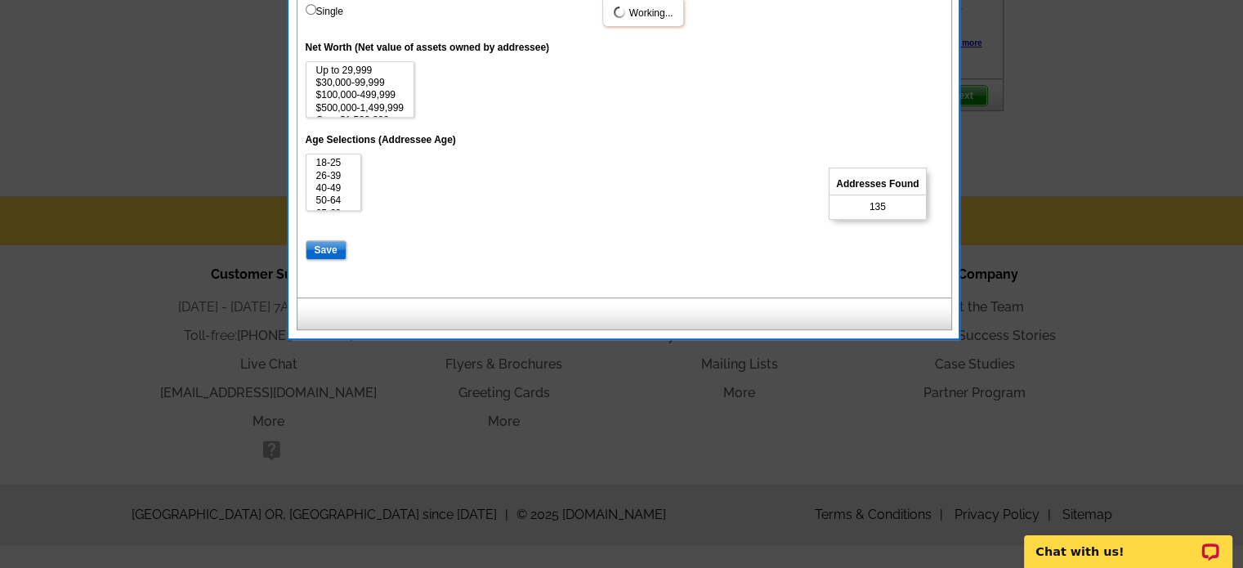
select select
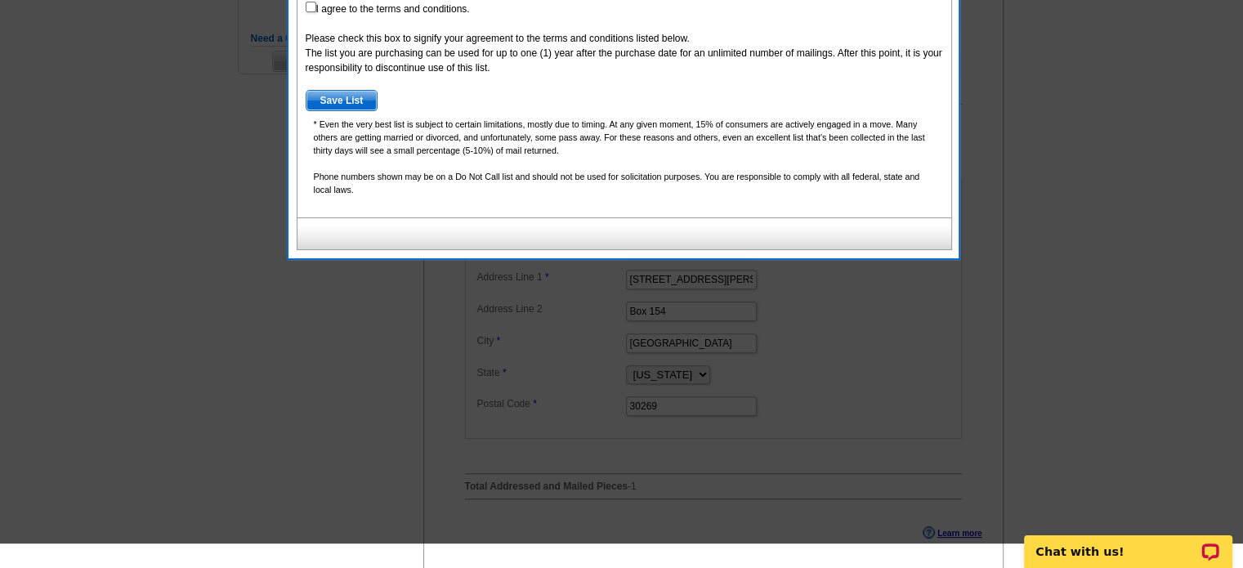
scroll to position [111, 0]
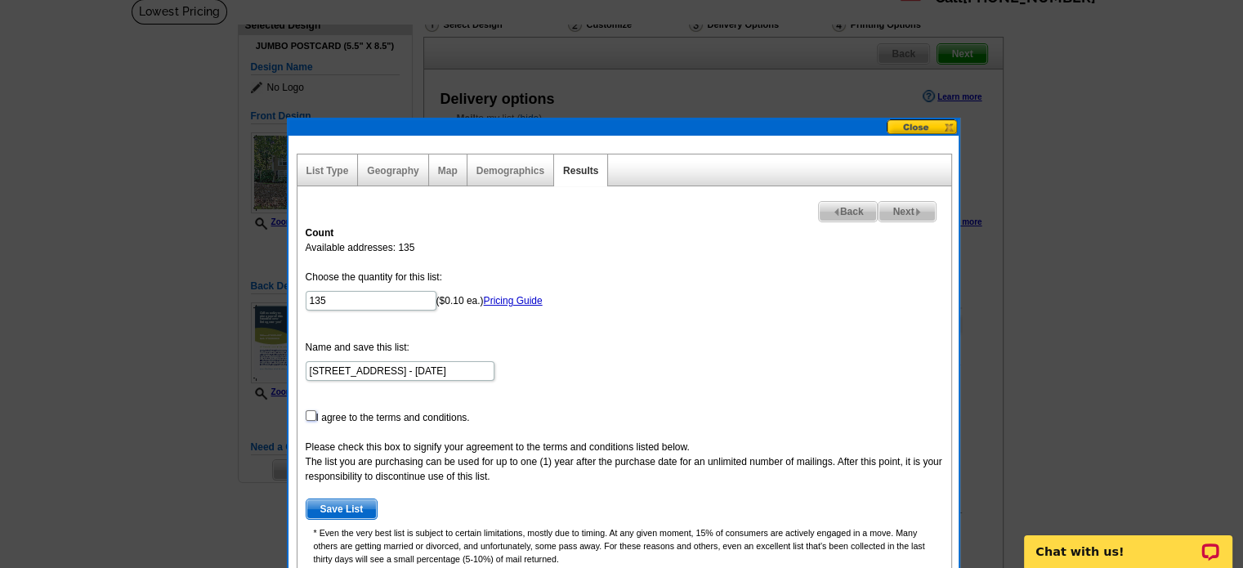
click at [306, 411] on input "checkbox" at bounding box center [311, 415] width 11 height 11
checkbox input "true"
click at [331, 506] on span "Save List" at bounding box center [341, 509] width 71 height 20
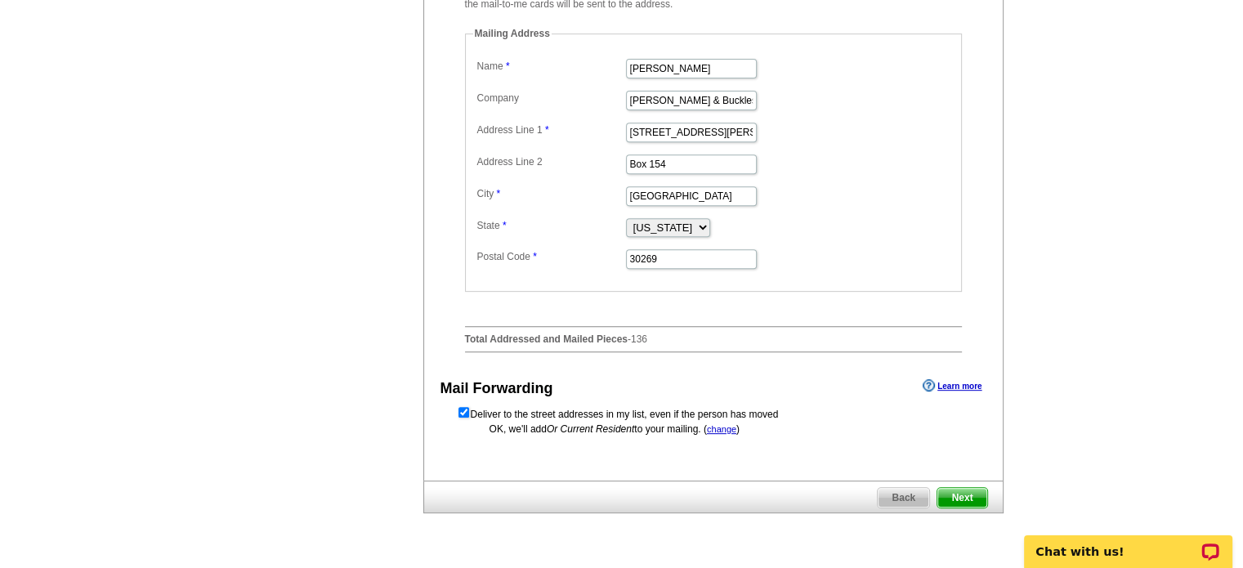
scroll to position [683, 0]
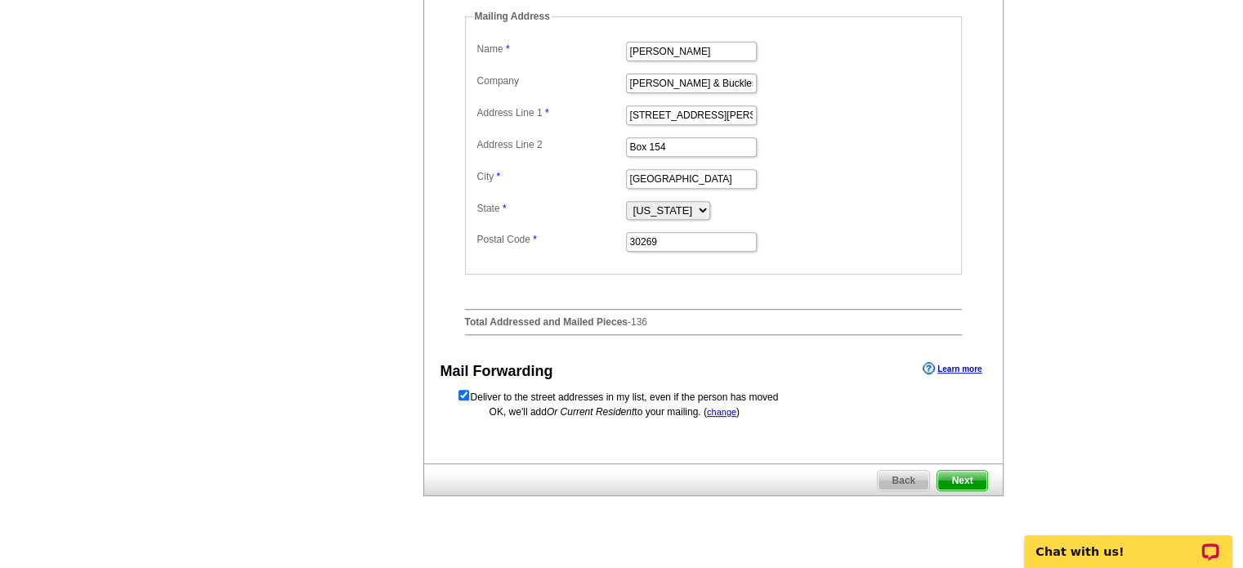
click at [966, 490] on span "Next" at bounding box center [961, 481] width 49 height 20
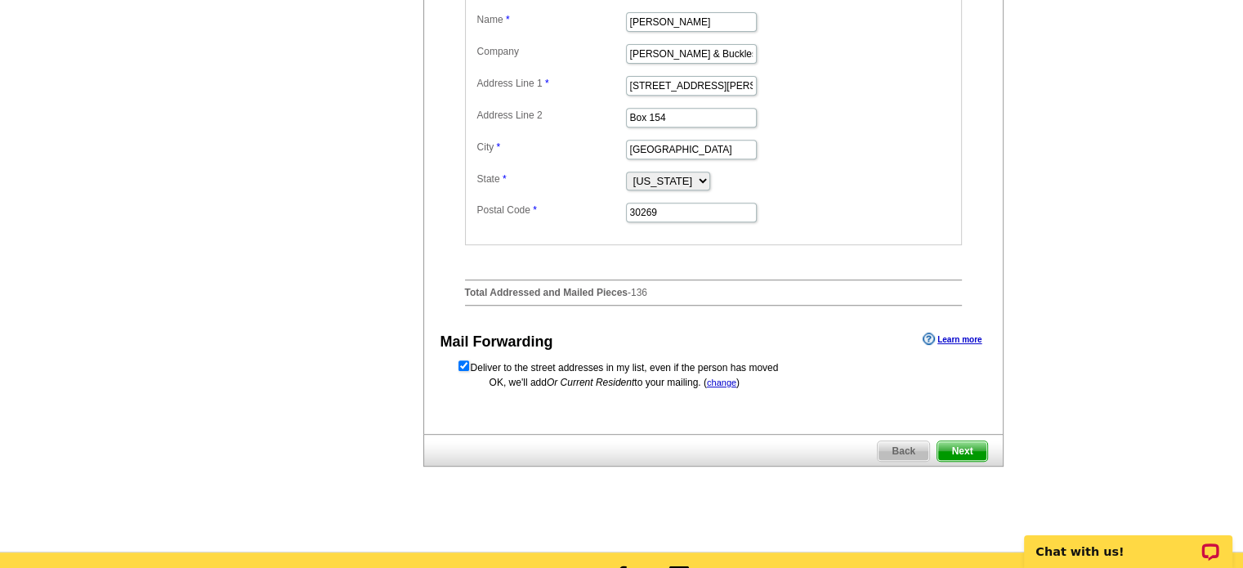
scroll to position [0, 0]
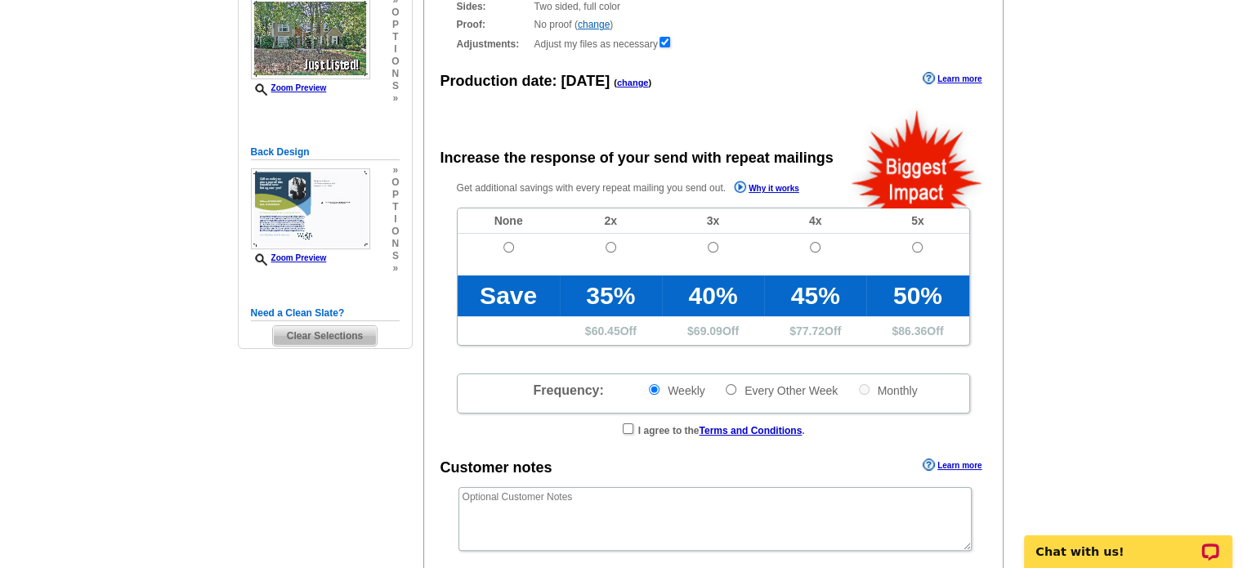
radio input "false"
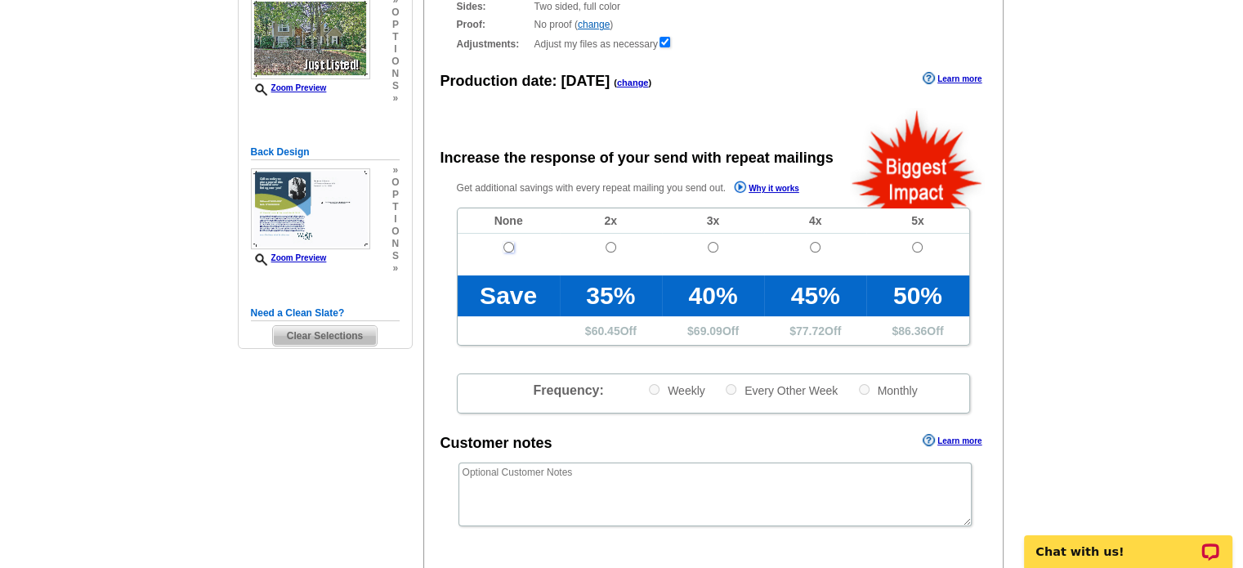
click at [505, 248] on input "radio" at bounding box center [508, 247] width 11 height 11
radio input "true"
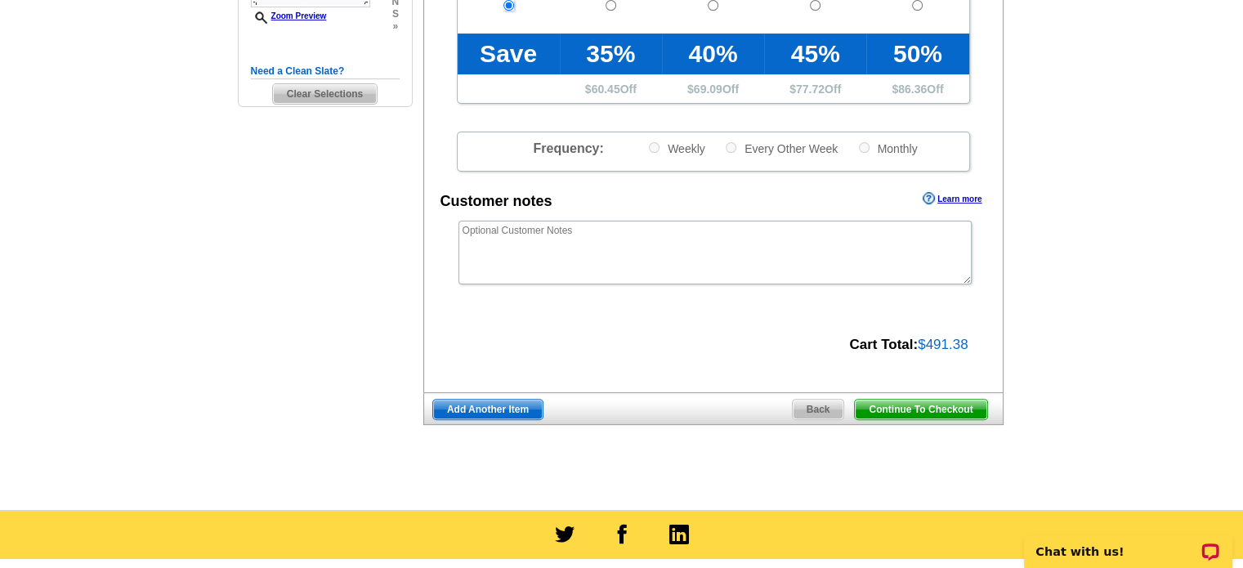
scroll to position [490, 0]
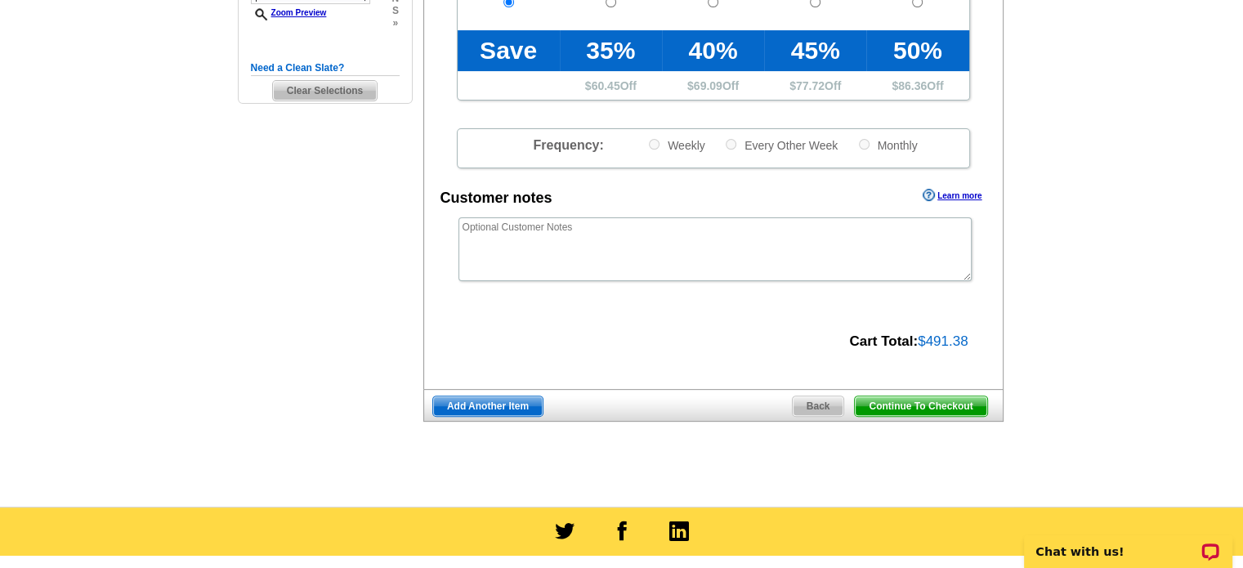
click at [923, 404] on span "Continue To Checkout" at bounding box center [921, 406] width 132 height 20
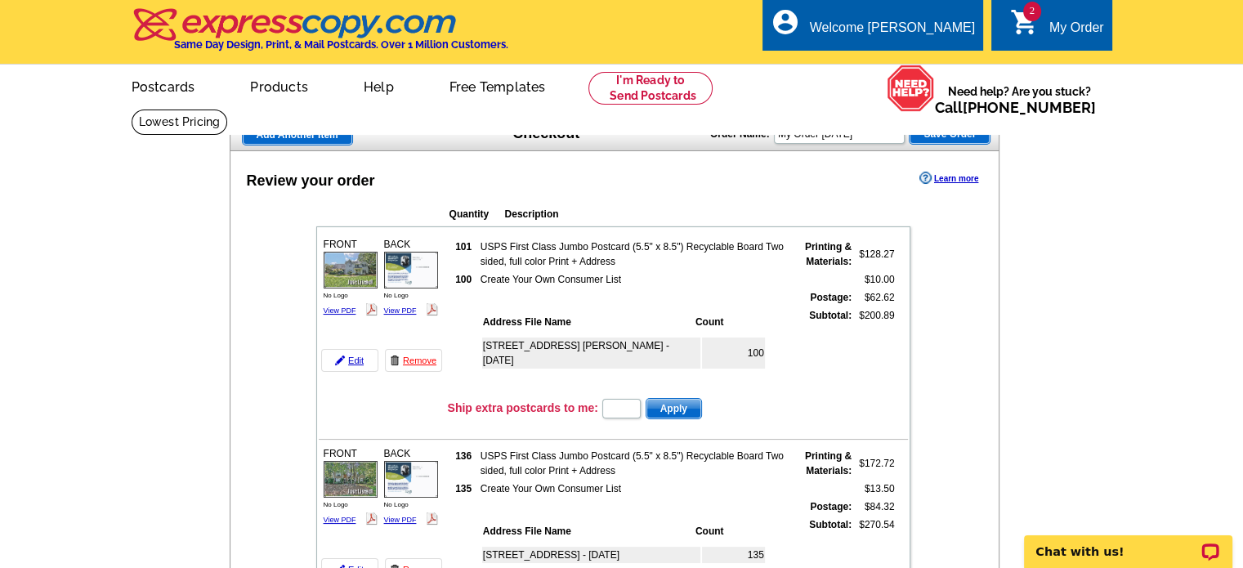
click at [807, 403] on td "Ship extra postcards to me: Apply" at bounding box center [677, 408] width 461 height 25
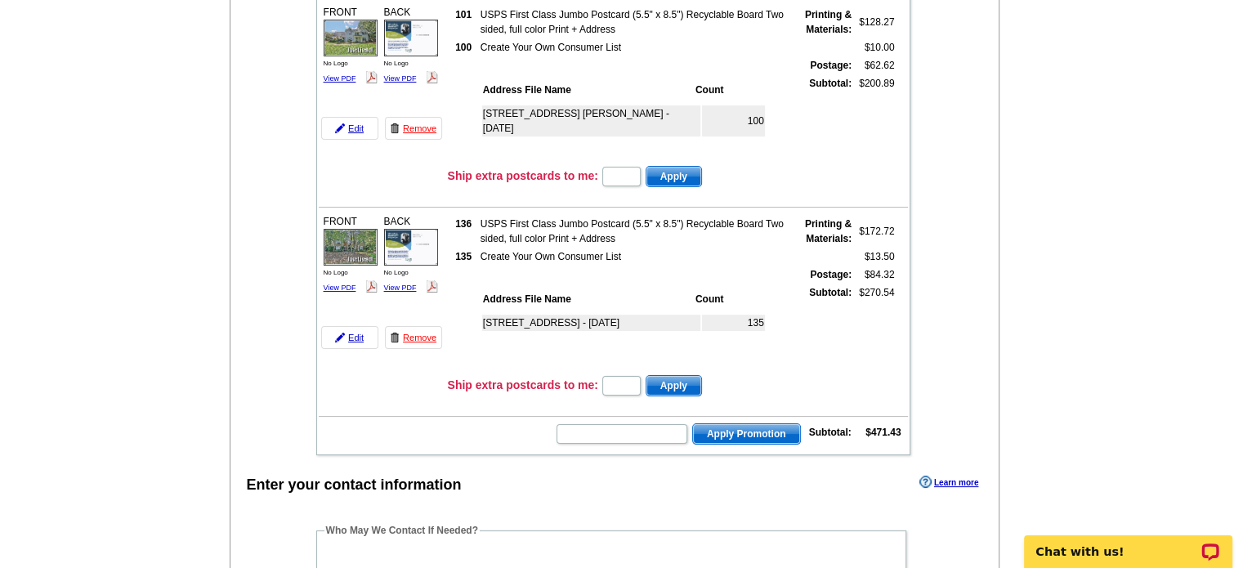
scroll to position [245, 0]
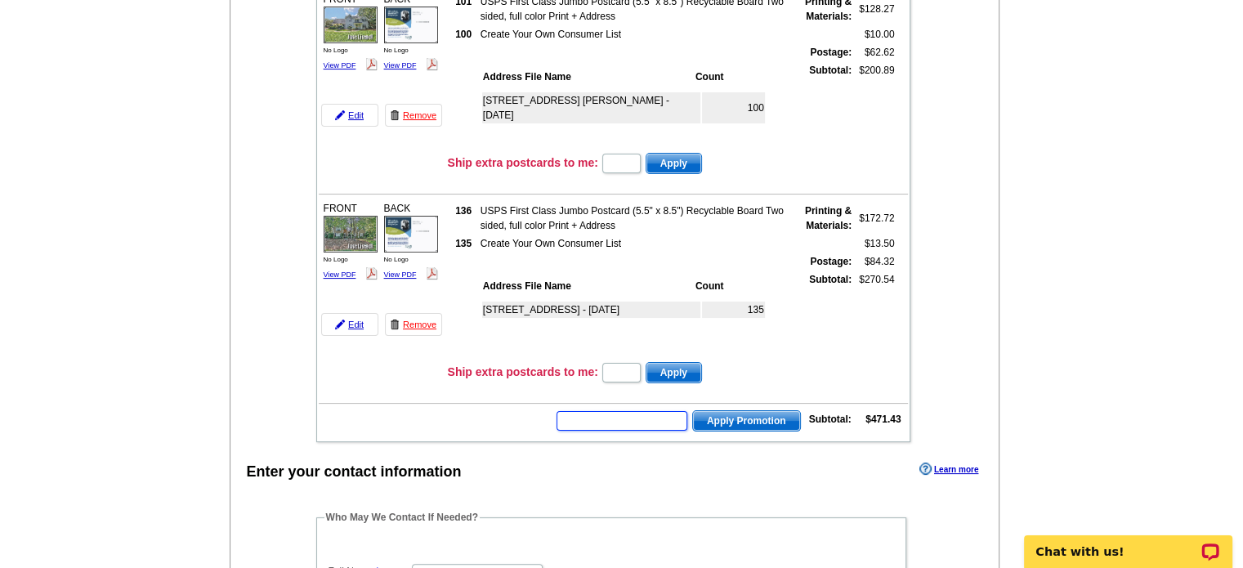
click at [677, 414] on input "text" at bounding box center [622, 421] width 131 height 20
type input "HURRY40"
click at [751, 411] on span "Apply Promotion" at bounding box center [746, 421] width 107 height 20
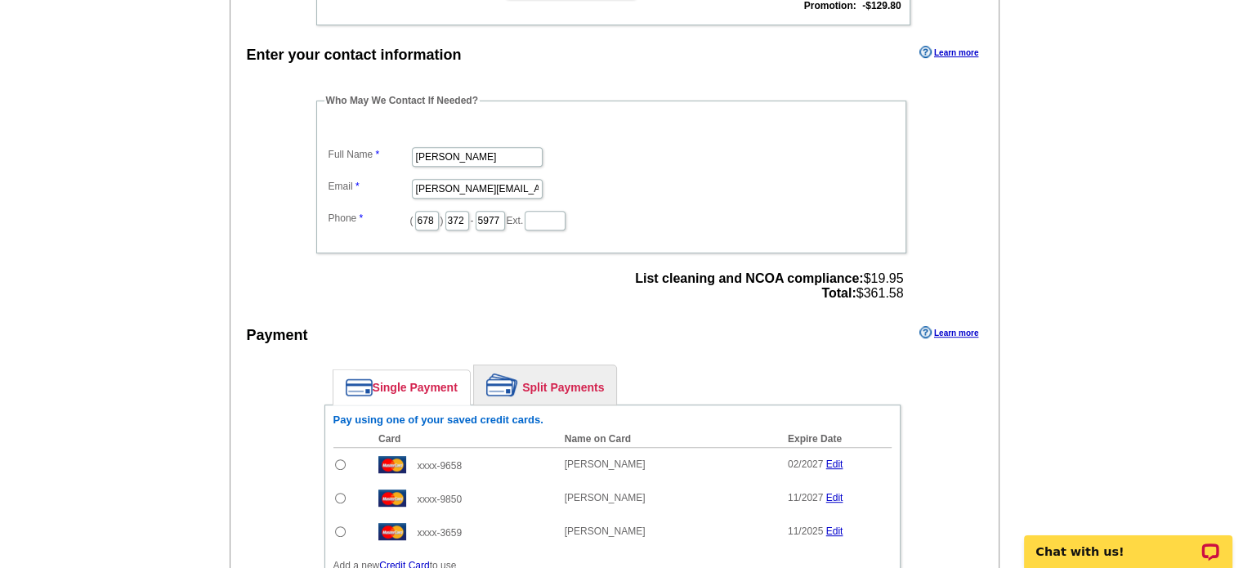
scroll to position [736, 0]
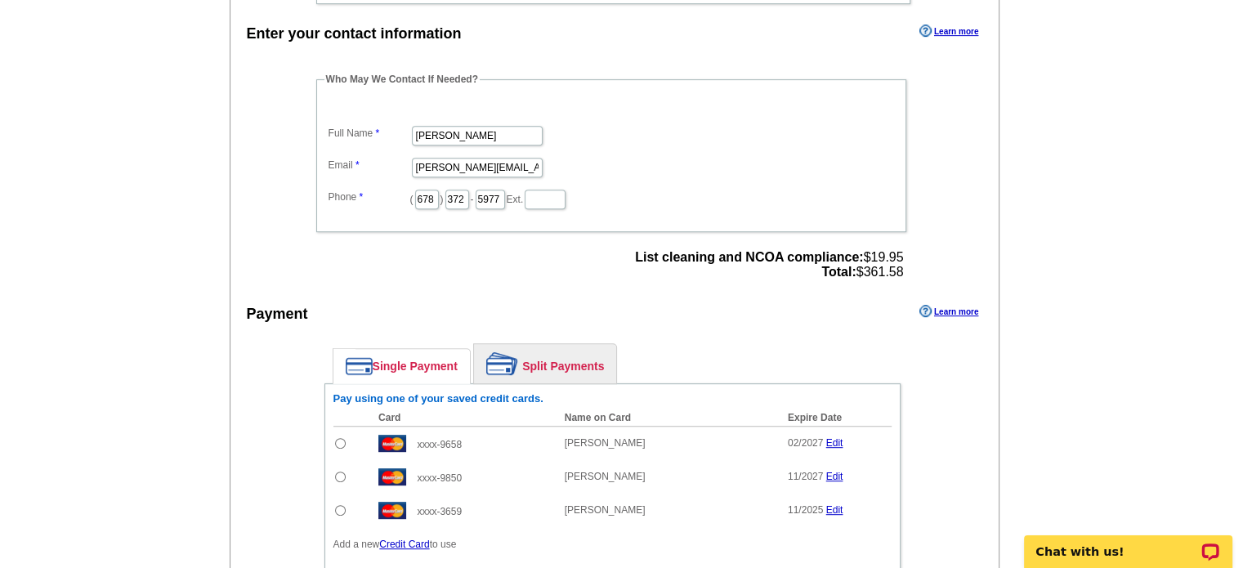
click at [338, 438] on input "radio" at bounding box center [340, 443] width 11 height 11
radio input "true"
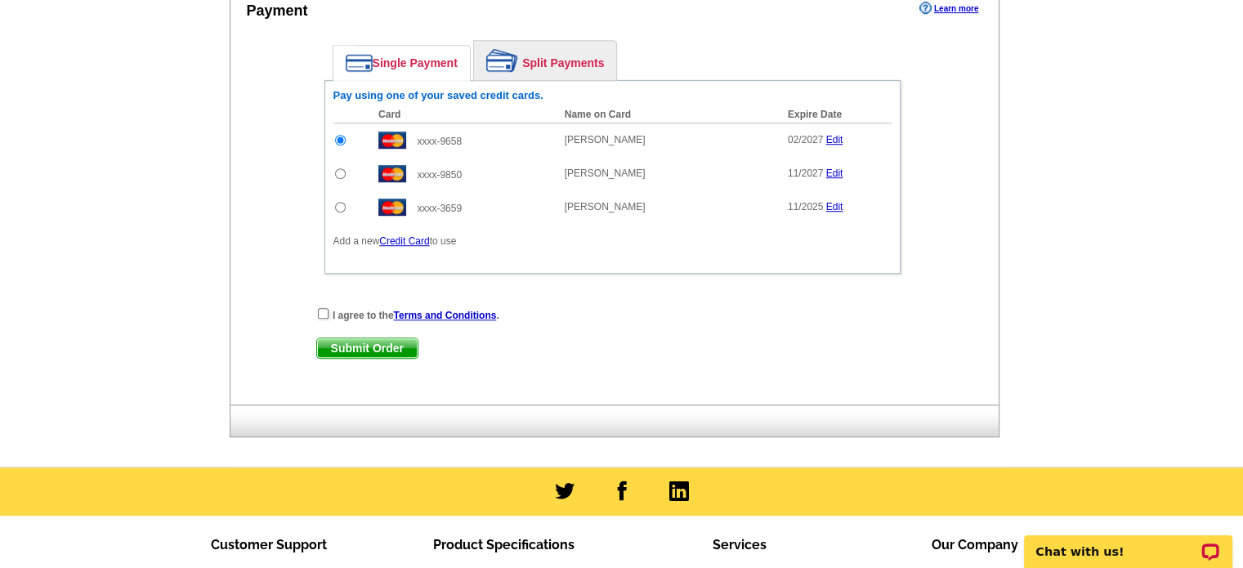
scroll to position [1063, 0]
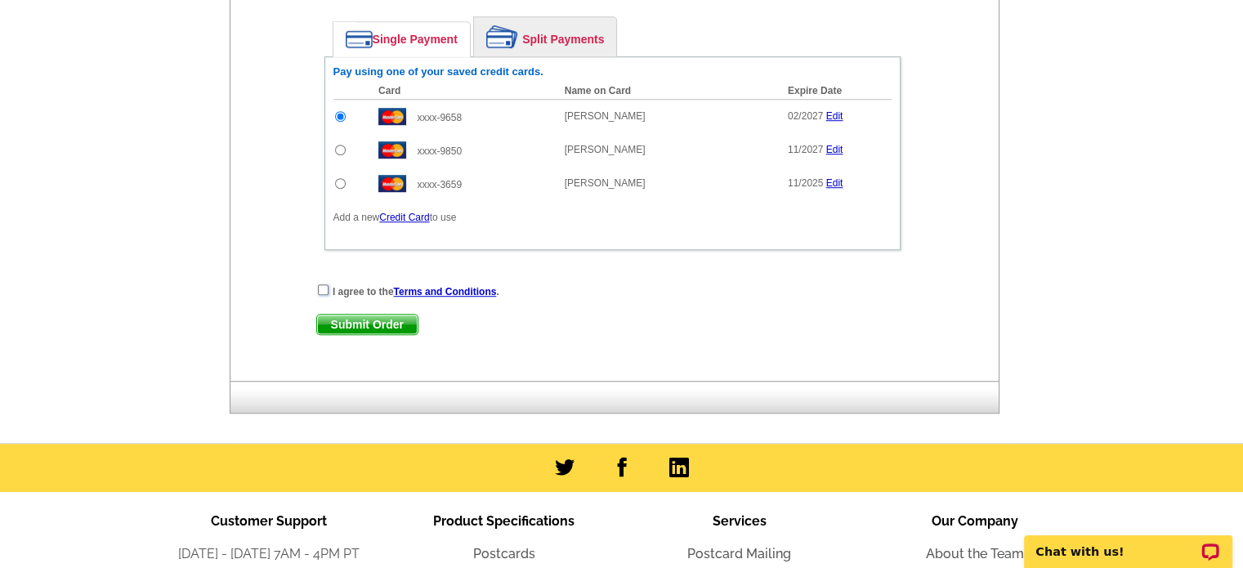
click at [323, 284] on input "checkbox" at bounding box center [323, 289] width 11 height 11
checkbox input "true"
click at [358, 315] on span "Submit Order" at bounding box center [367, 325] width 101 height 20
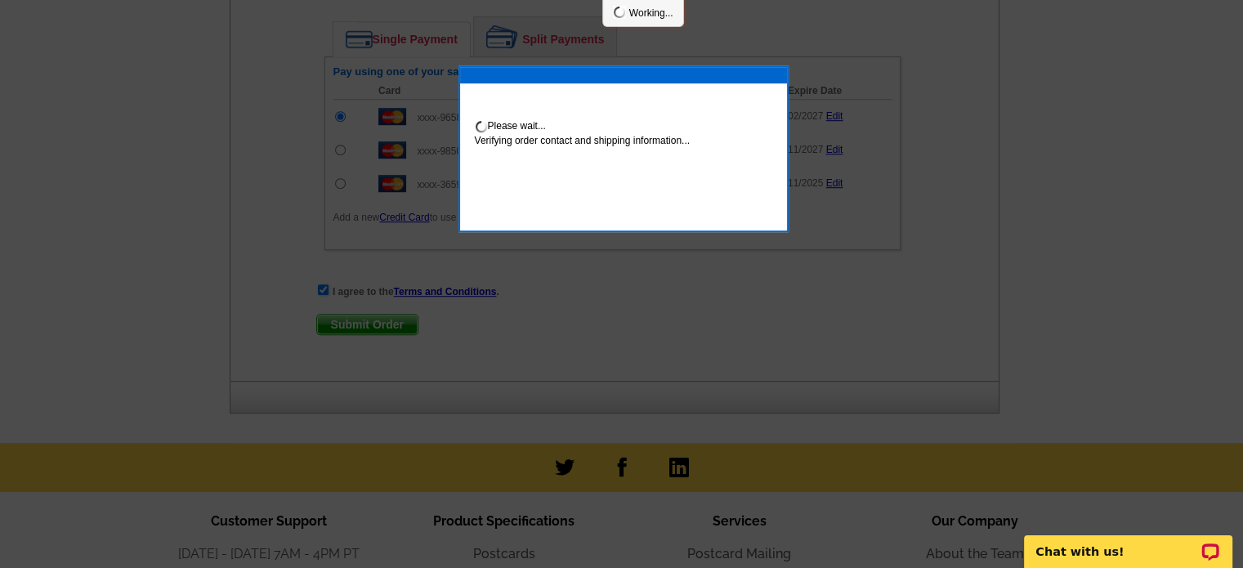
scroll to position [1144, 0]
